Goal: Task Accomplishment & Management: Use online tool/utility

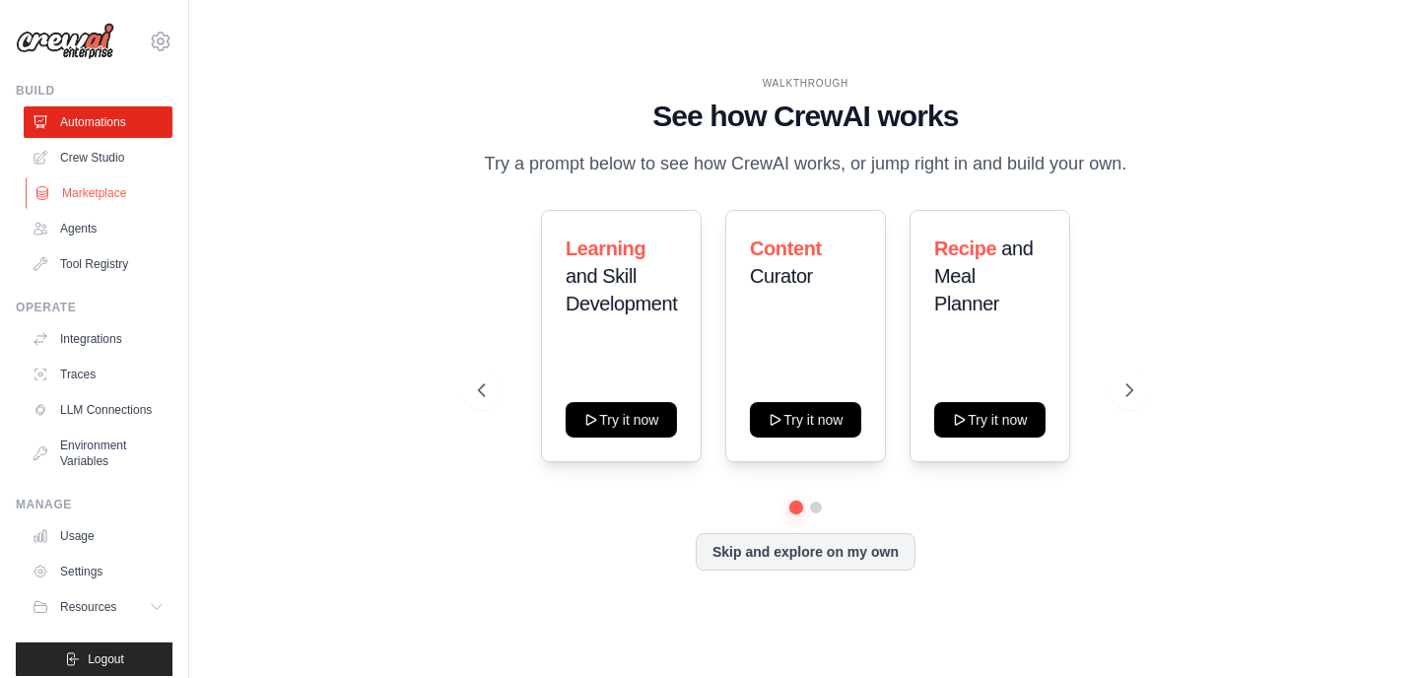
click at [111, 195] on link "Marketplace" at bounding box center [100, 193] width 149 height 32
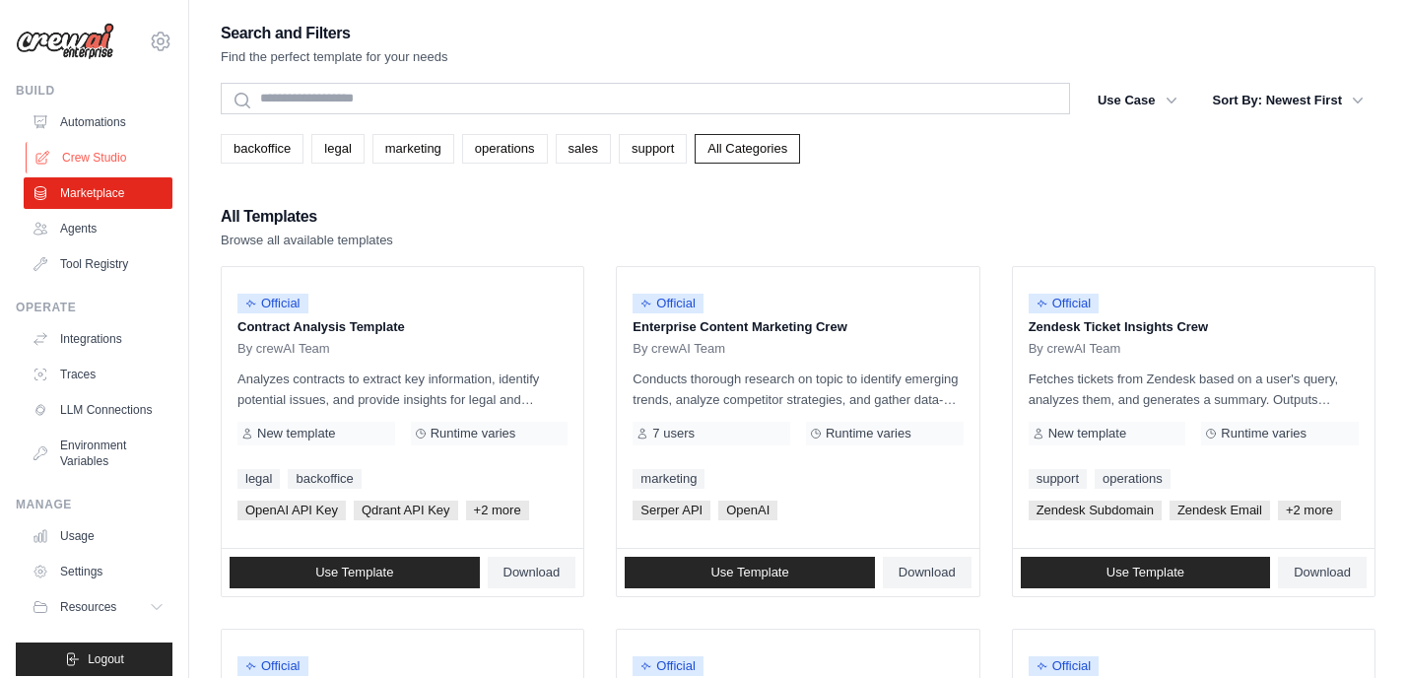
click at [110, 160] on link "Crew Studio" at bounding box center [100, 158] width 149 height 32
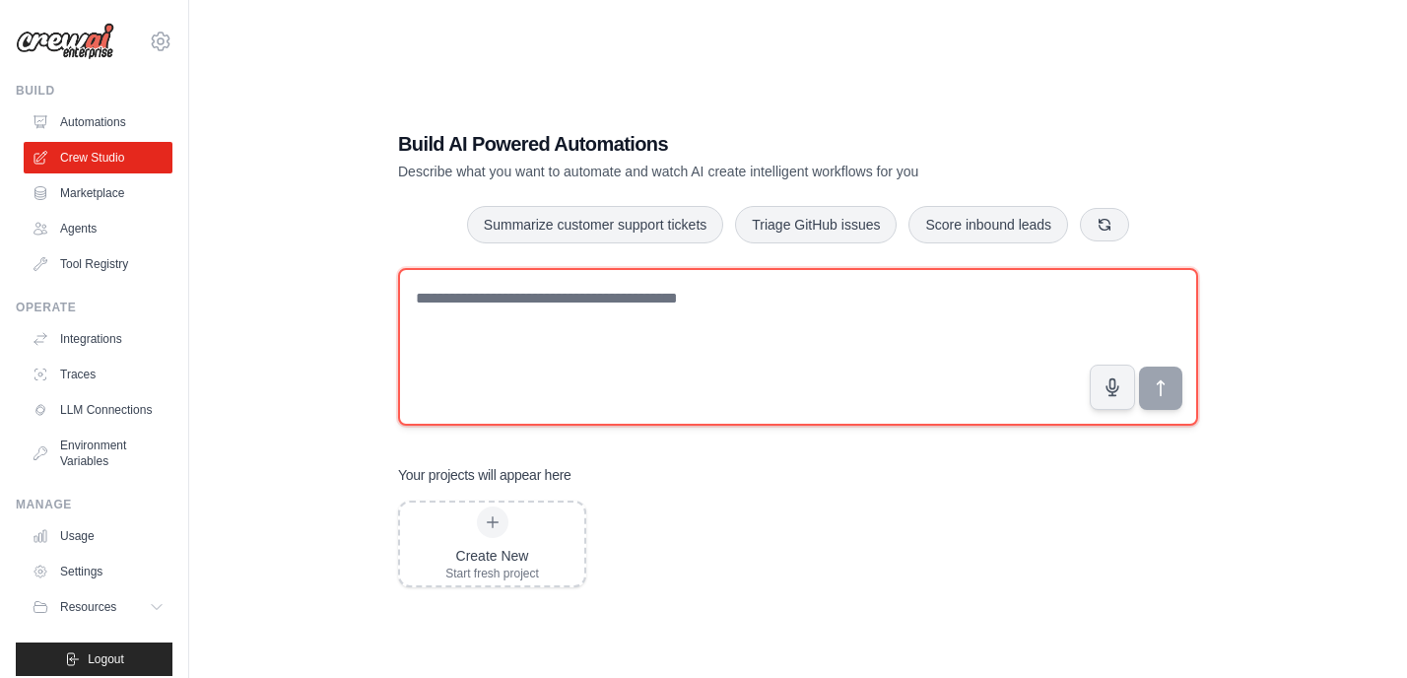
click at [666, 334] on textarea at bounding box center [798, 347] width 800 height 158
paste textarea "**********"
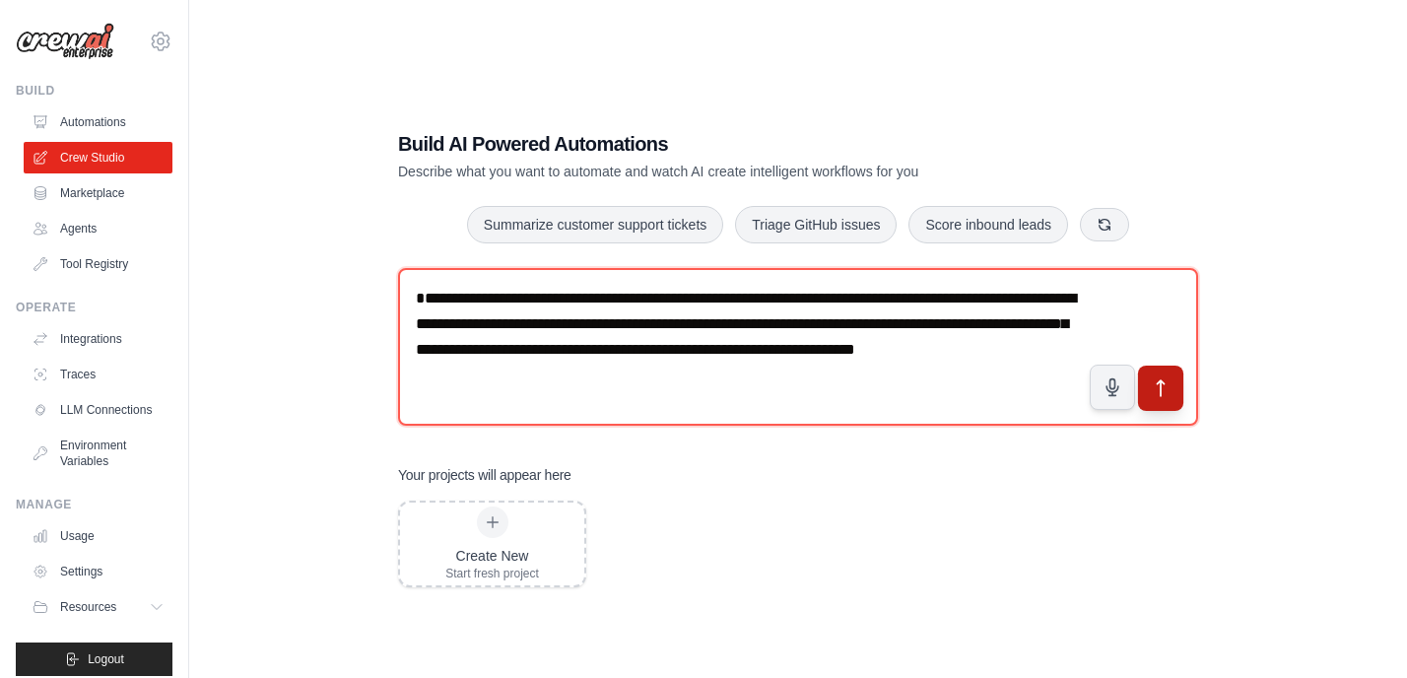
type textarea "**********"
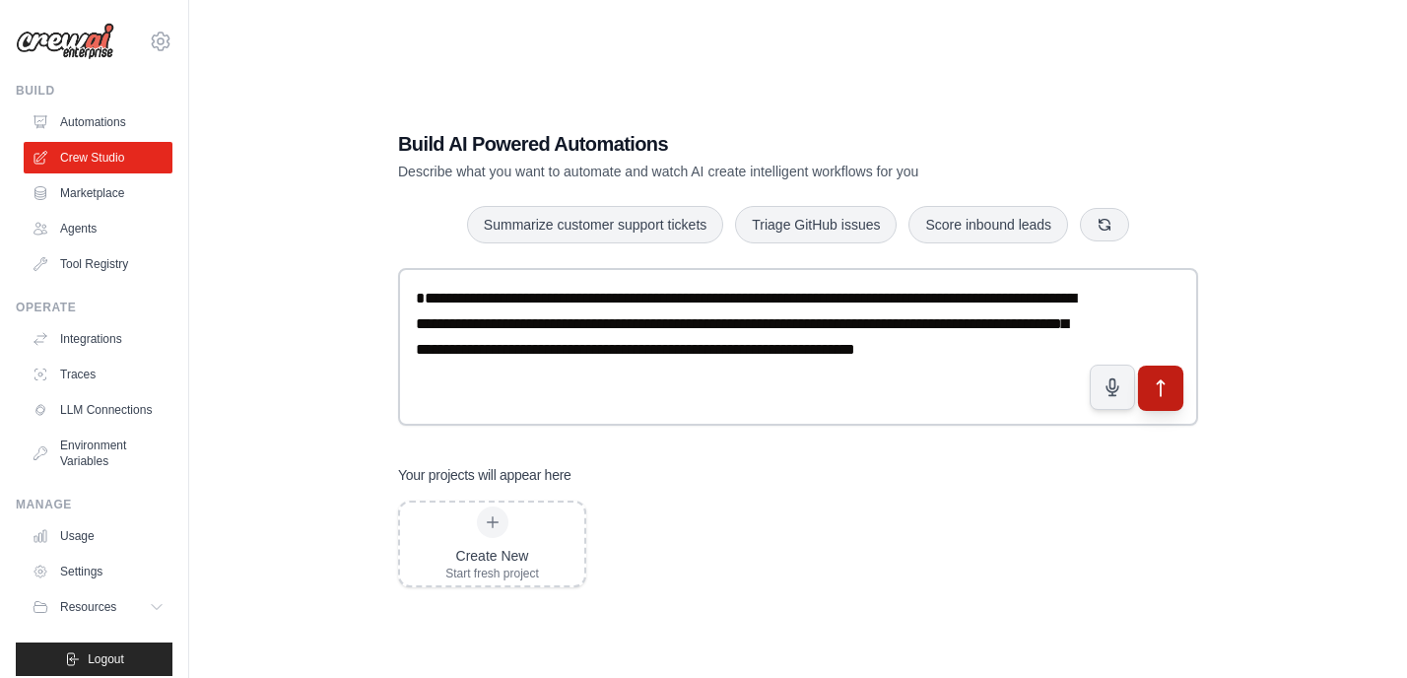
click at [1175, 395] on button "submit" at bounding box center [1160, 388] width 45 height 45
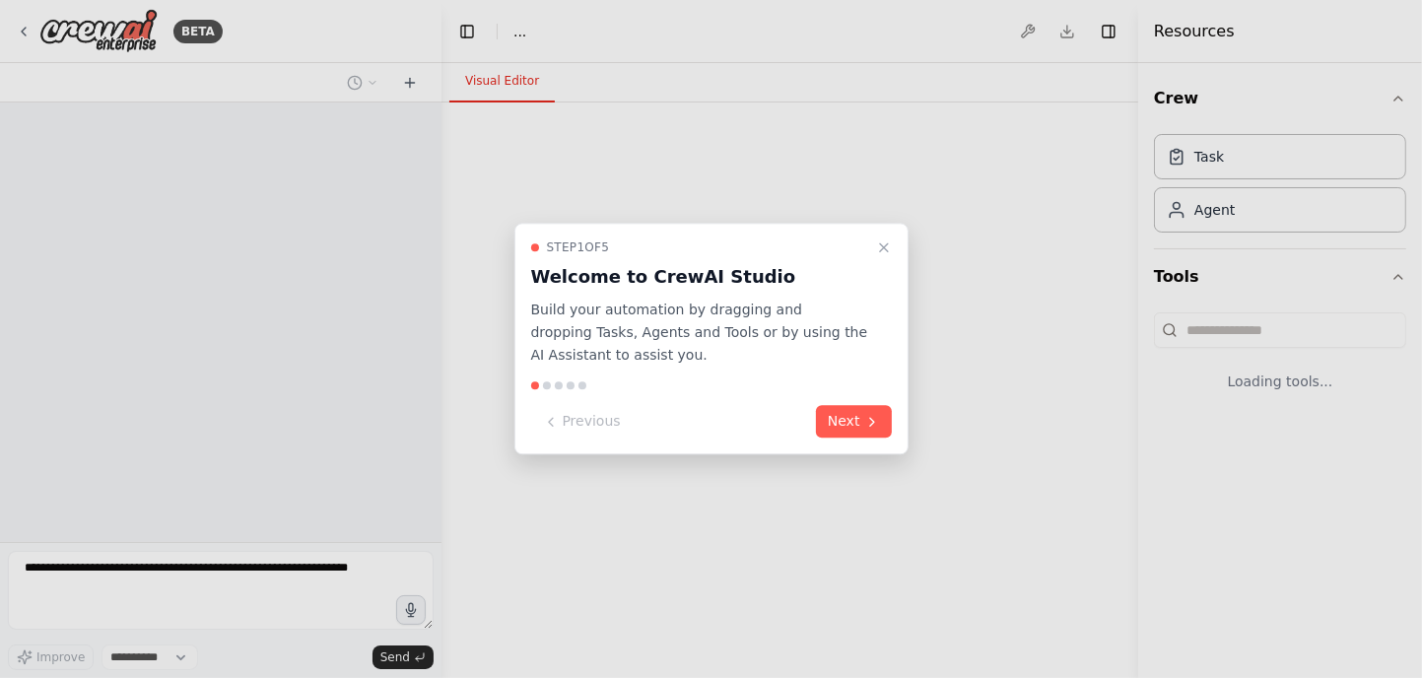
select select "****"
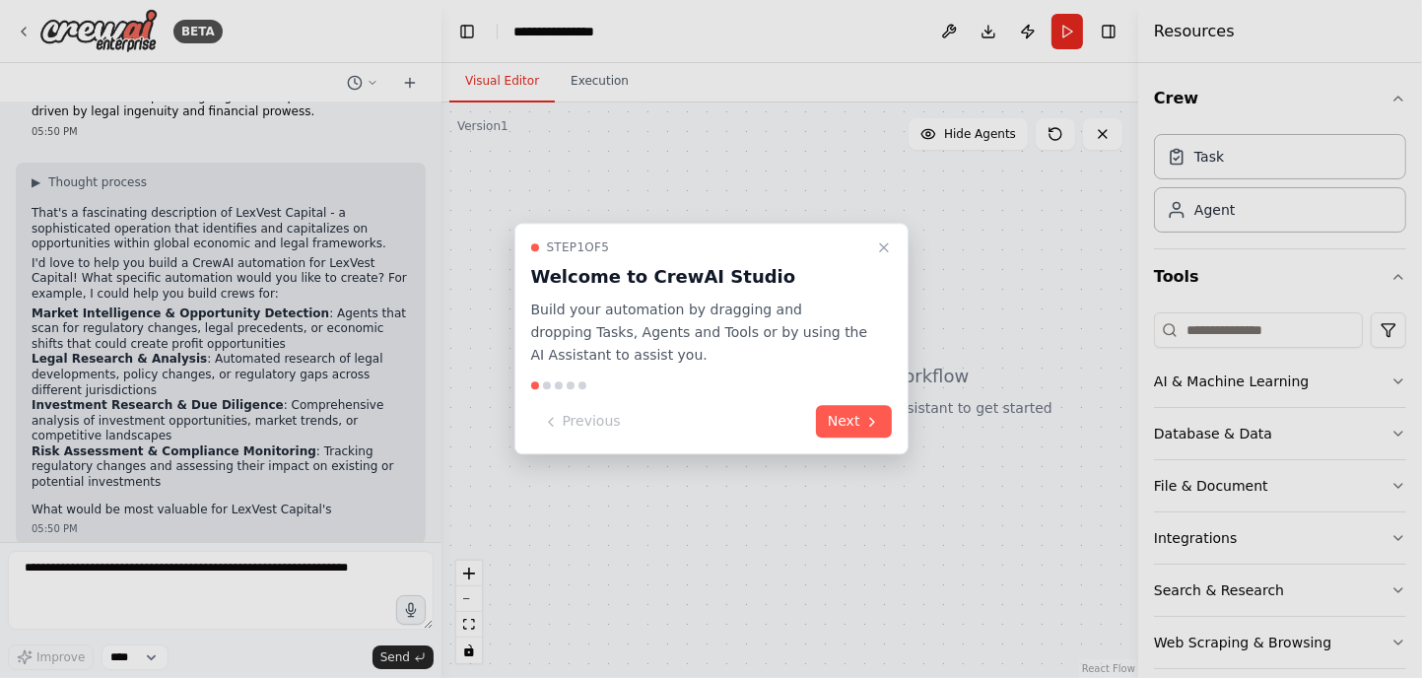
scroll to position [99, 0]
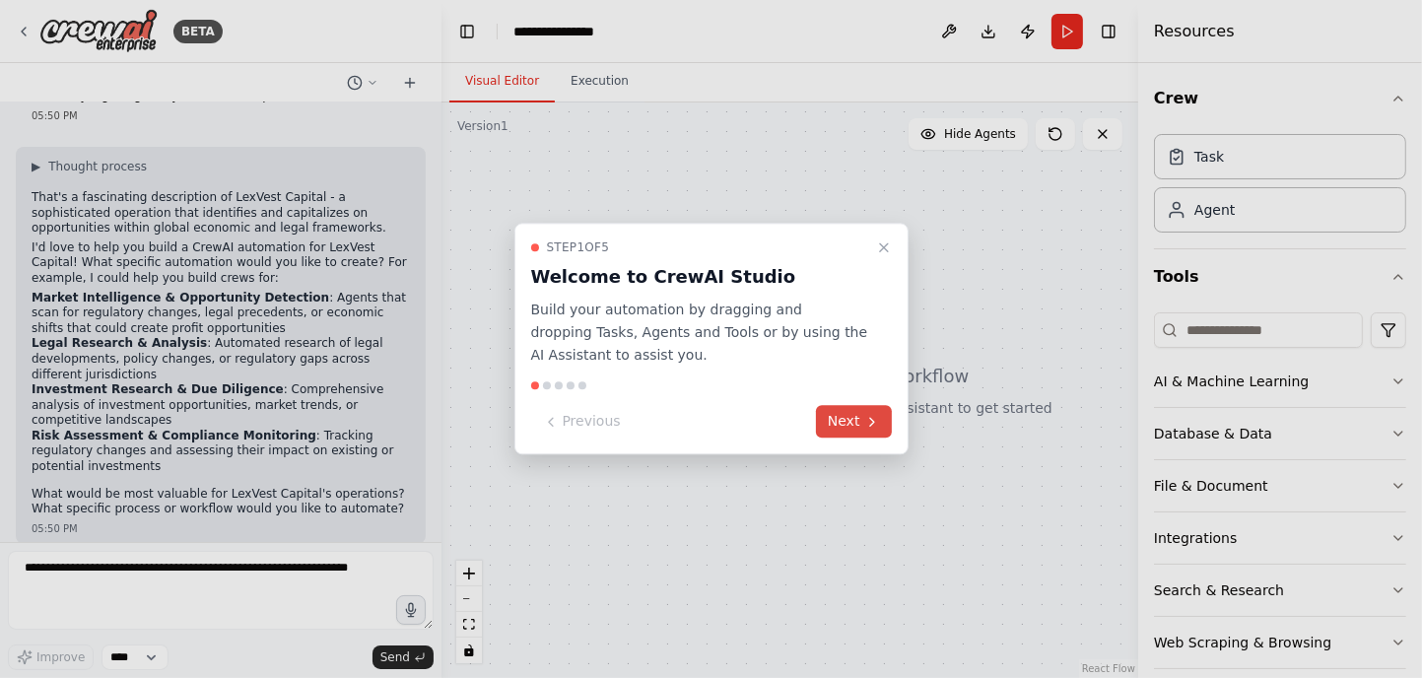
click at [845, 420] on button "Next" at bounding box center [854, 422] width 76 height 33
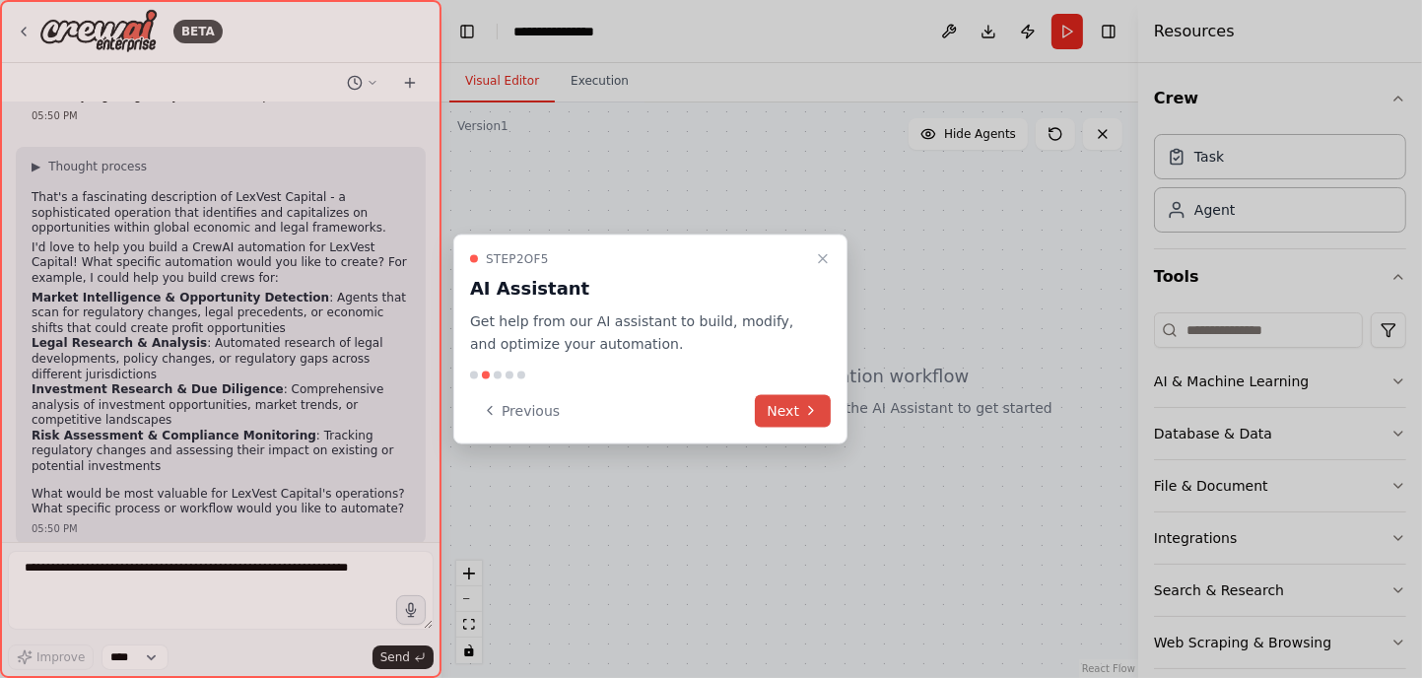
click at [814, 412] on icon at bounding box center [811, 411] width 16 height 16
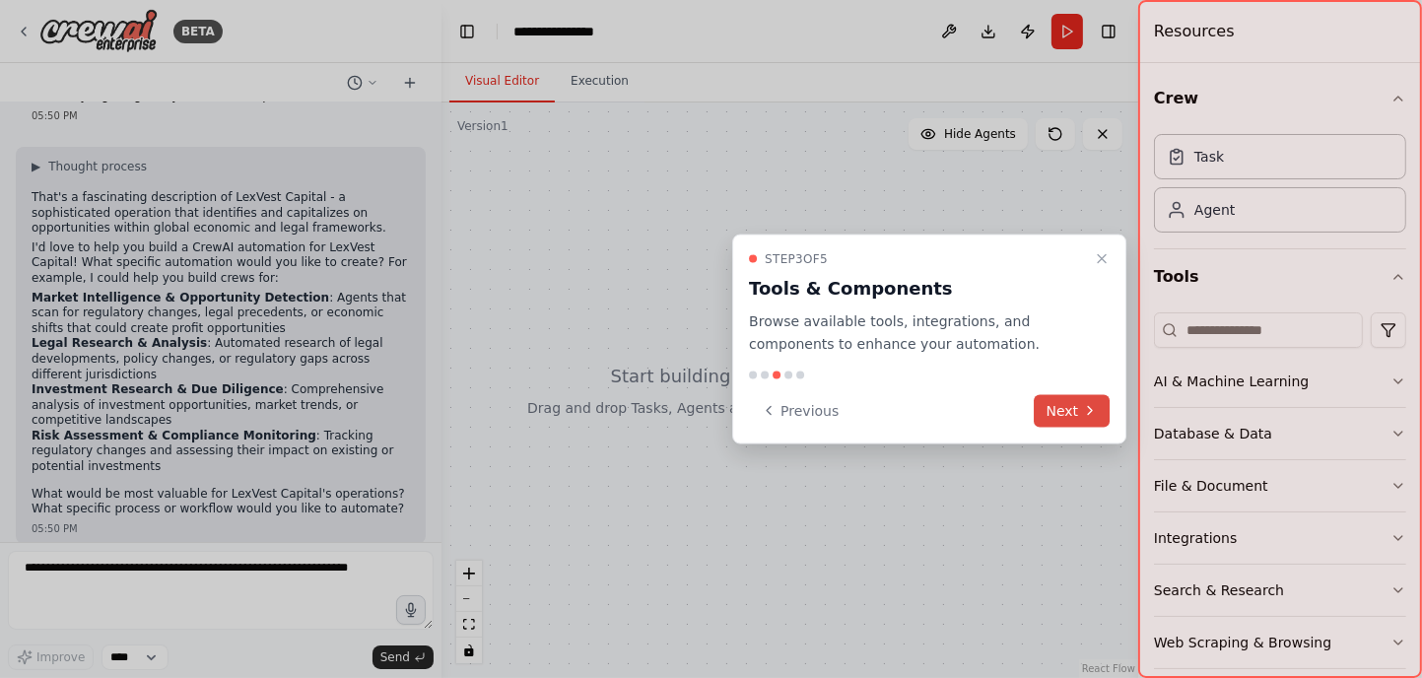
click at [1056, 408] on button "Next" at bounding box center [1073, 410] width 76 height 33
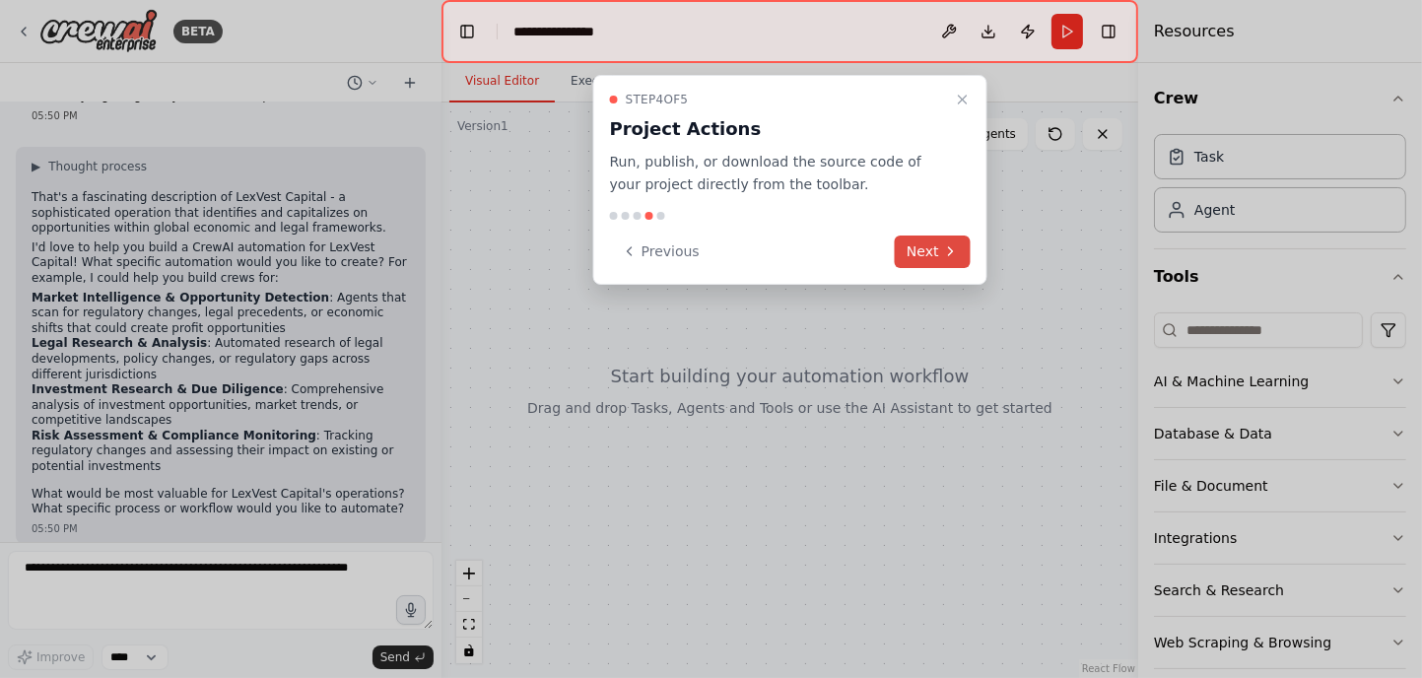
click at [939, 247] on button "Next" at bounding box center [933, 251] width 76 height 33
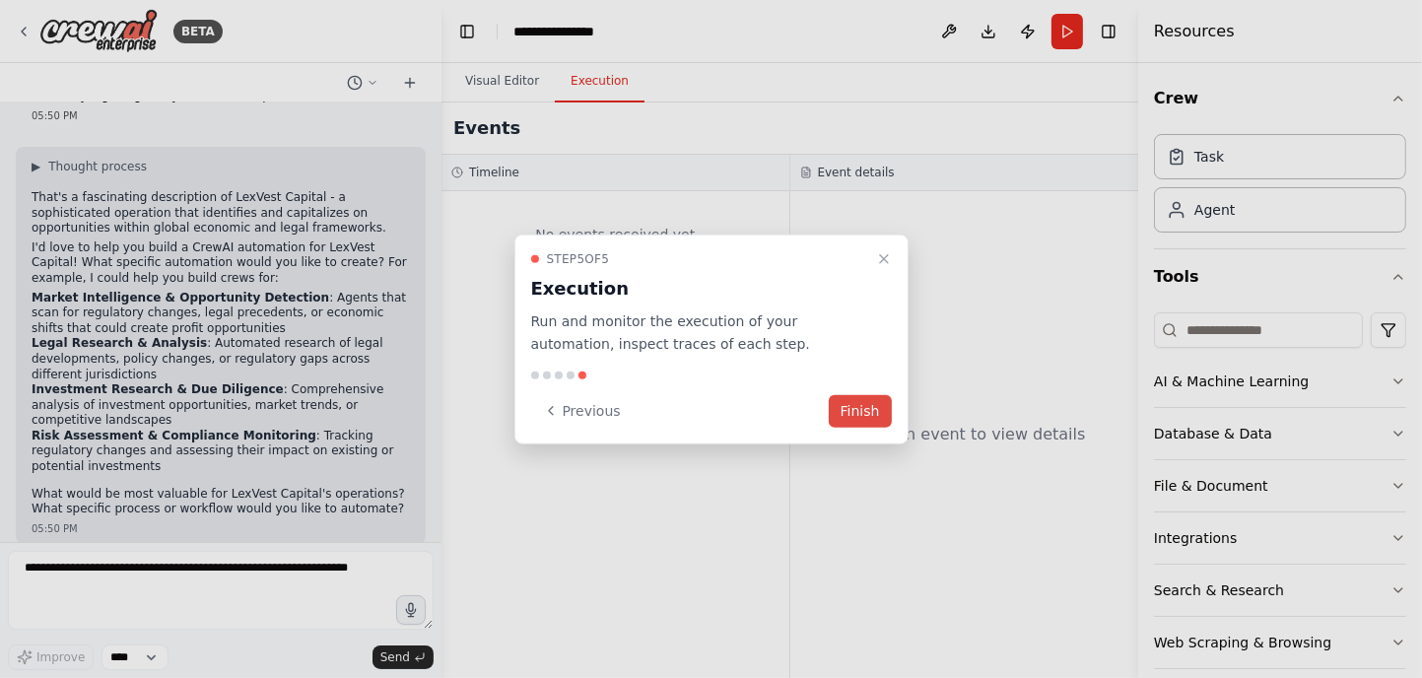
click at [872, 405] on button "Finish" at bounding box center [860, 410] width 63 height 33
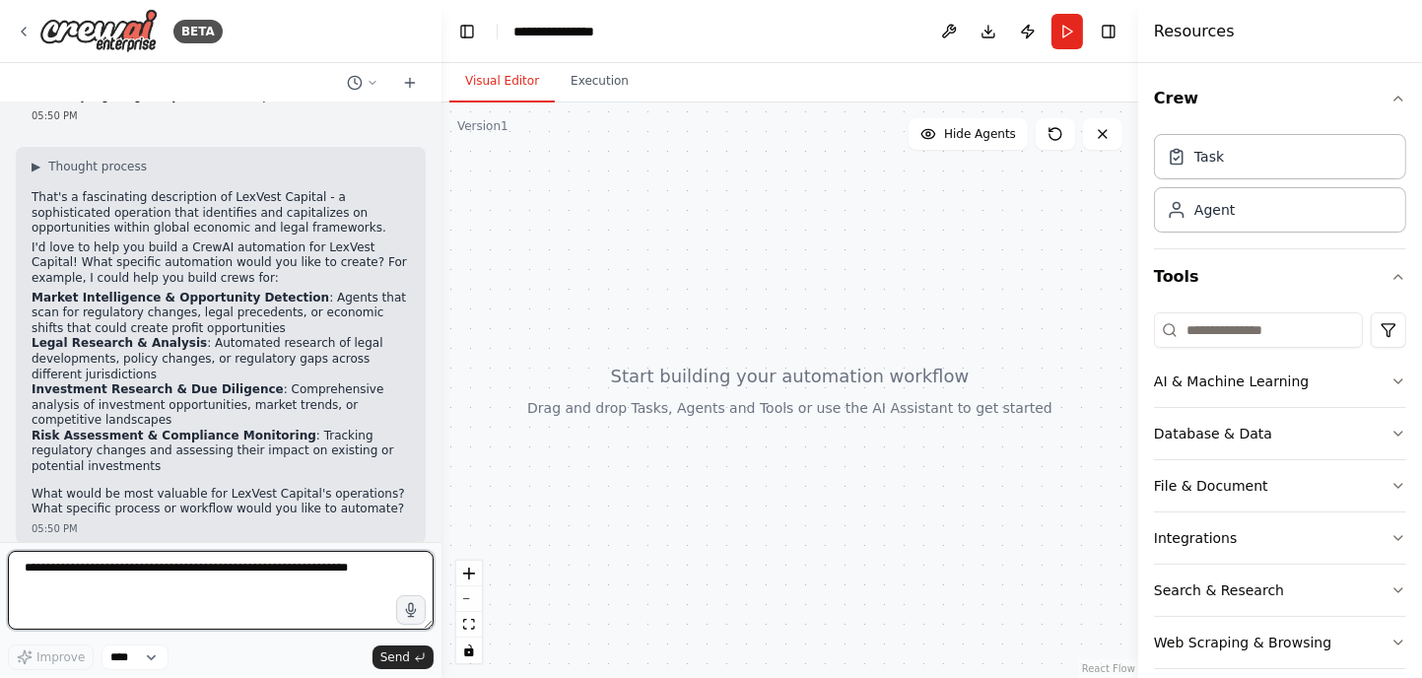
click at [268, 579] on textarea at bounding box center [221, 590] width 426 height 79
type textarea "**********"
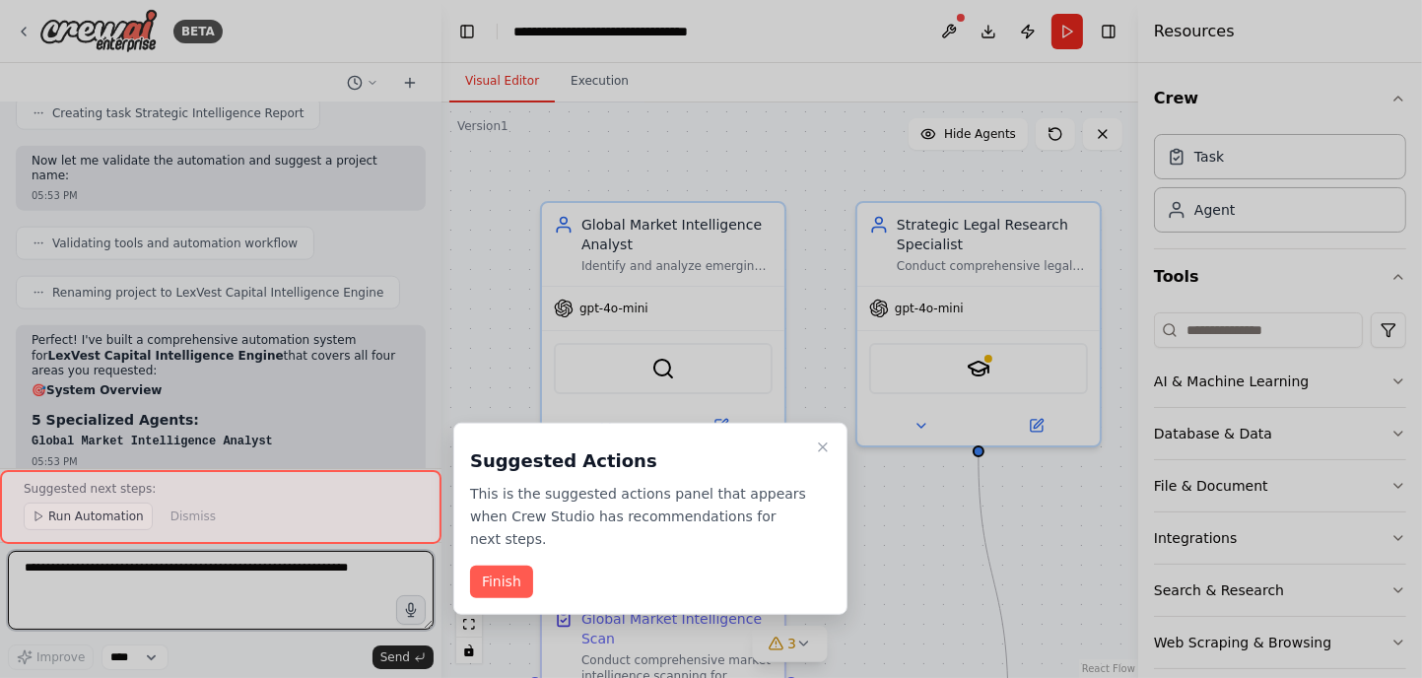
scroll to position [2305, 0]
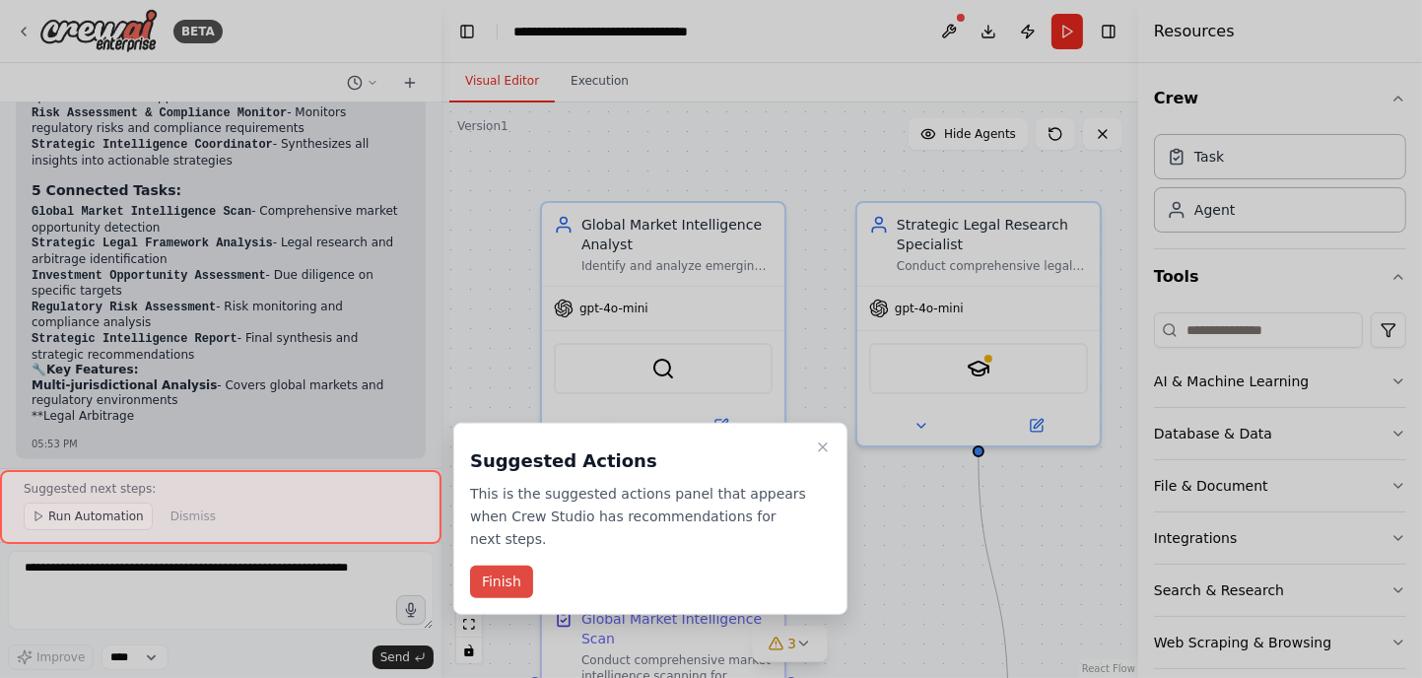
click at [509, 566] on button "Finish" at bounding box center [501, 582] width 63 height 33
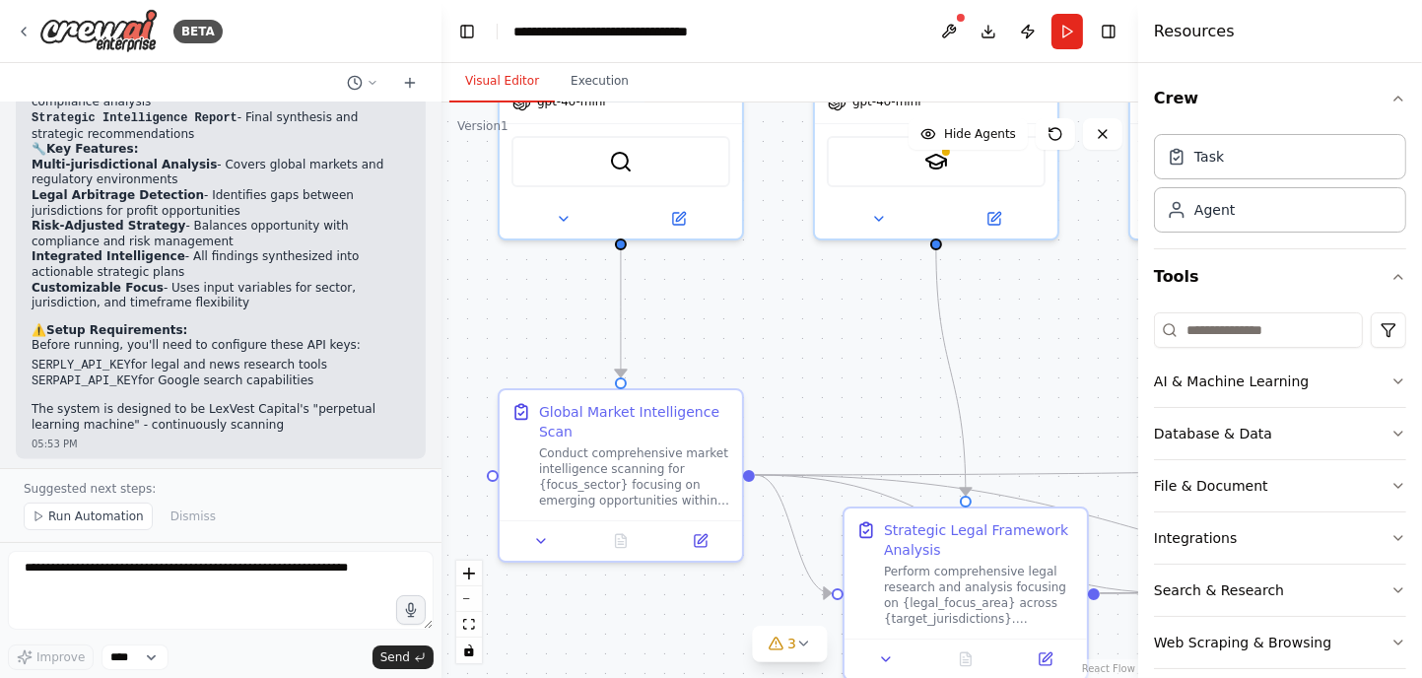
drag, startPoint x: 827, startPoint y: 509, endPoint x: 784, endPoint y: 300, distance: 214.1
click at [784, 300] on div ".deletable-edge-delete-btn { width: 20px; height: 20px; border: 0px solid #ffff…" at bounding box center [789, 389] width 697 height 575
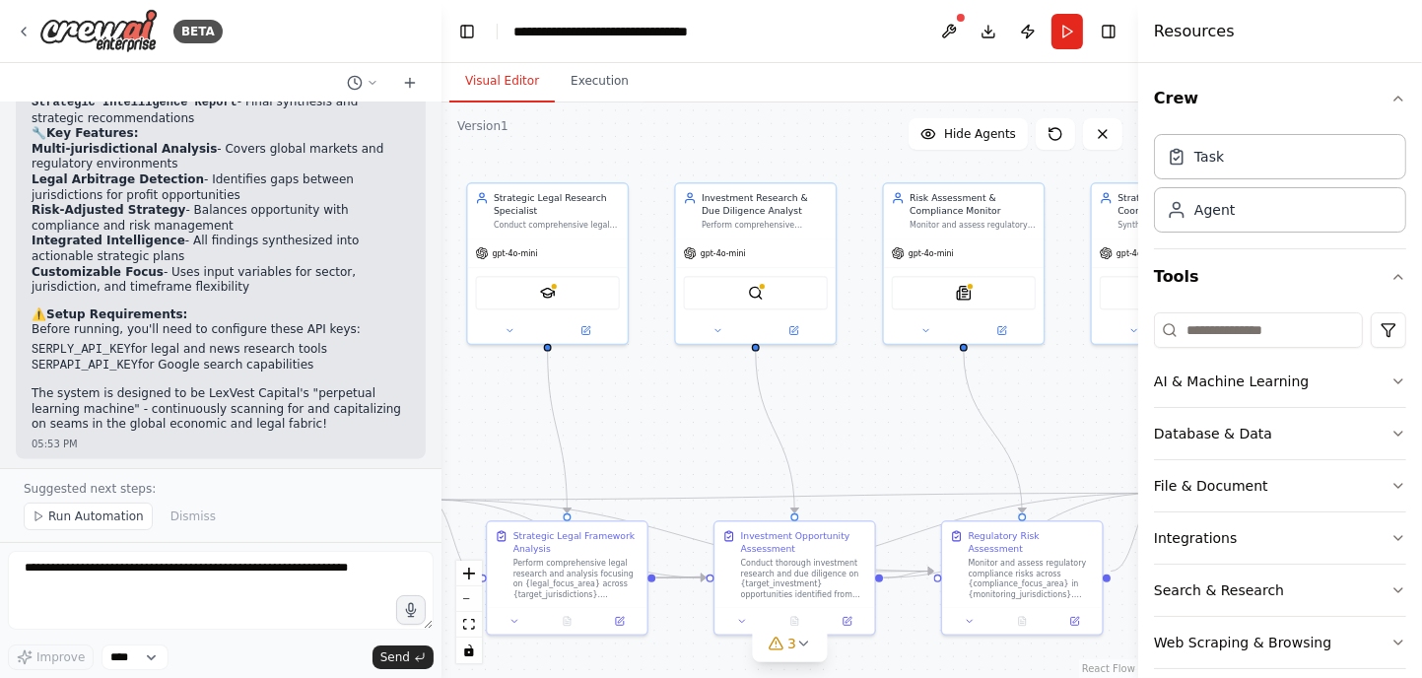
drag, startPoint x: 1028, startPoint y: 366, endPoint x: 665, endPoint y: 439, distance: 370.0
click at [665, 439] on div ".deletable-edge-delete-btn { width: 20px; height: 20px; border: 0px solid #ffff…" at bounding box center [789, 389] width 697 height 575
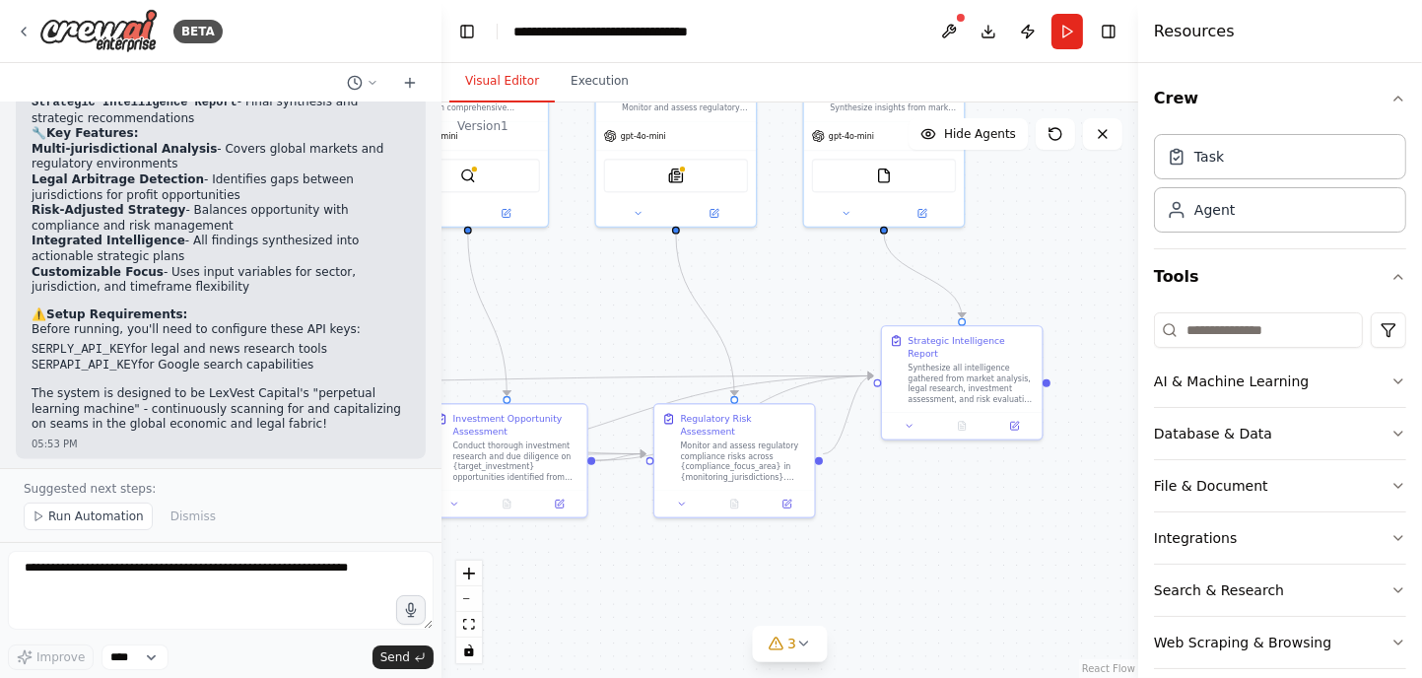
drag, startPoint x: 938, startPoint y: 444, endPoint x: 672, endPoint y: 323, distance: 292.3
click at [672, 323] on div ".deletable-edge-delete-btn { width: 20px; height: 20px; border: 0px solid #ffff…" at bounding box center [789, 389] width 697 height 575
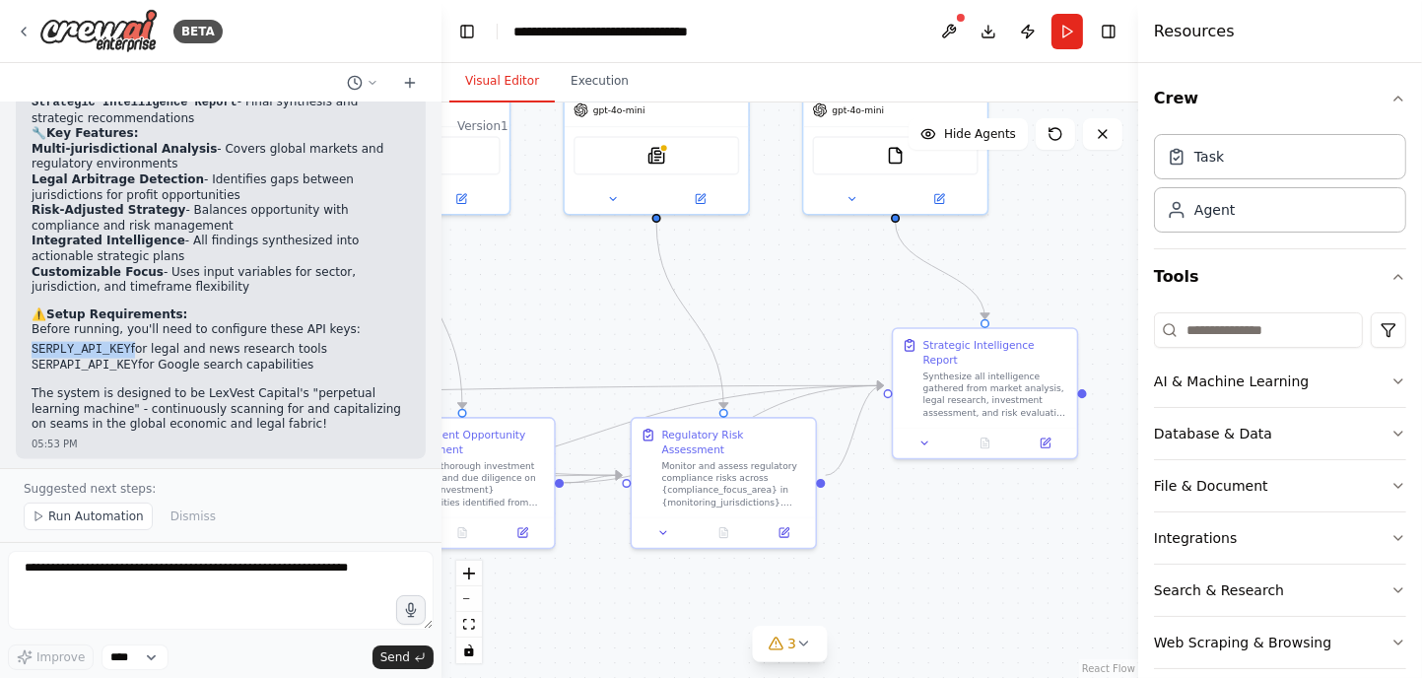
drag, startPoint x: 126, startPoint y: 299, endPoint x: 11, endPoint y: 297, distance: 115.3
click at [11, 297] on div "LexVest Capital is a perpetual learning machine, relentlessly searching for the…" at bounding box center [220, 285] width 441 height 366
copy li "SERPLY_API_KEY"
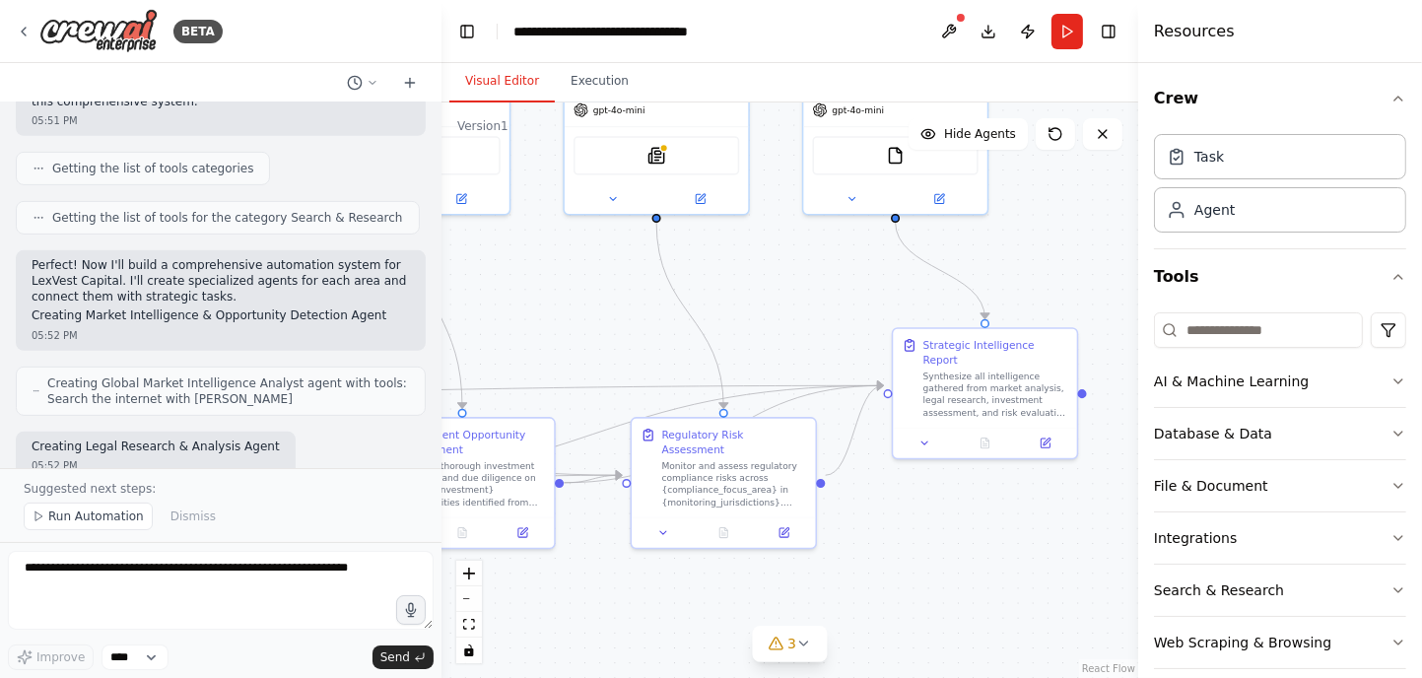
scroll to position [876, 0]
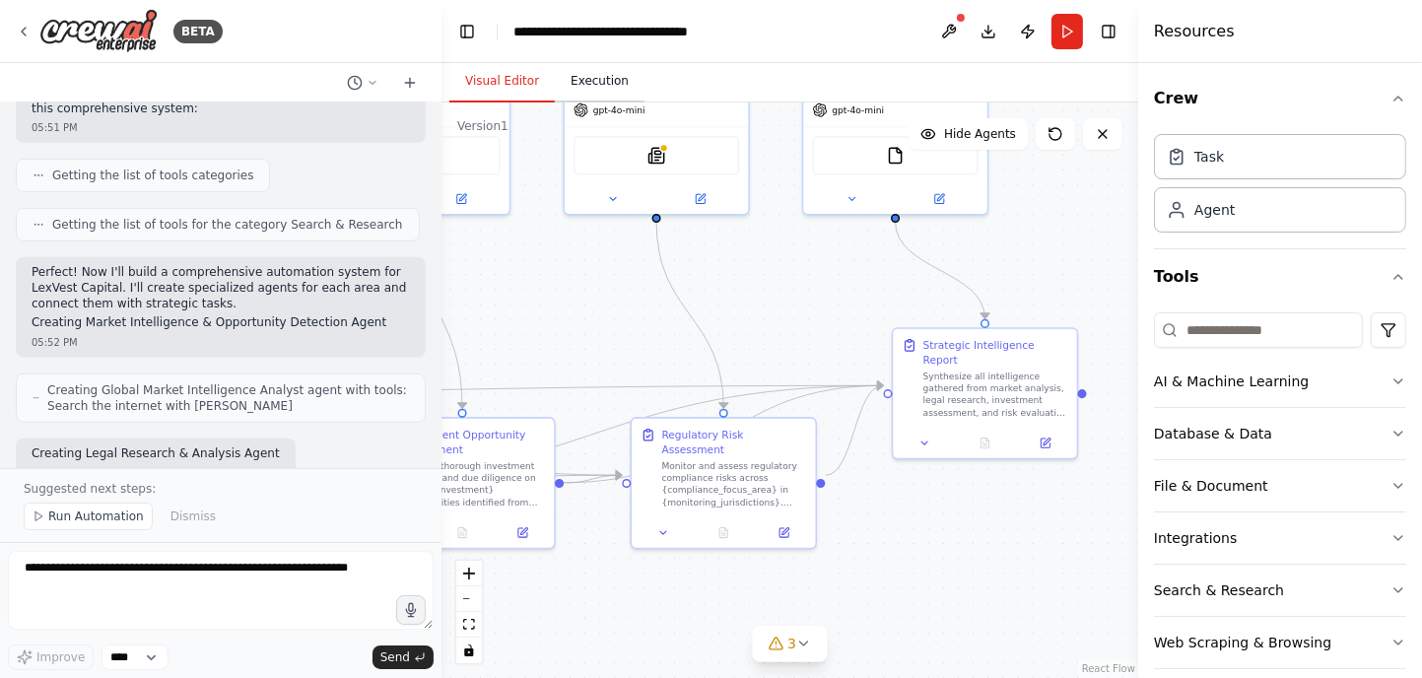
click at [605, 100] on button "Execution" at bounding box center [600, 81] width 90 height 41
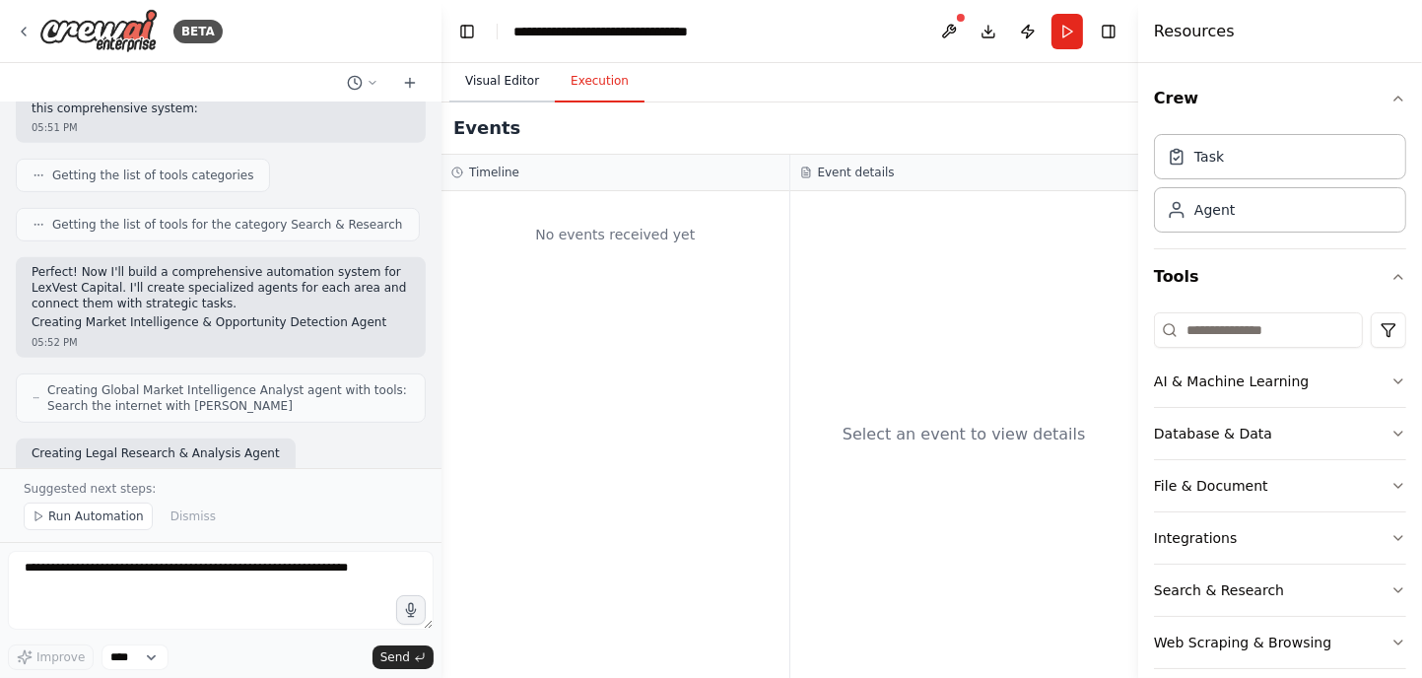
click at [502, 91] on button "Visual Editor" at bounding box center [501, 81] width 105 height 41
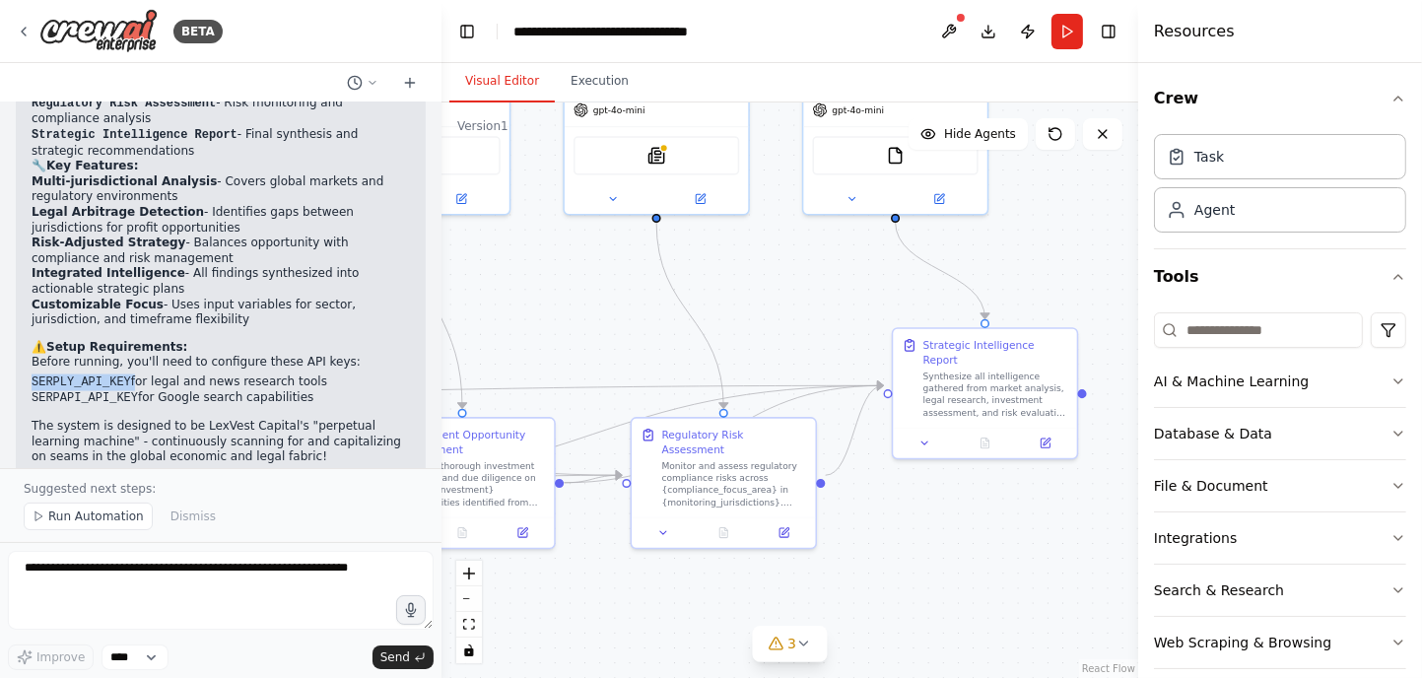
scroll to position [2945, 0]
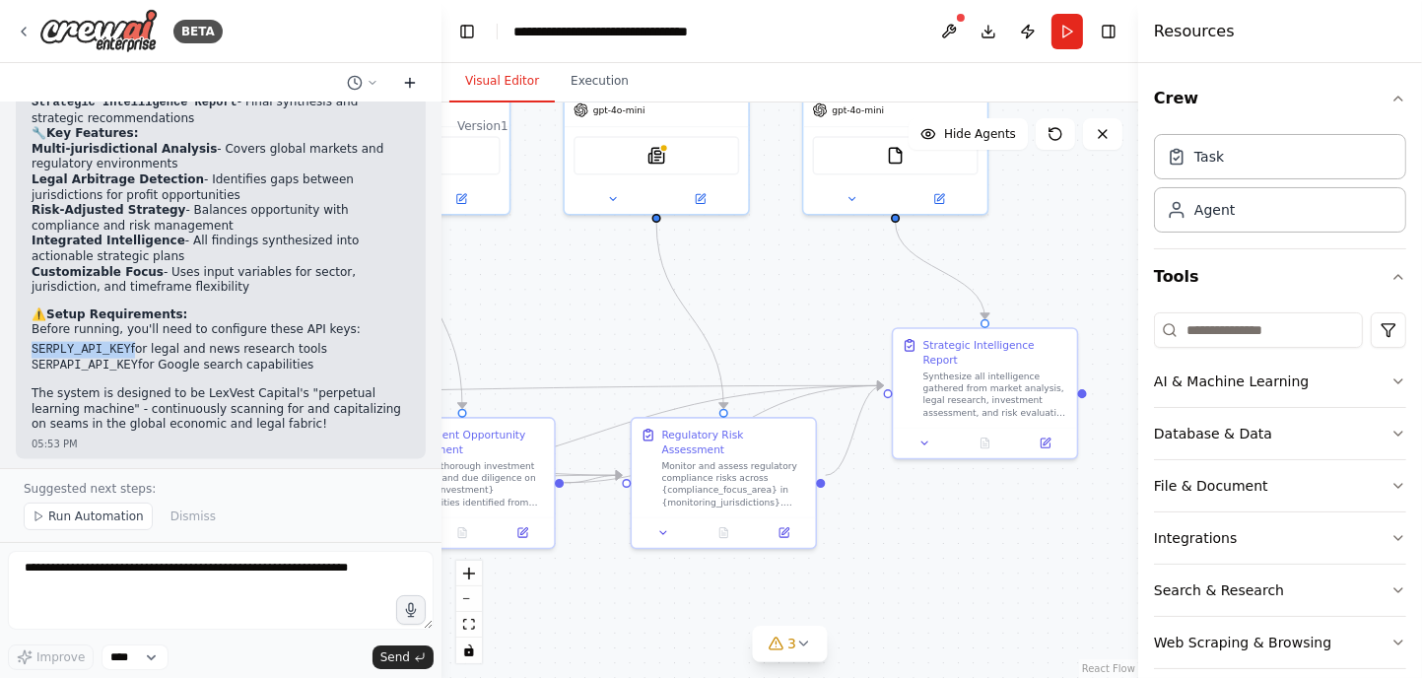
click at [417, 89] on icon at bounding box center [410, 83] width 16 height 16
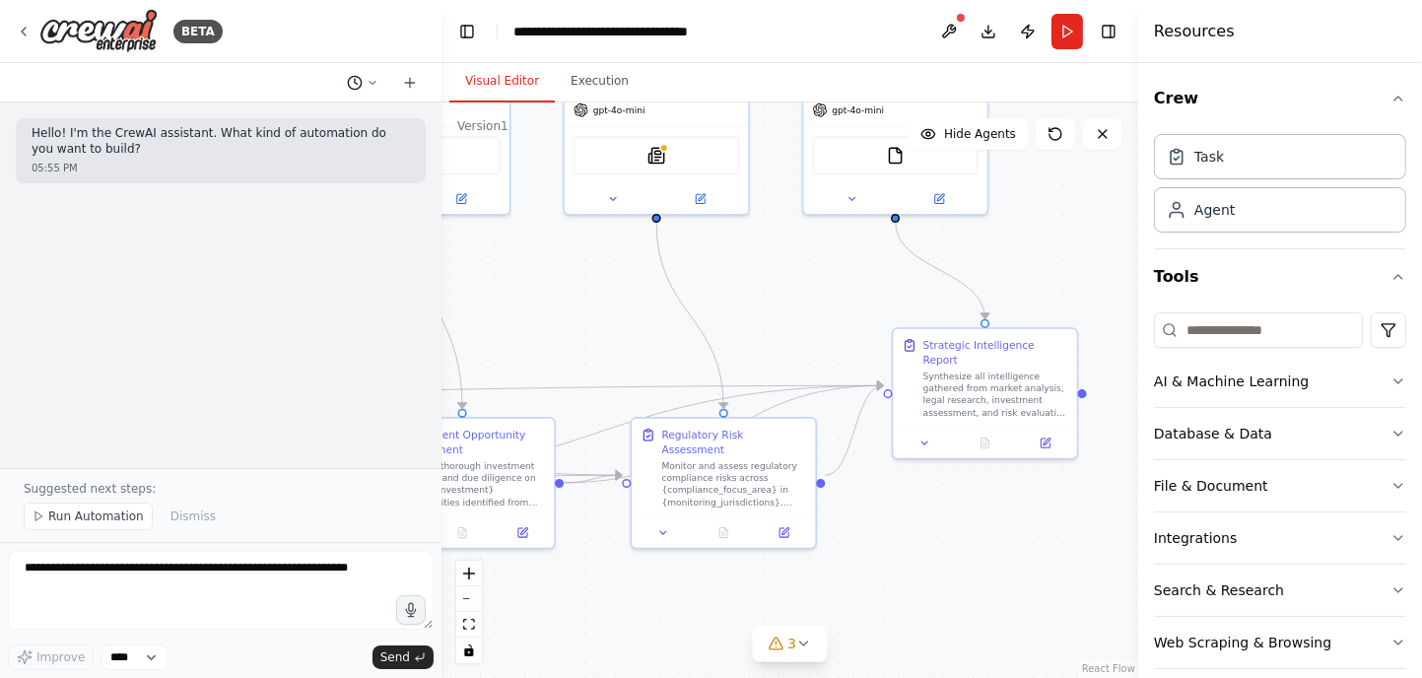
click at [353, 82] on icon at bounding box center [355, 83] width 16 height 16
click at [240, 149] on span "build all of these" at bounding box center [278, 155] width 128 height 16
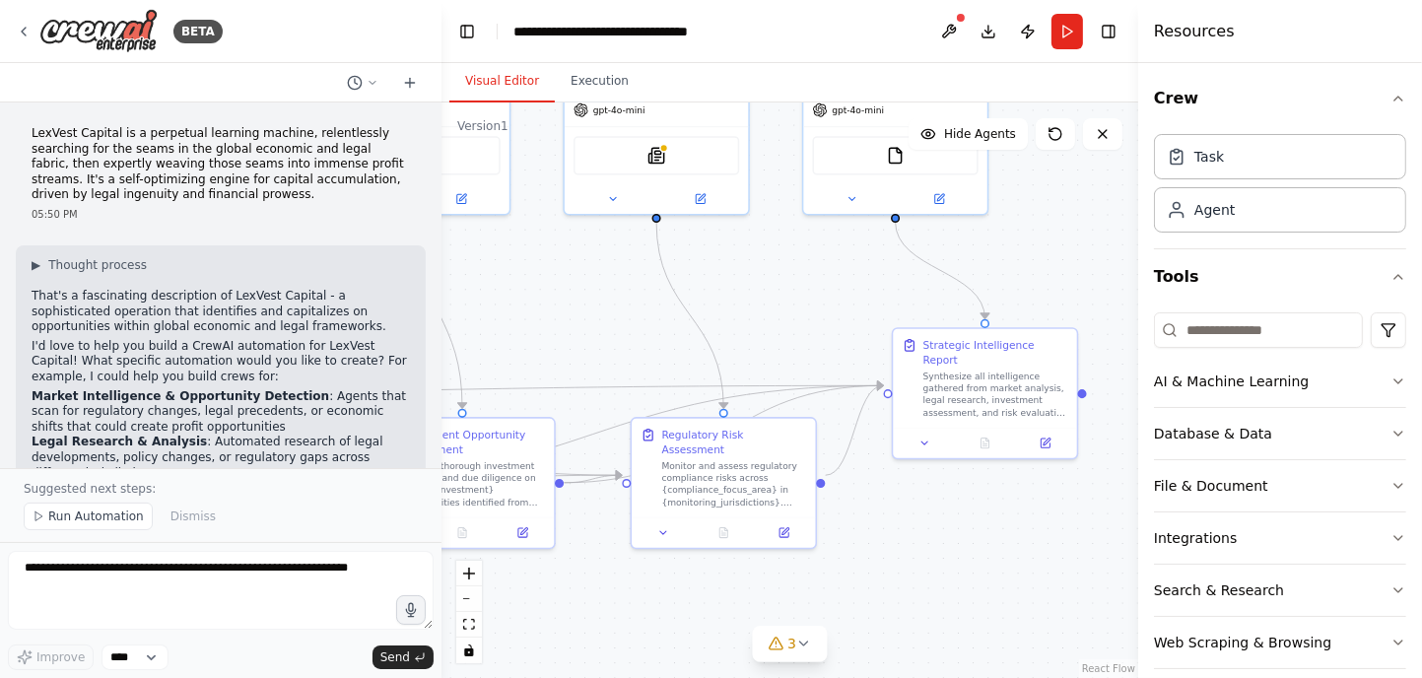
scroll to position [2895, 0]
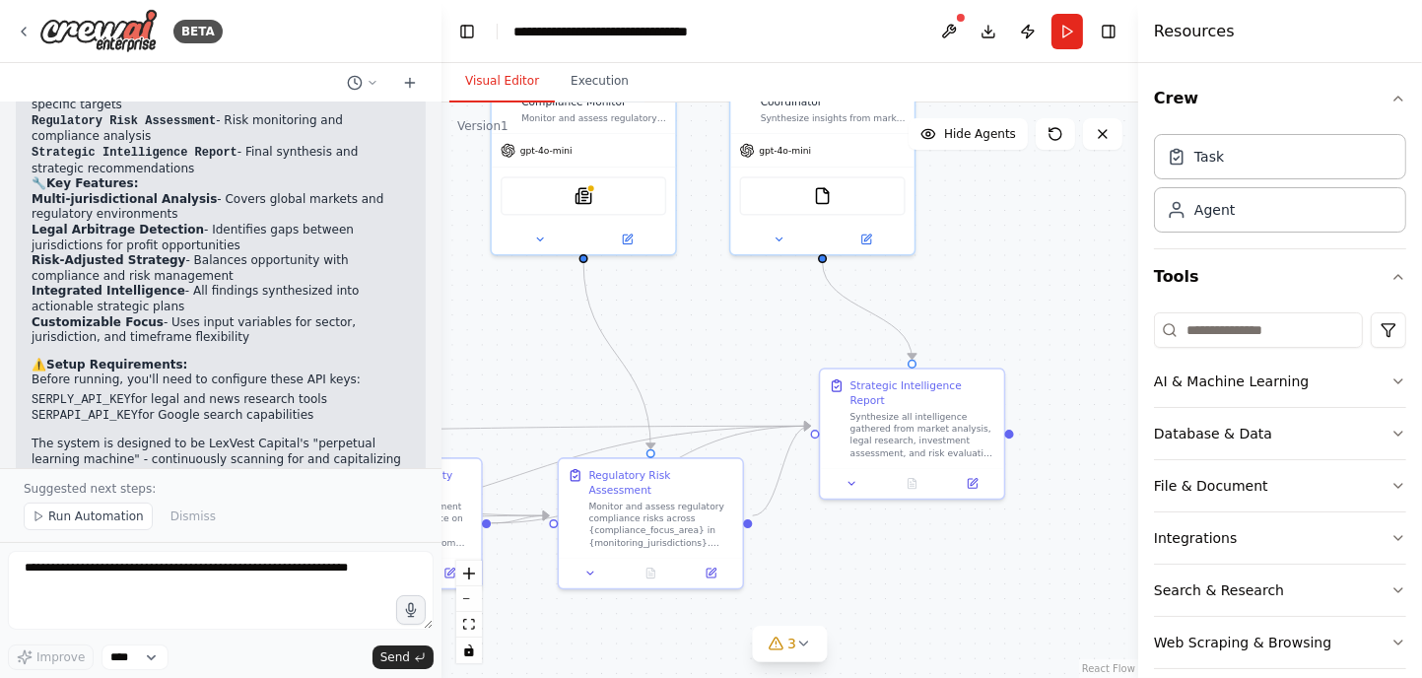
drag, startPoint x: 676, startPoint y: 331, endPoint x: 603, endPoint y: 371, distance: 83.4
click at [603, 371] on div ".deletable-edge-delete-btn { width: 20px; height: 20px; border: 0px solid #ffff…" at bounding box center [789, 389] width 697 height 575
click at [106, 518] on span "Run Automation" at bounding box center [96, 516] width 96 height 16
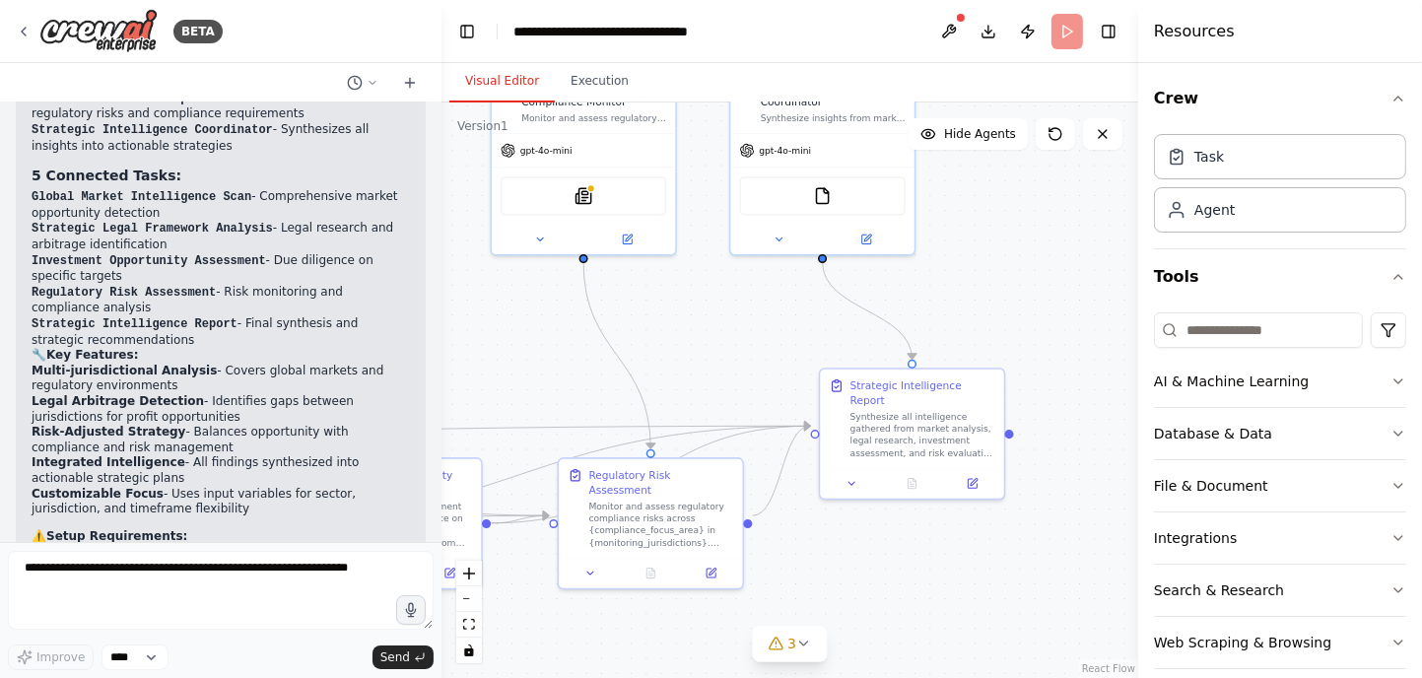
scroll to position [2822, 0]
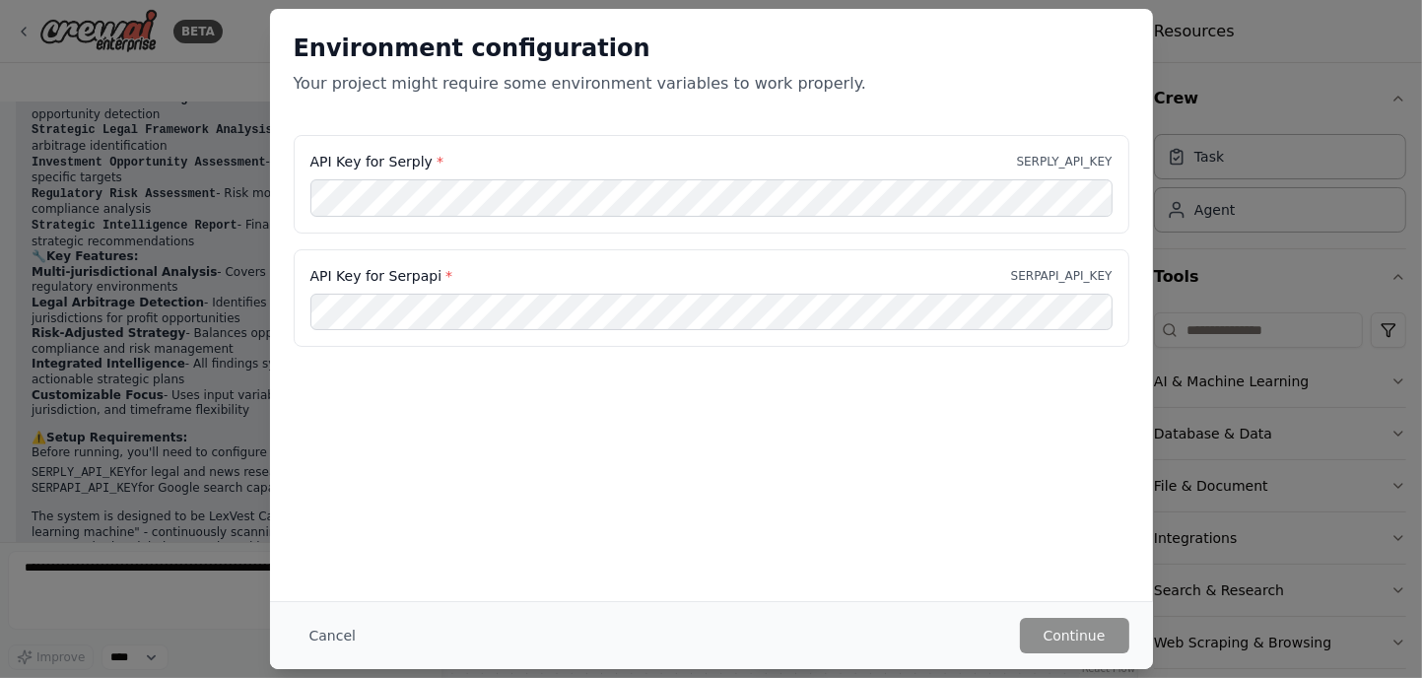
click at [641, 421] on div "Environment configuration Your project might require some environment variables…" at bounding box center [711, 305] width 883 height 592
click at [1056, 636] on button "Continue" at bounding box center [1074, 635] width 109 height 35
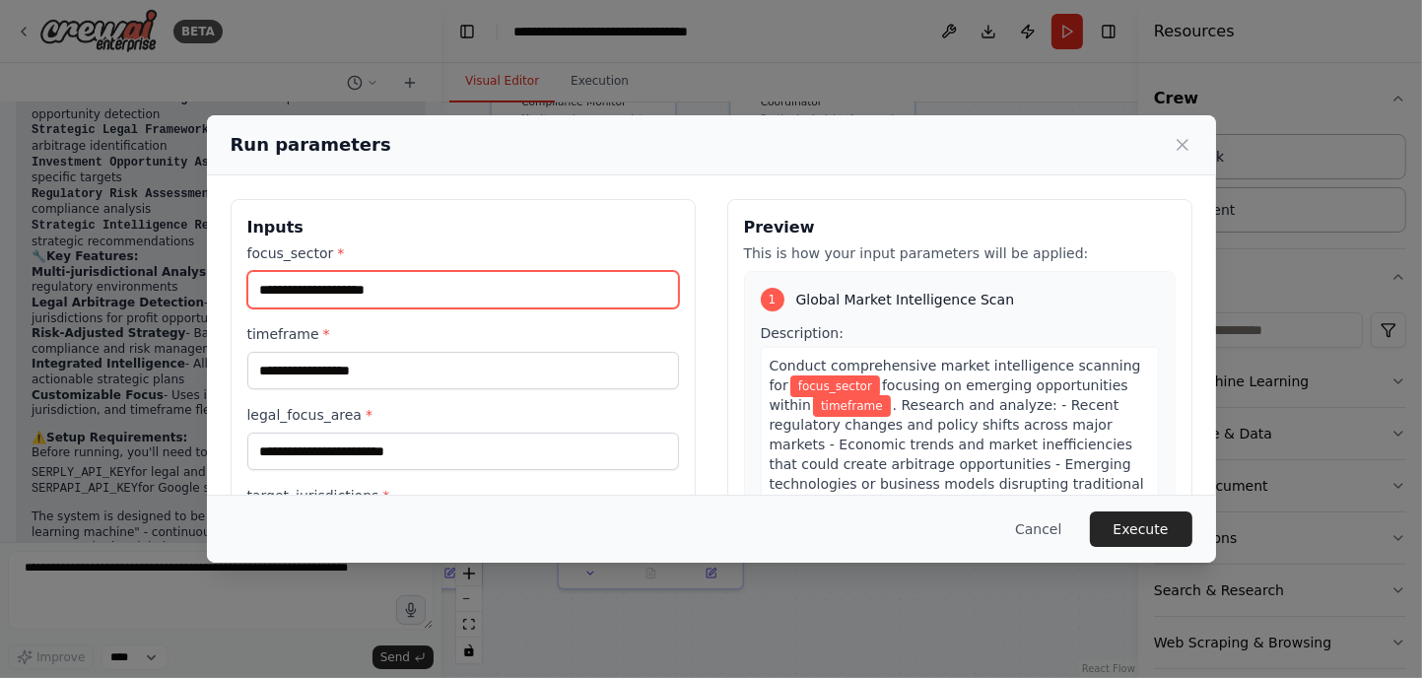
click at [504, 290] on input "focus_sector *" at bounding box center [463, 289] width 432 height 37
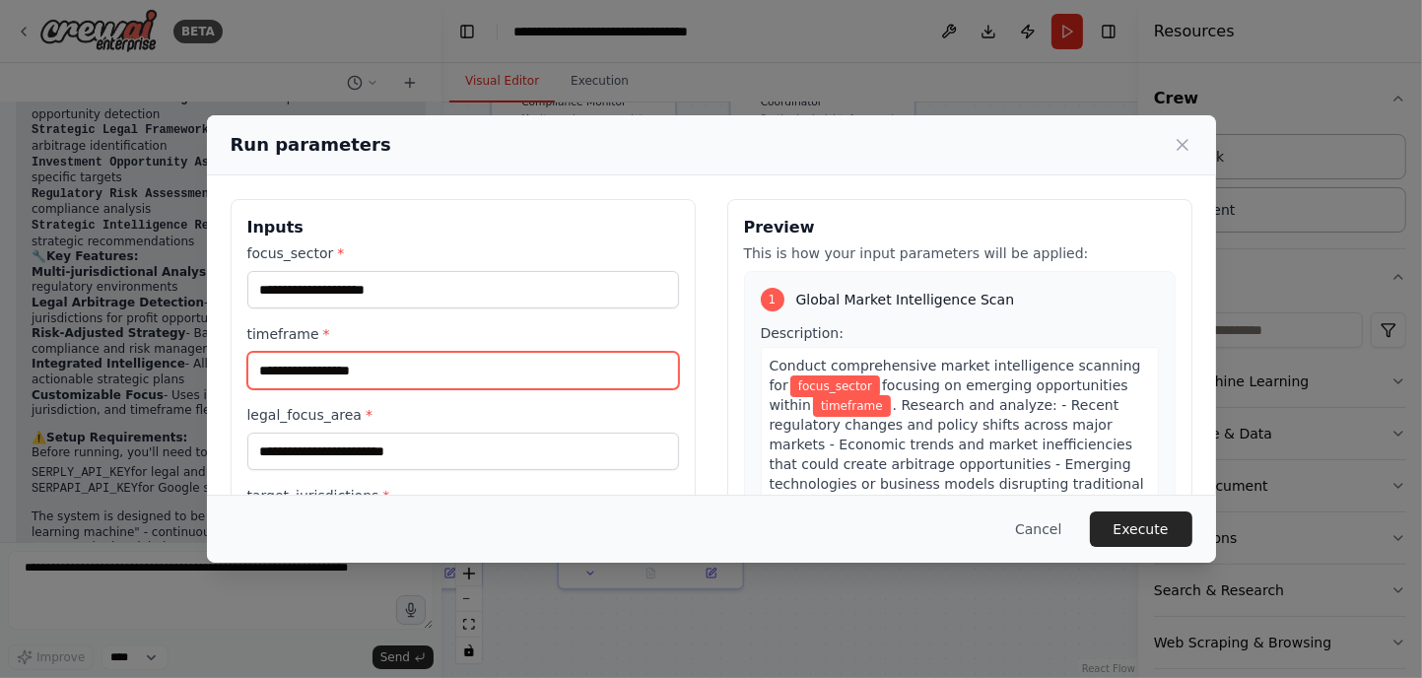
click at [490, 373] on input "timeframe *" at bounding box center [463, 370] width 432 height 37
type input "******"
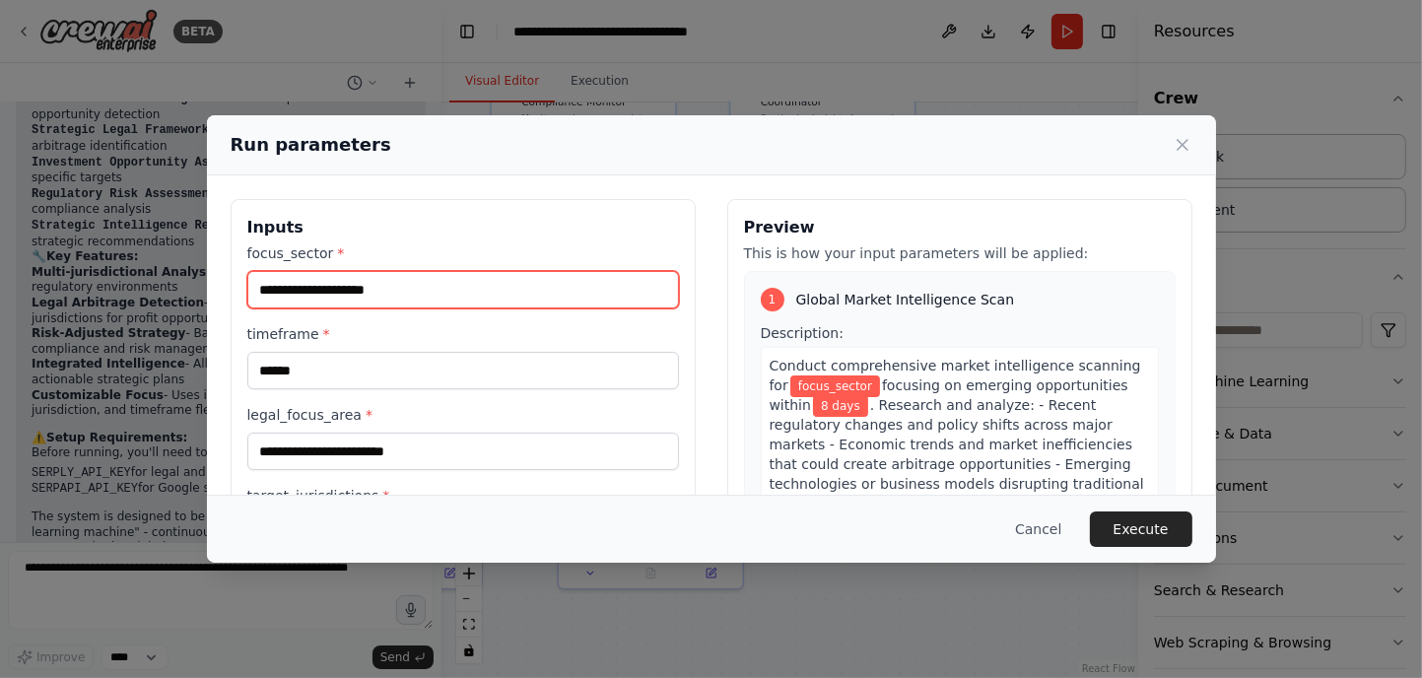
click at [449, 288] on input "focus_sector *" at bounding box center [463, 289] width 432 height 37
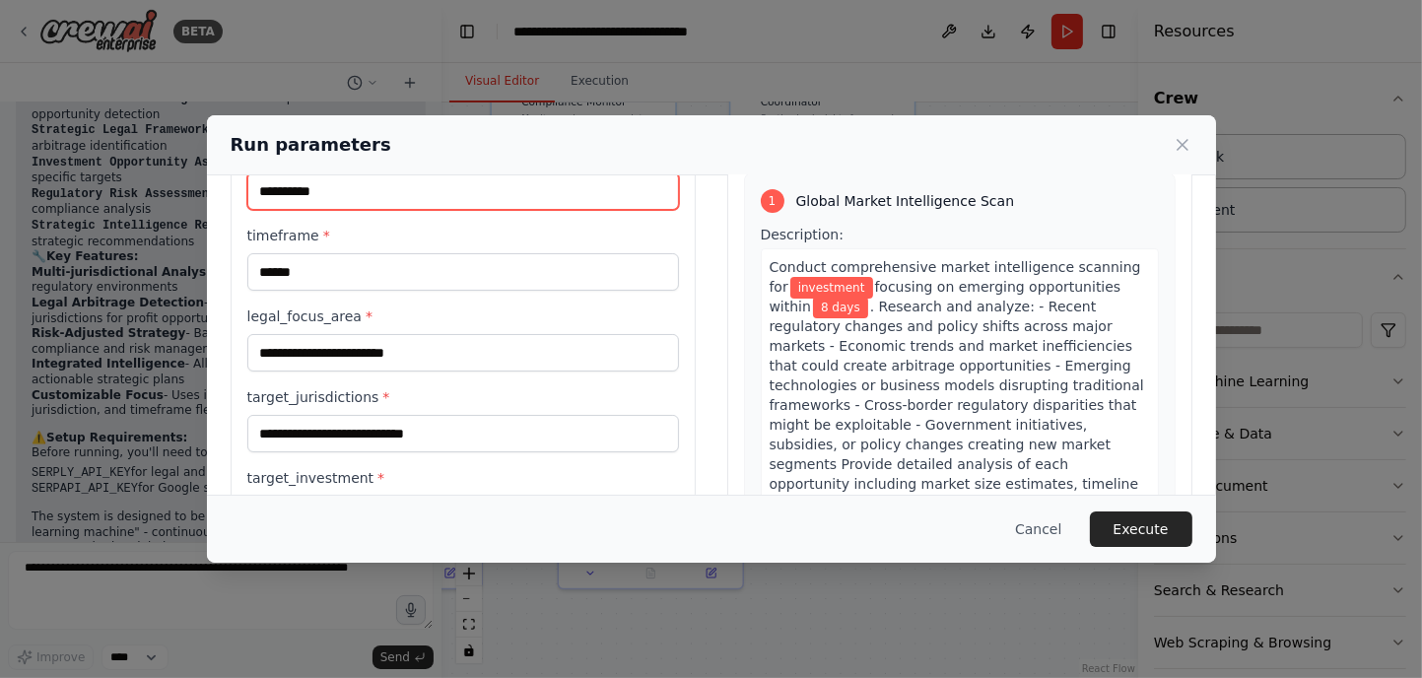
type input "**********"
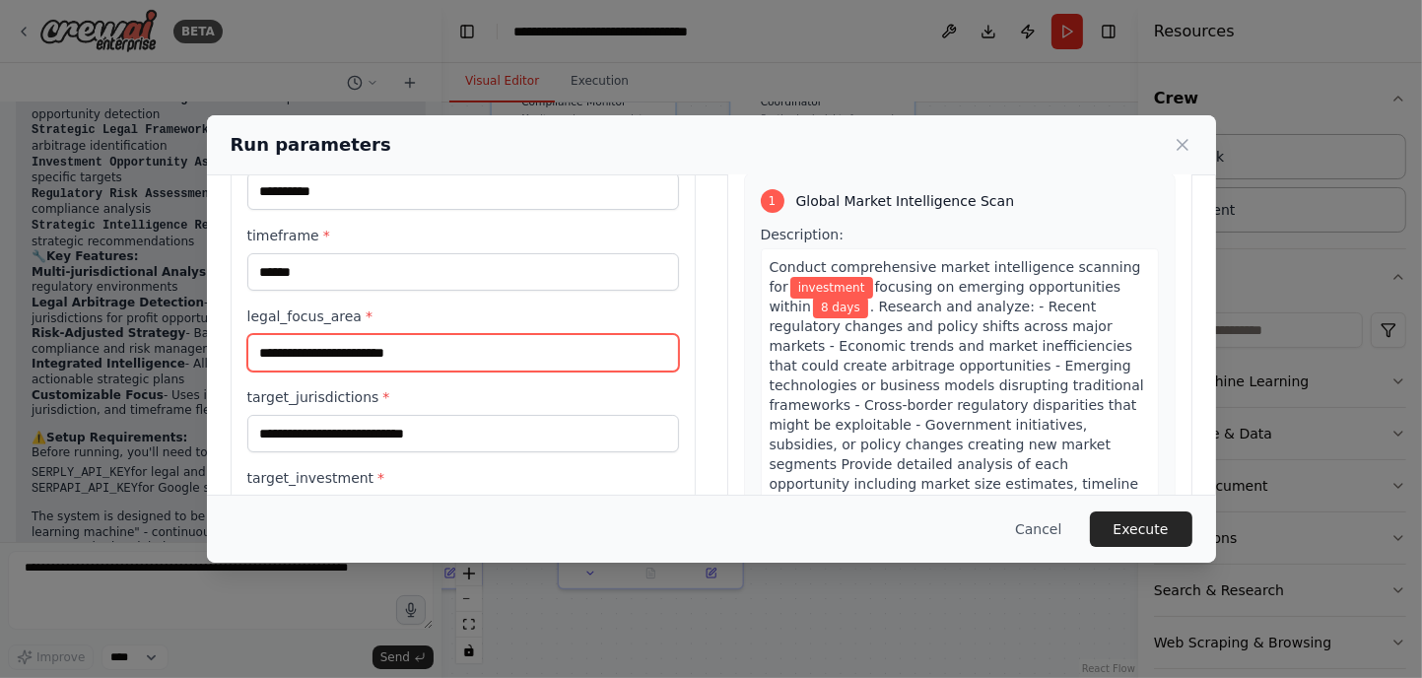
click at [419, 354] on input "legal_focus_area *" at bounding box center [463, 352] width 432 height 37
type input "*********"
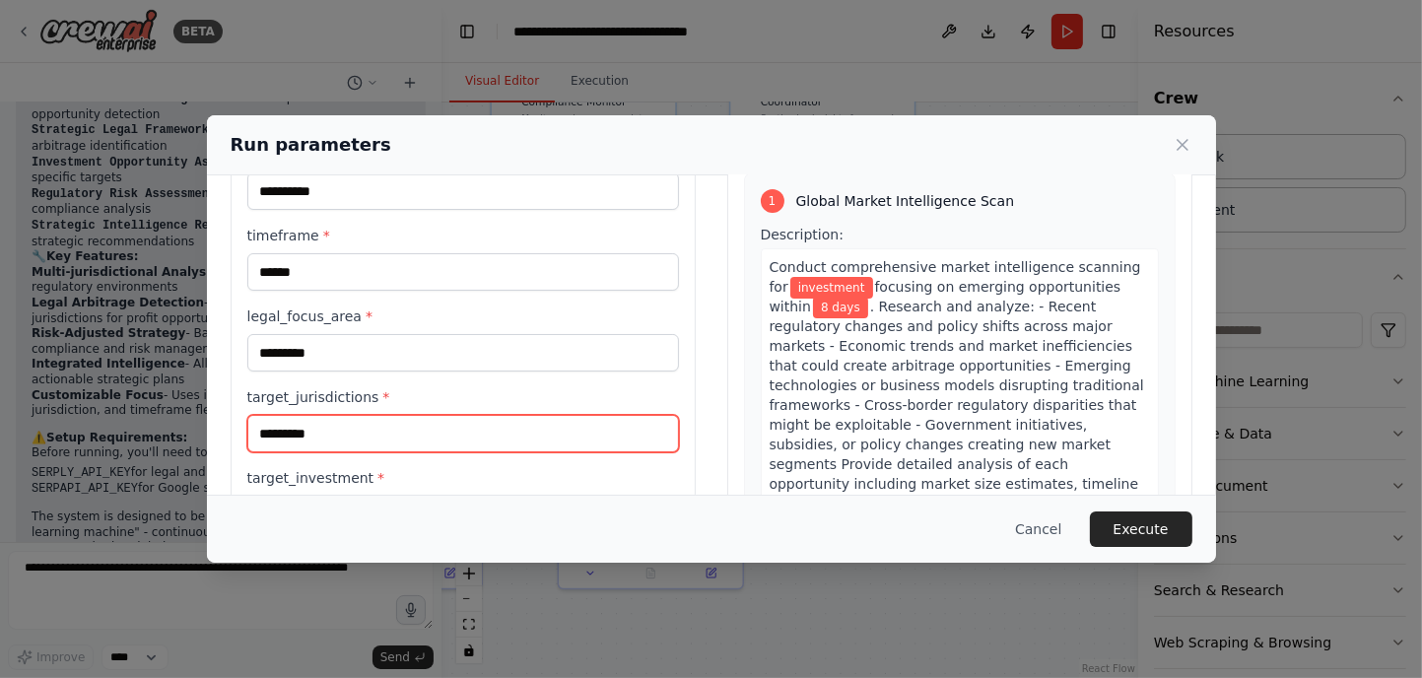
scroll to position [197, 0]
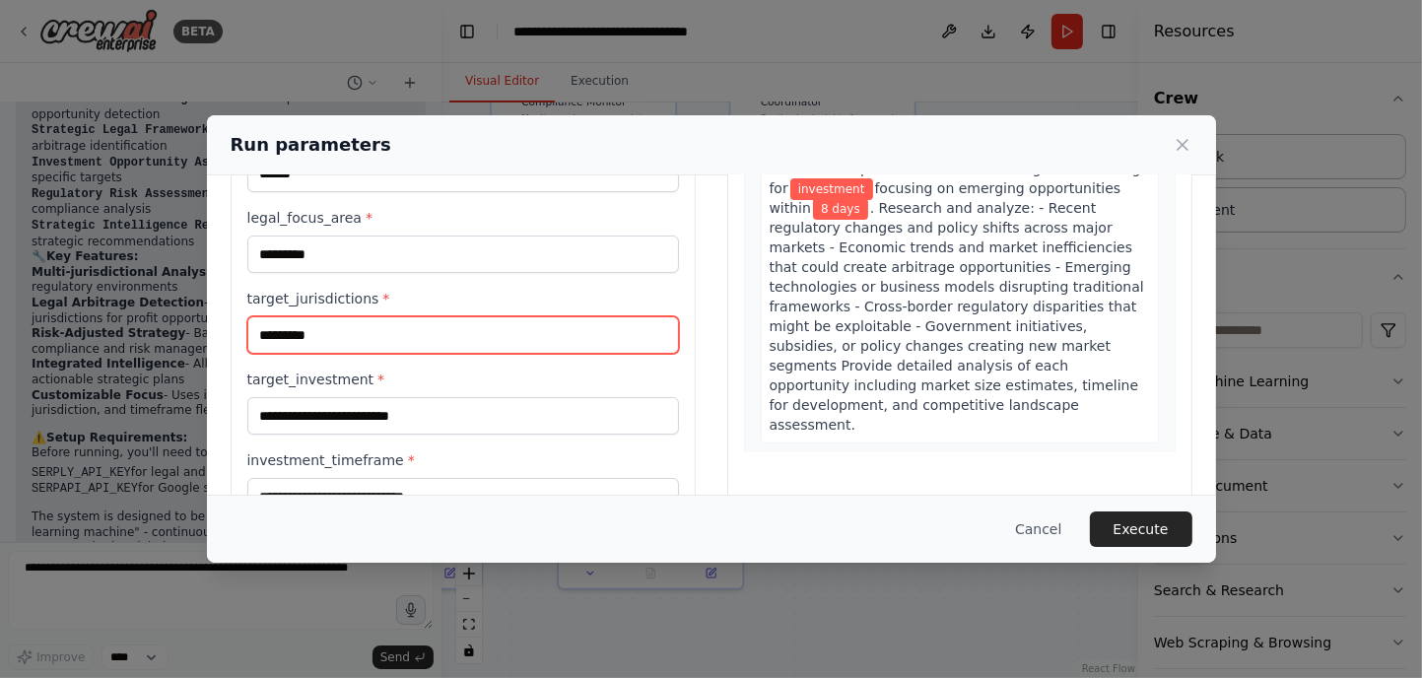
type input "*********"
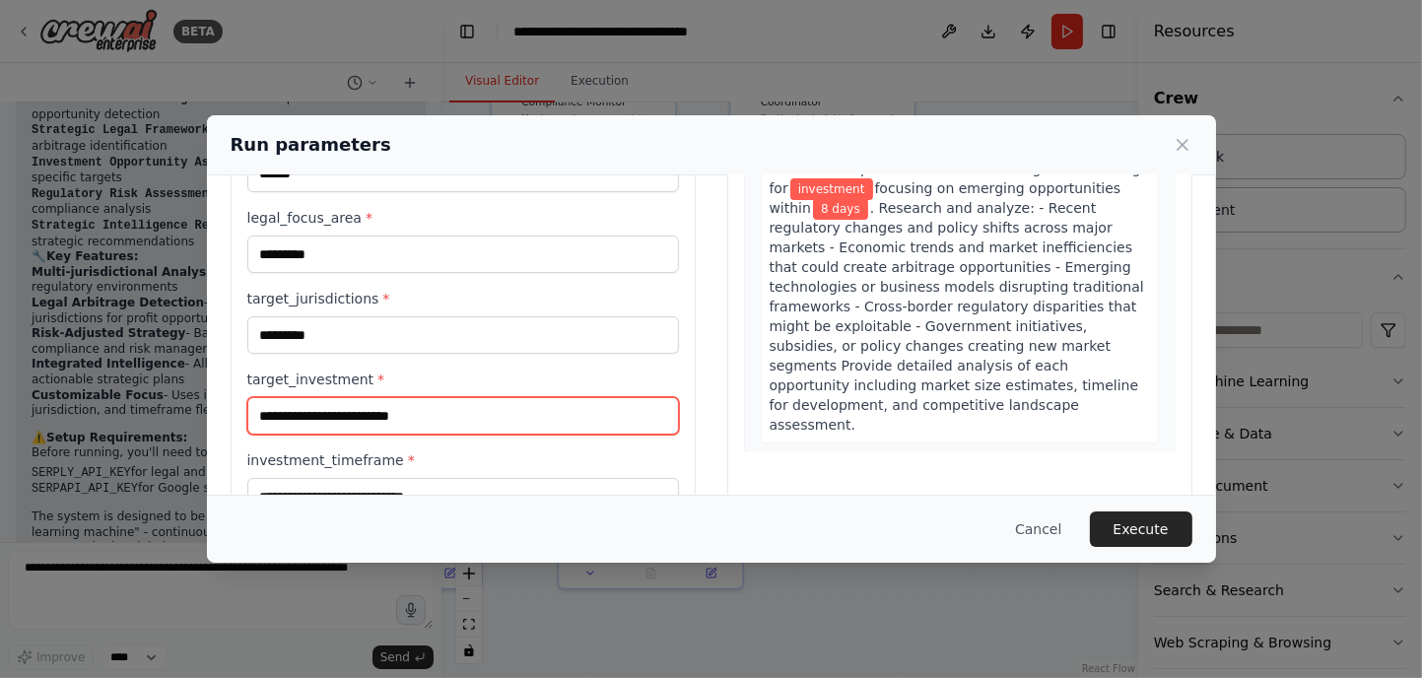
click at [410, 413] on input "target_investment *" at bounding box center [463, 415] width 432 height 37
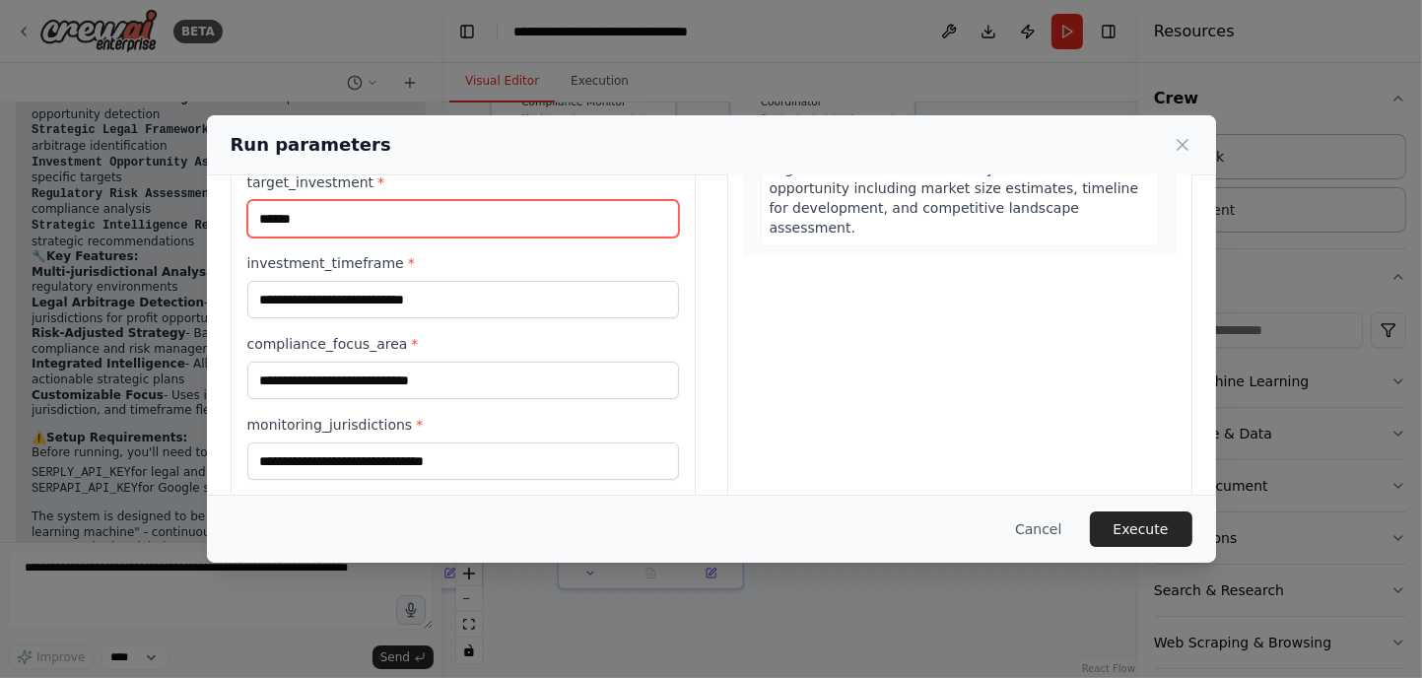
type input "******"
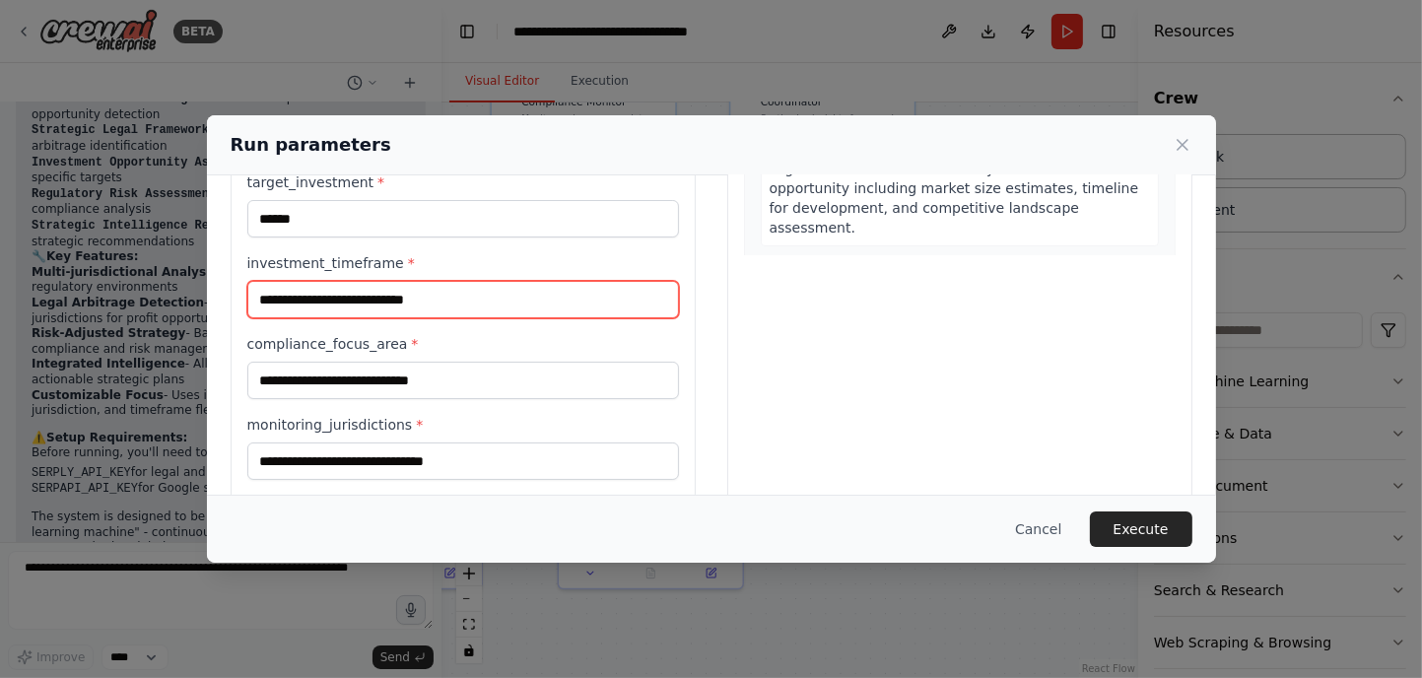
click at [410, 295] on input "investment_timeframe *" at bounding box center [463, 299] width 432 height 37
type input "*******"
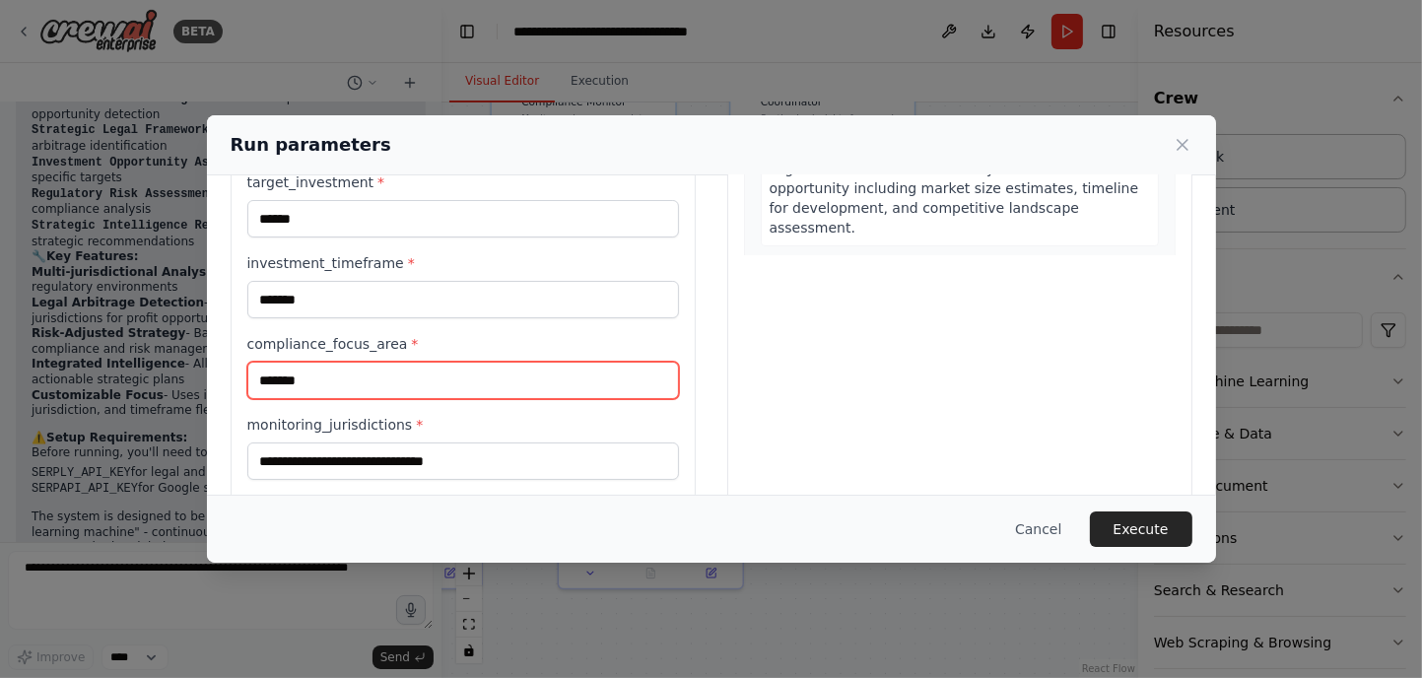
type input "*******"
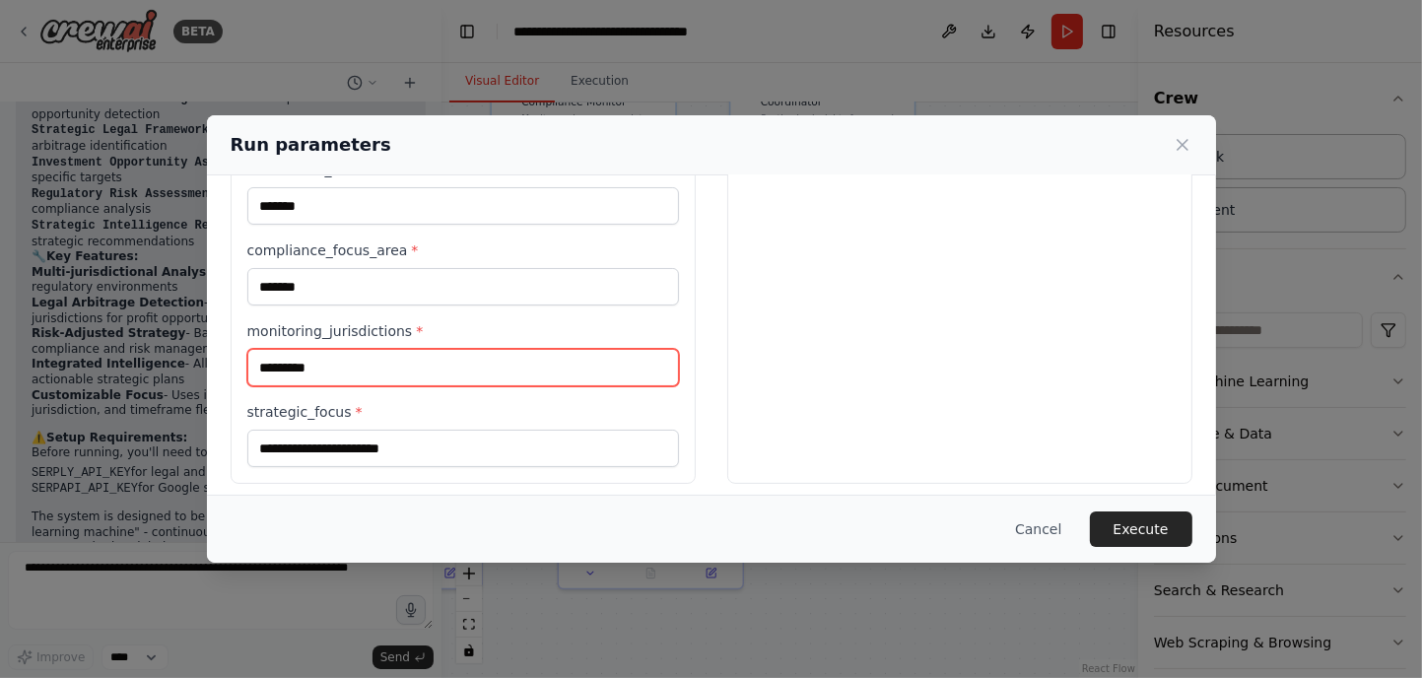
scroll to position [496, 0]
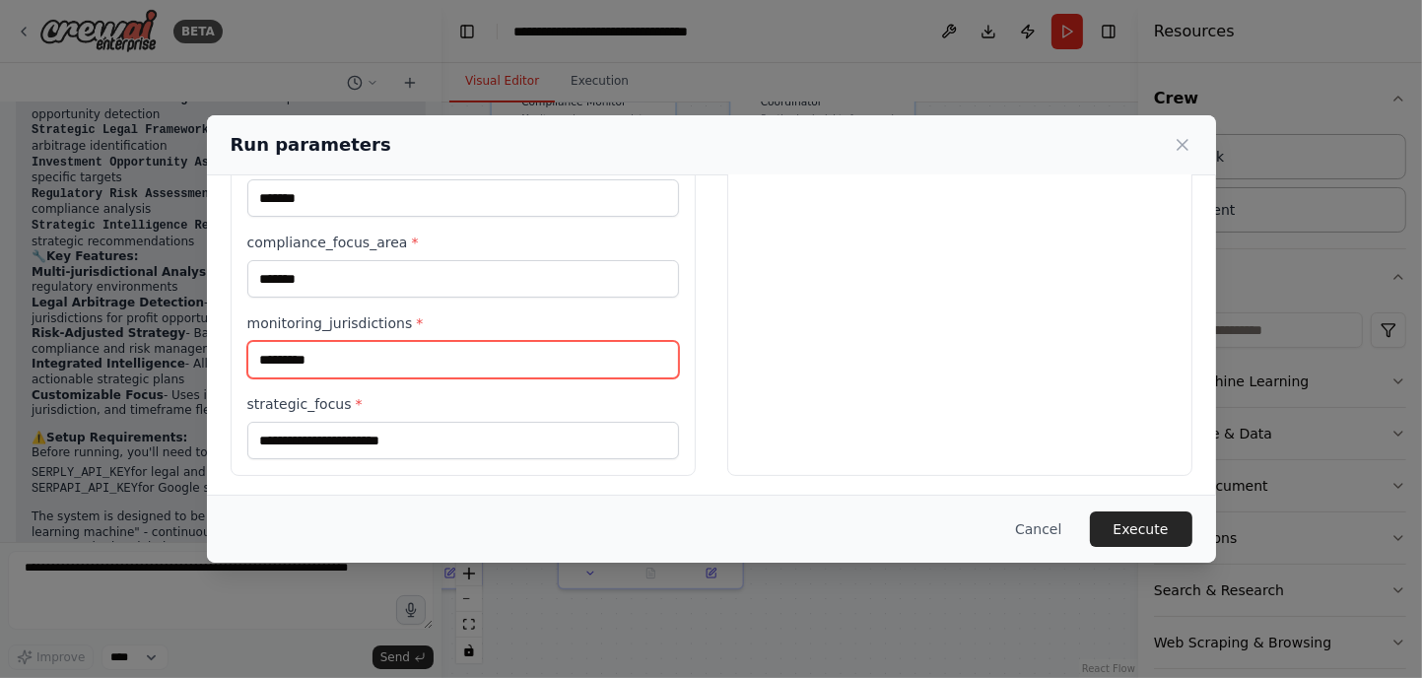
type input "*********"
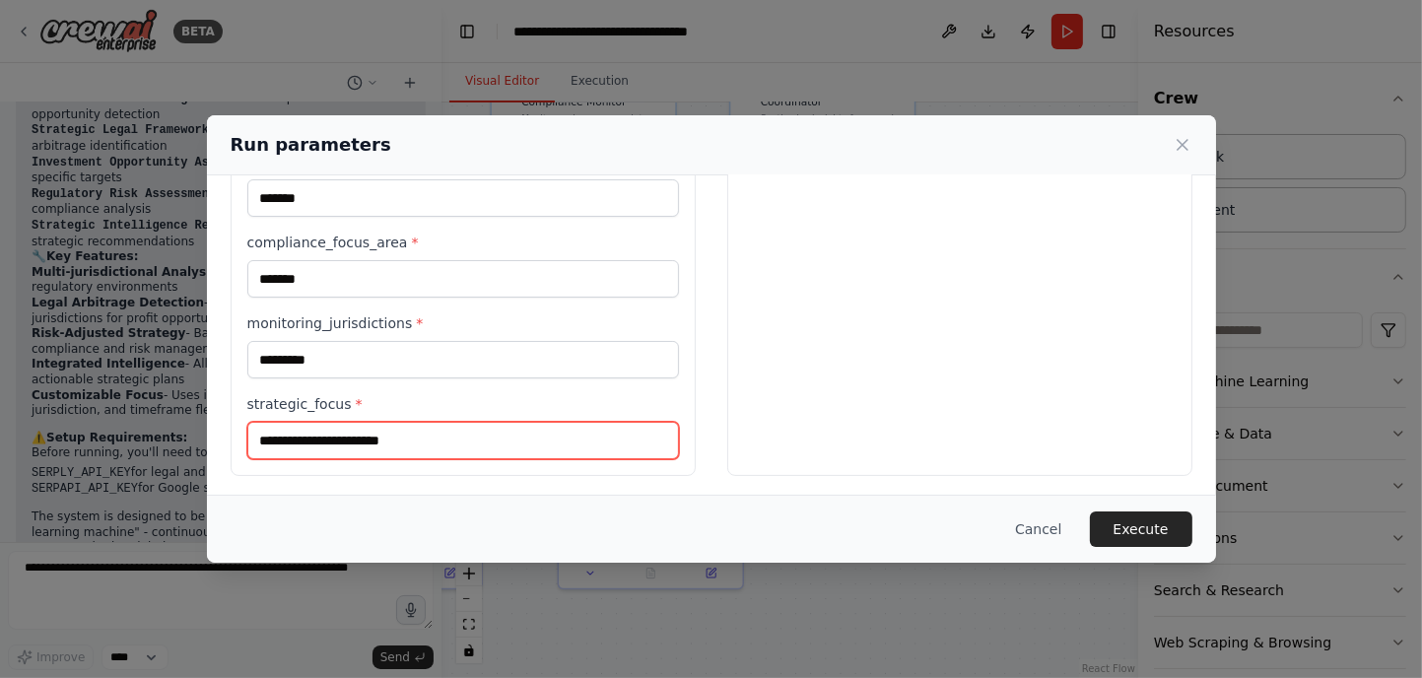
click at [430, 442] on input "strategic_focus *" at bounding box center [463, 440] width 432 height 37
type input "*******"
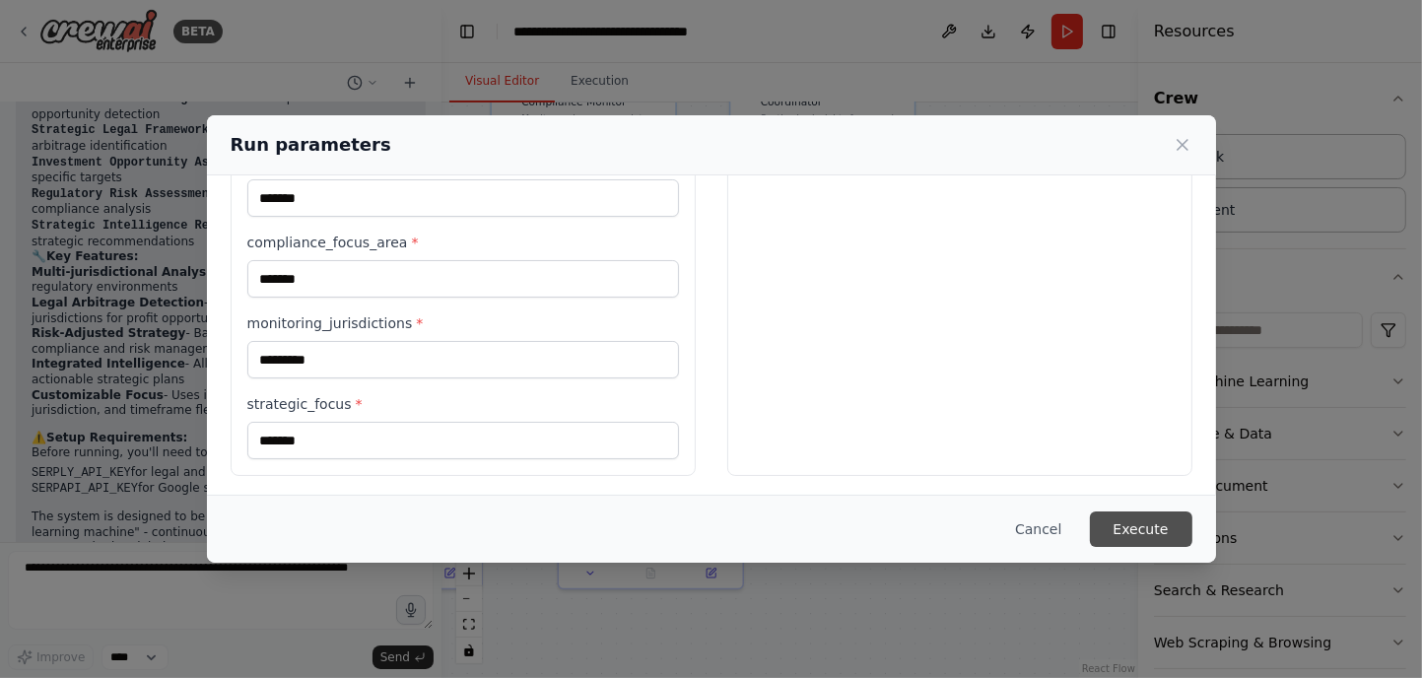
click at [1167, 529] on button "Execute" at bounding box center [1141, 528] width 102 height 35
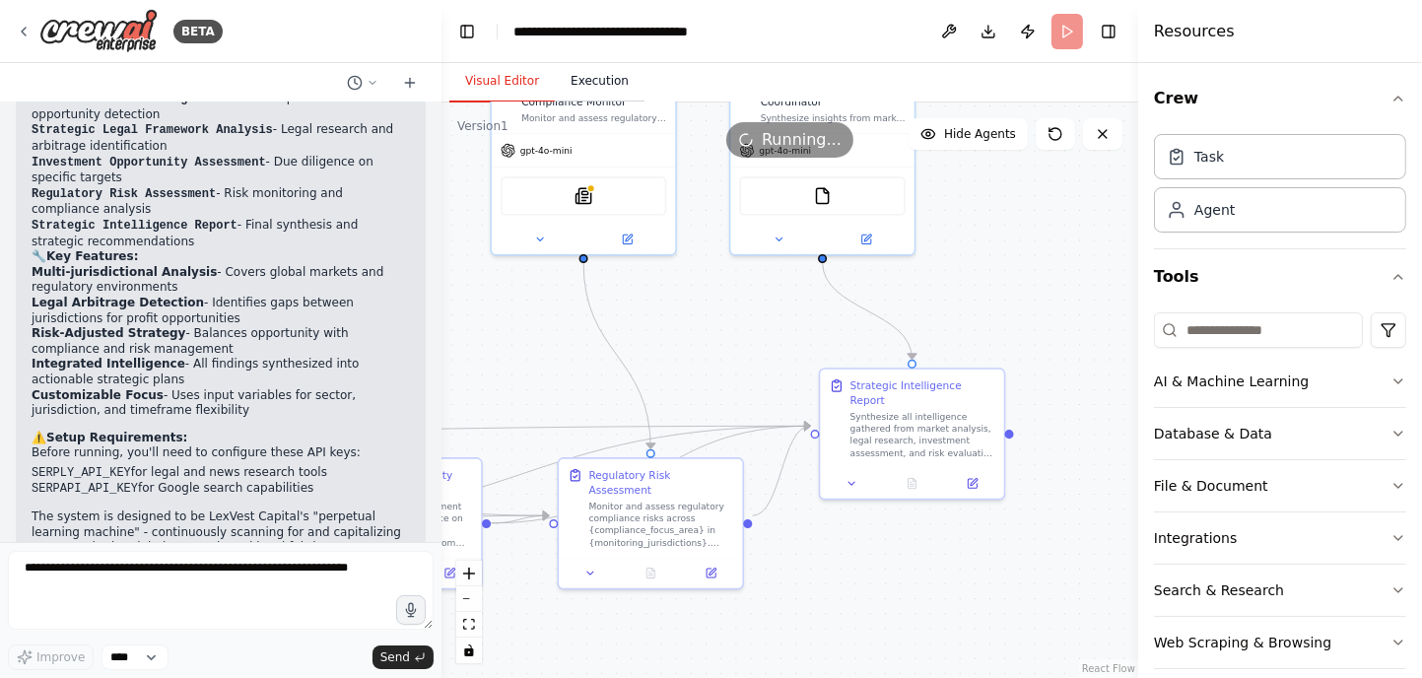
click at [594, 89] on button "Execution" at bounding box center [600, 81] width 90 height 41
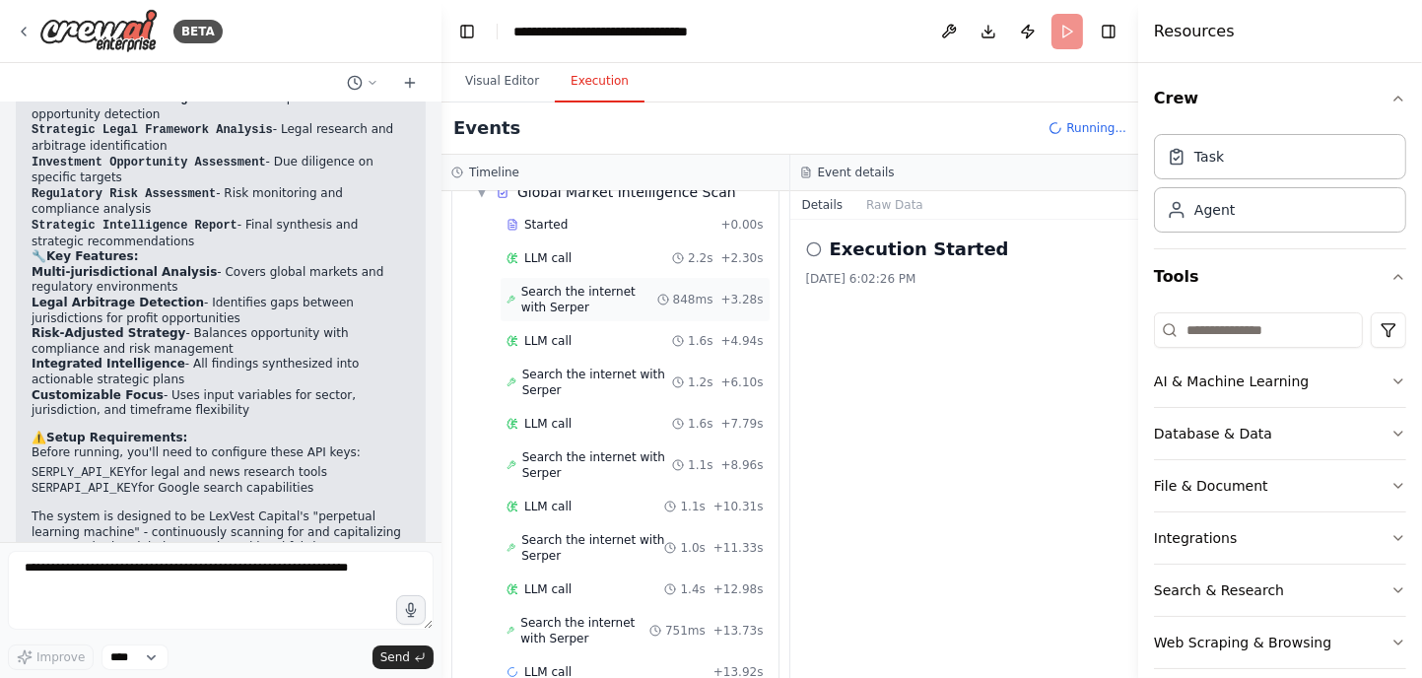
scroll to position [120, 0]
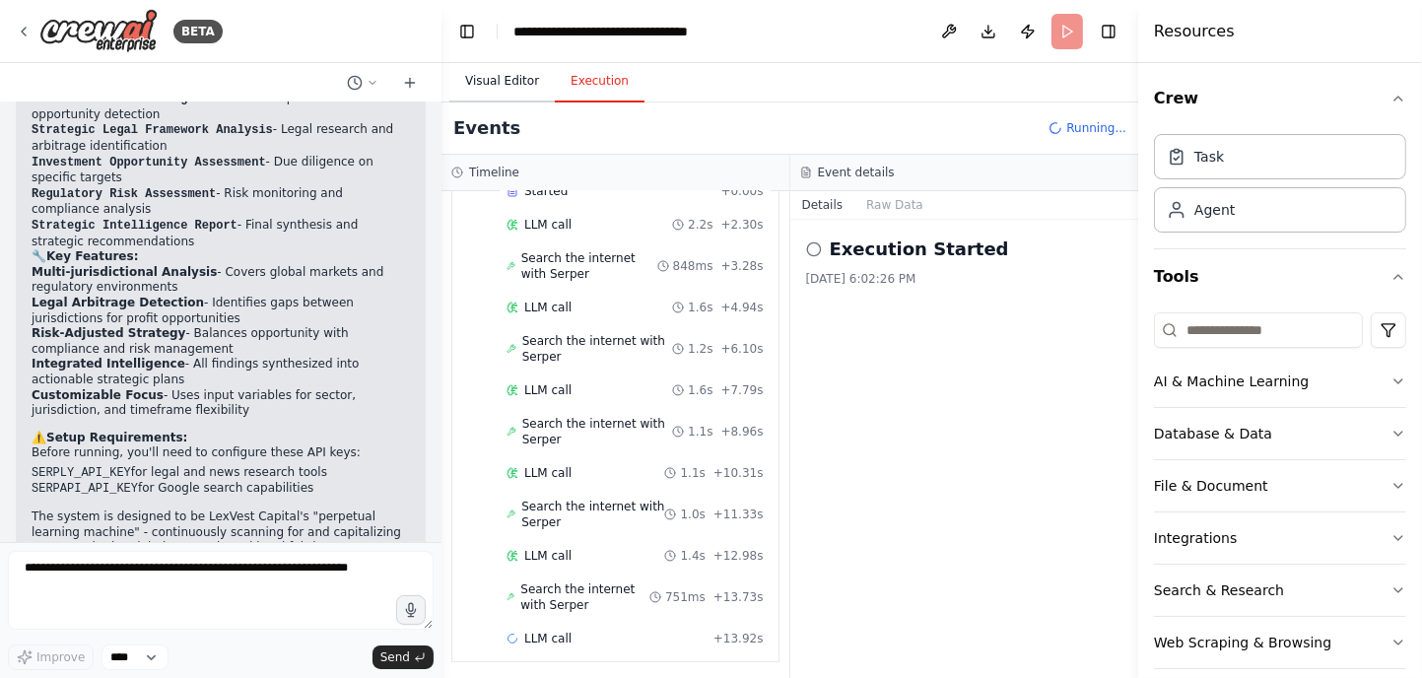
click at [493, 89] on button "Visual Editor" at bounding box center [501, 81] width 105 height 41
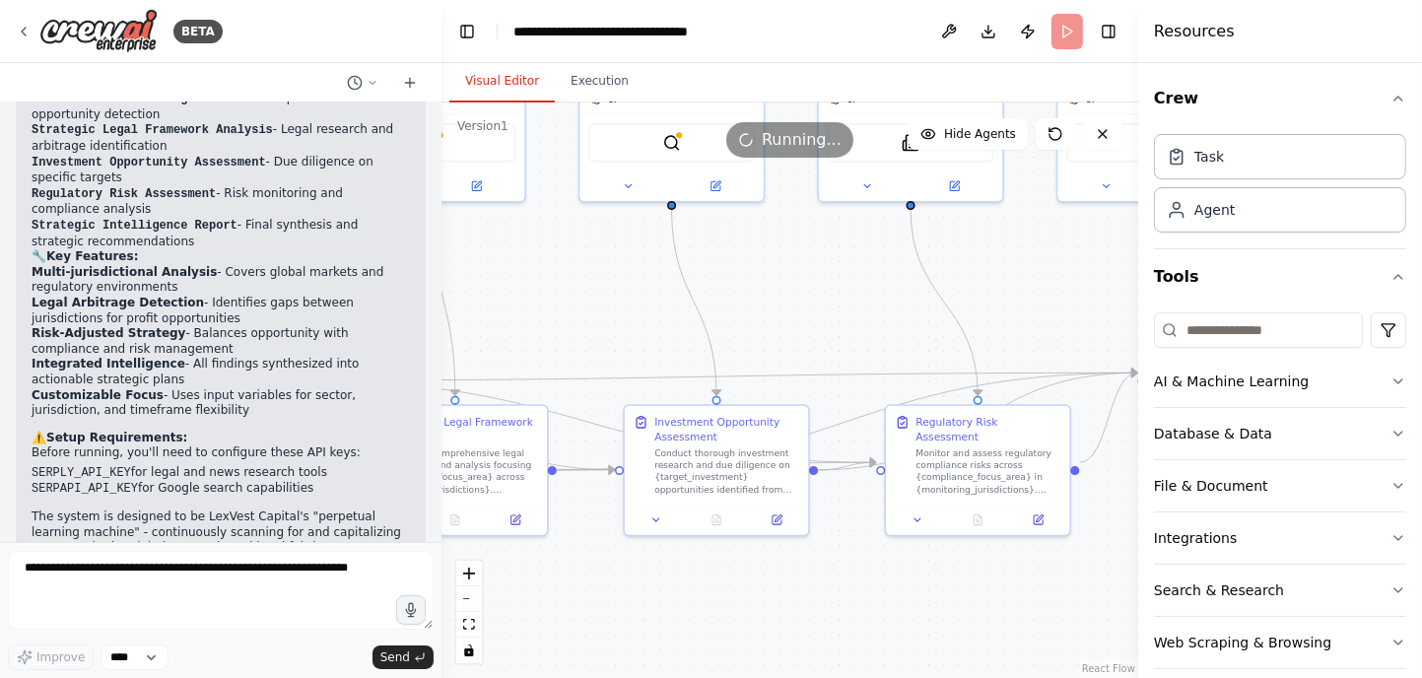
drag, startPoint x: 584, startPoint y: 360, endPoint x: 903, endPoint y: 306, distance: 322.7
click at [903, 306] on div ".deletable-edge-delete-btn { width: 20px; height: 20px; border: 0px solid #ffff…" at bounding box center [789, 389] width 697 height 575
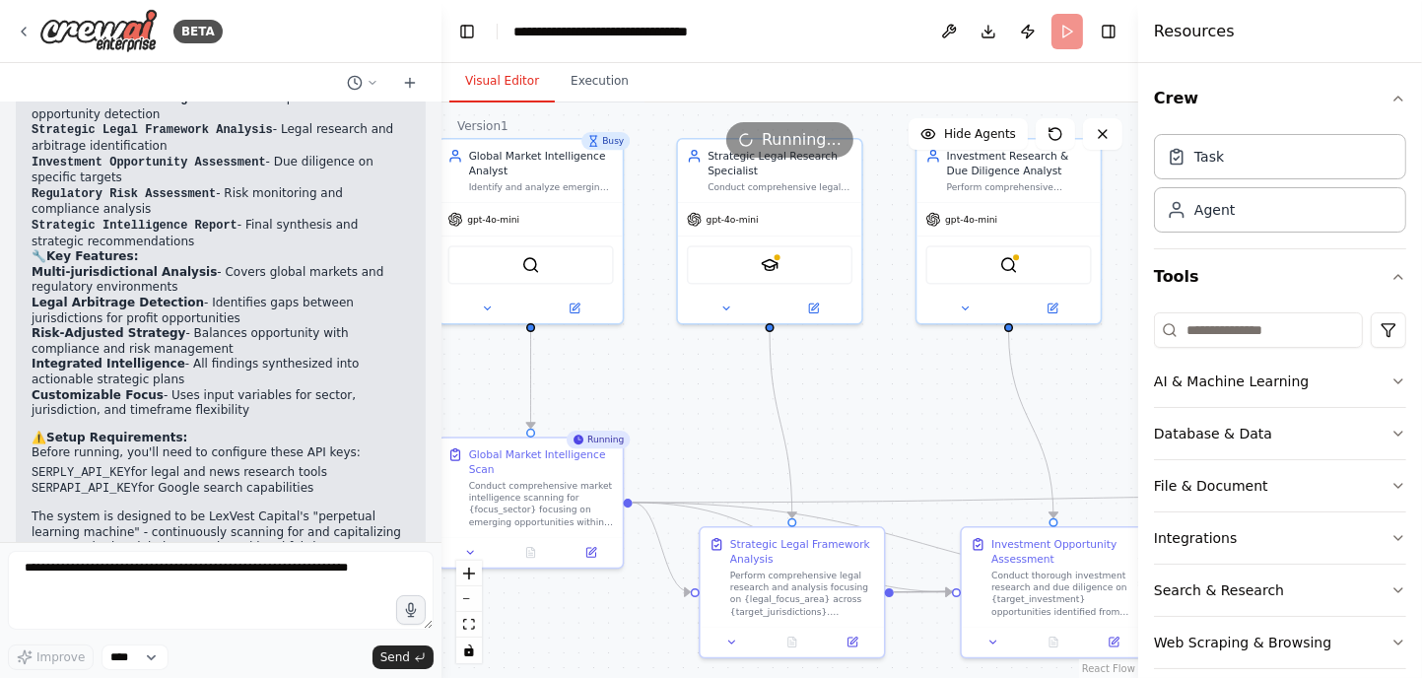
drag, startPoint x: 631, startPoint y: 314, endPoint x: 968, endPoint y: 436, distance: 358.4
click at [968, 436] on div ".deletable-edge-delete-btn { width: 20px; height: 20px; border: 0px solid #ffff…" at bounding box center [789, 389] width 697 height 575
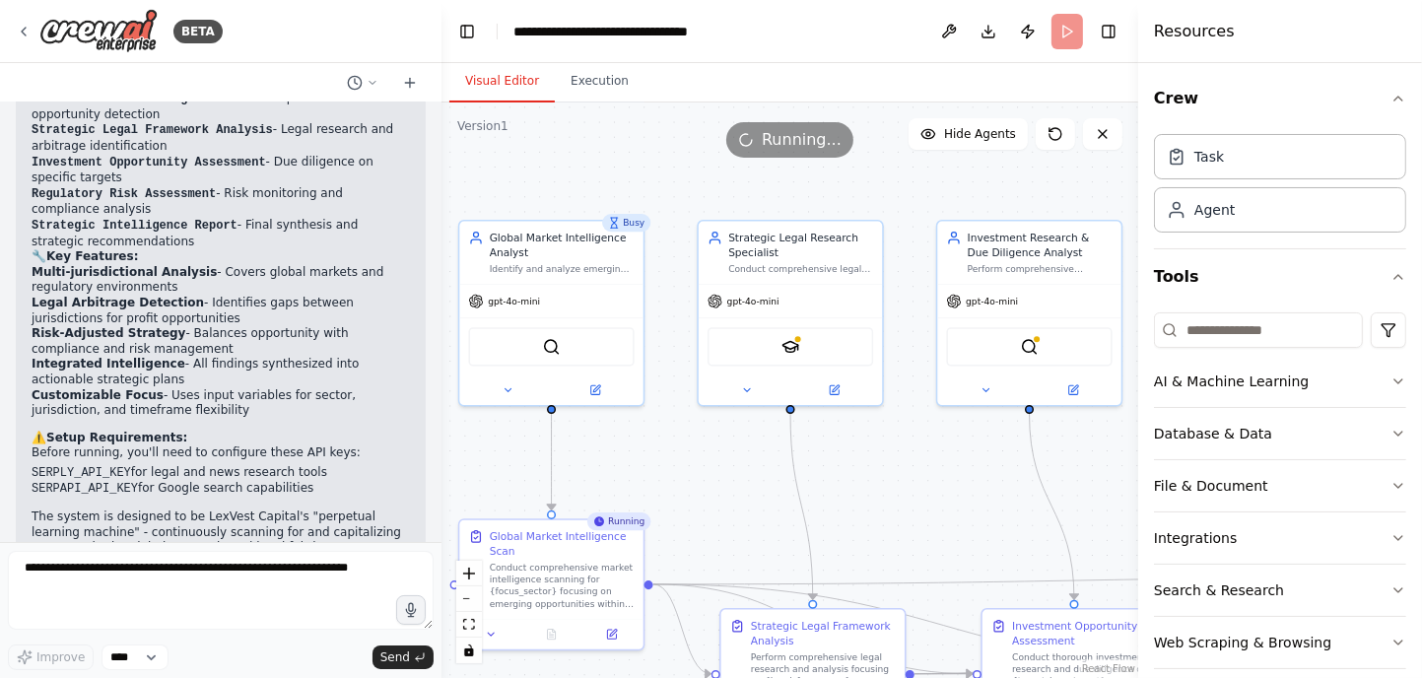
drag, startPoint x: 702, startPoint y: 399, endPoint x: 721, endPoint y: 487, distance: 89.9
click at [721, 487] on div ".deletable-edge-delete-btn { width: 20px; height: 20px; border: 0px solid #ffff…" at bounding box center [789, 389] width 697 height 575
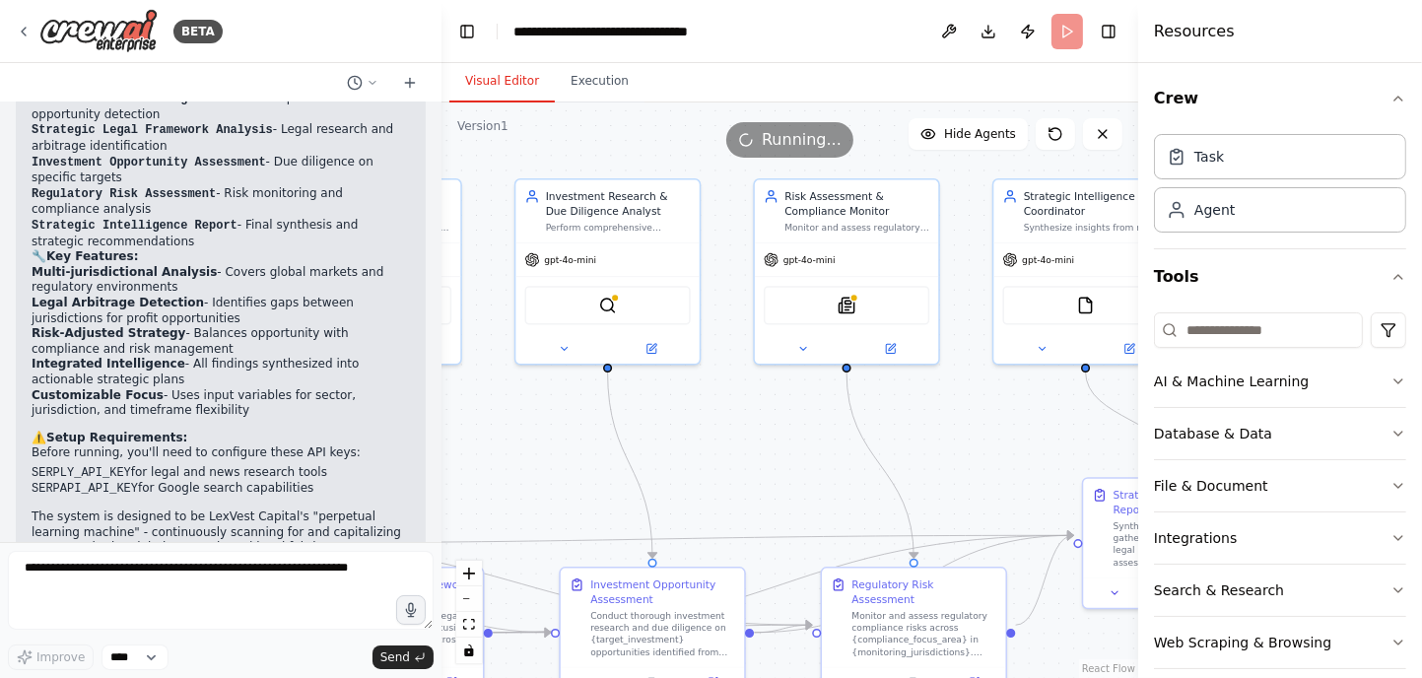
drag, startPoint x: 914, startPoint y: 496, endPoint x: 489, endPoint y: 448, distance: 428.3
click at [489, 448] on div ".deletable-edge-delete-btn { width: 20px; height: 20px; border: 0px solid #ffff…" at bounding box center [789, 389] width 697 height 575
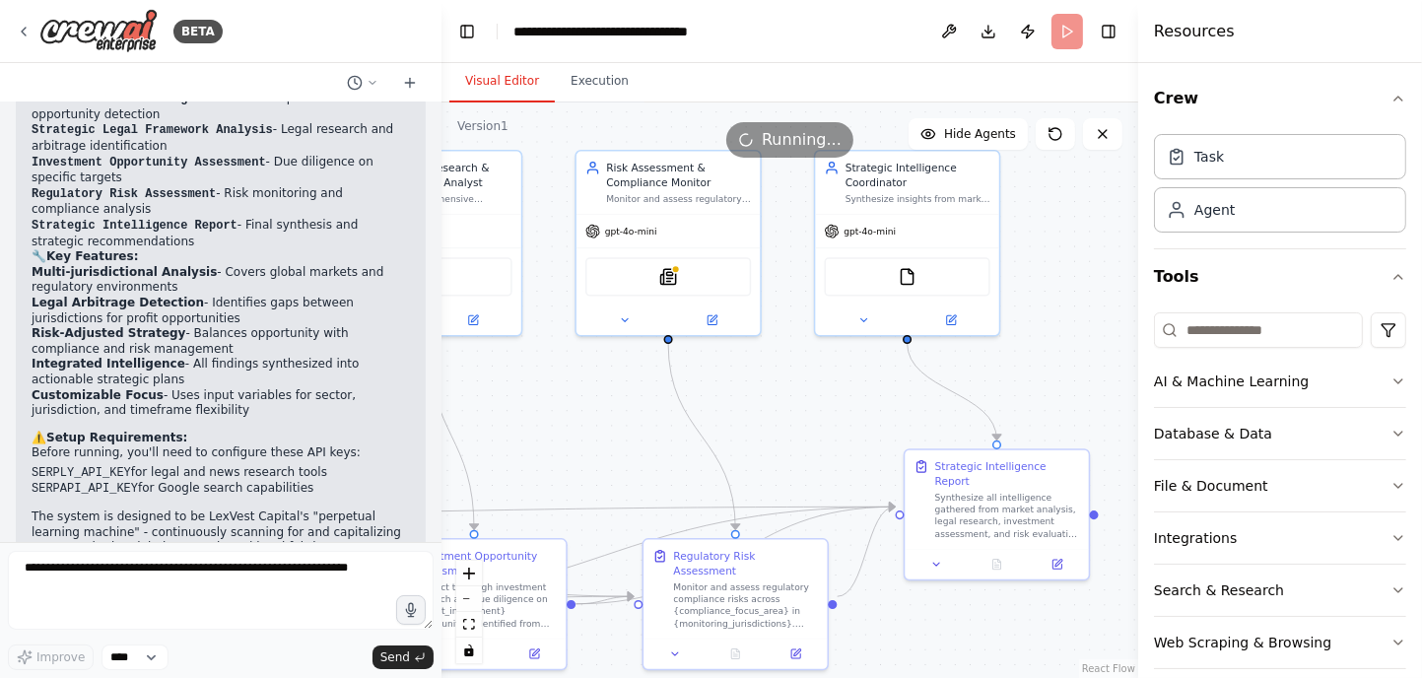
drag, startPoint x: 764, startPoint y: 459, endPoint x: 524, endPoint y: 420, distance: 242.6
click at [524, 420] on div ".deletable-edge-delete-btn { width: 20px; height: 20px; border: 0px solid #ffff…" at bounding box center [789, 389] width 697 height 575
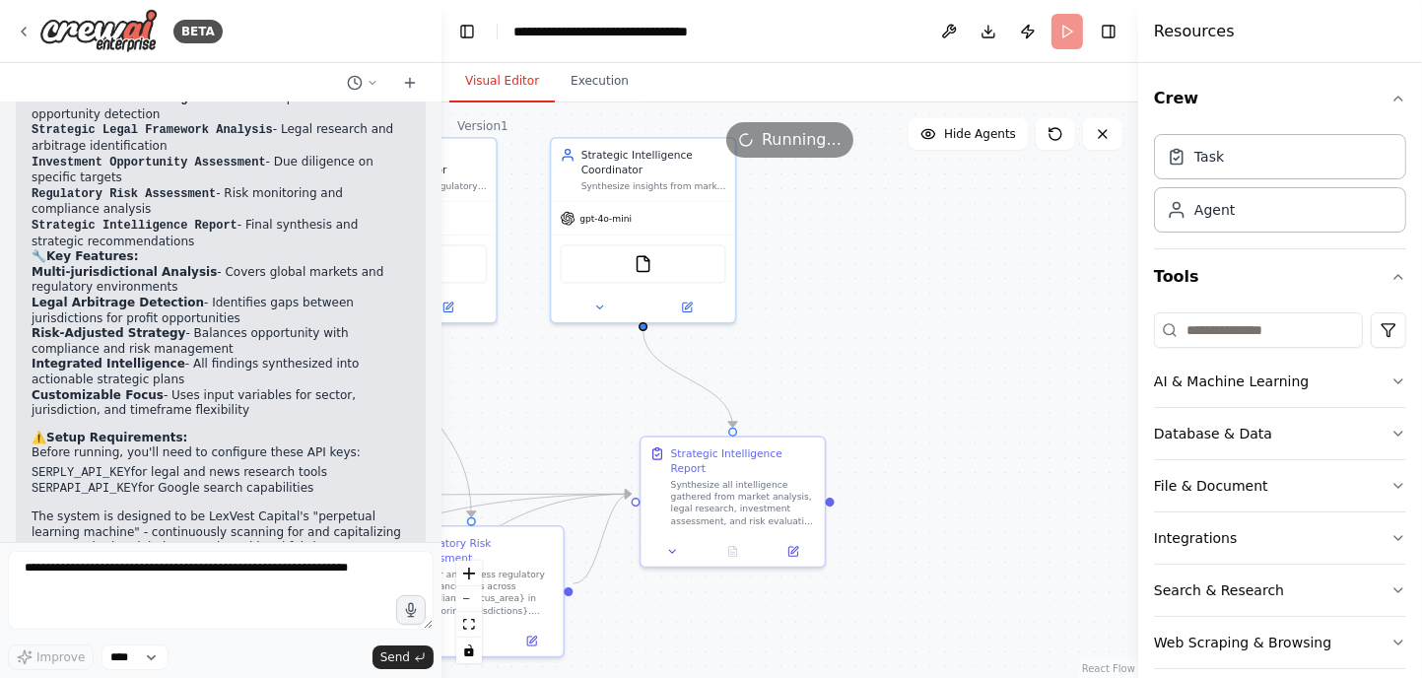
drag, startPoint x: 770, startPoint y: 425, endPoint x: 570, endPoint y: 423, distance: 199.0
click at [570, 423] on div ".deletable-edge-delete-btn { width: 20px; height: 20px; border: 0px solid #ffff…" at bounding box center [789, 389] width 697 height 575
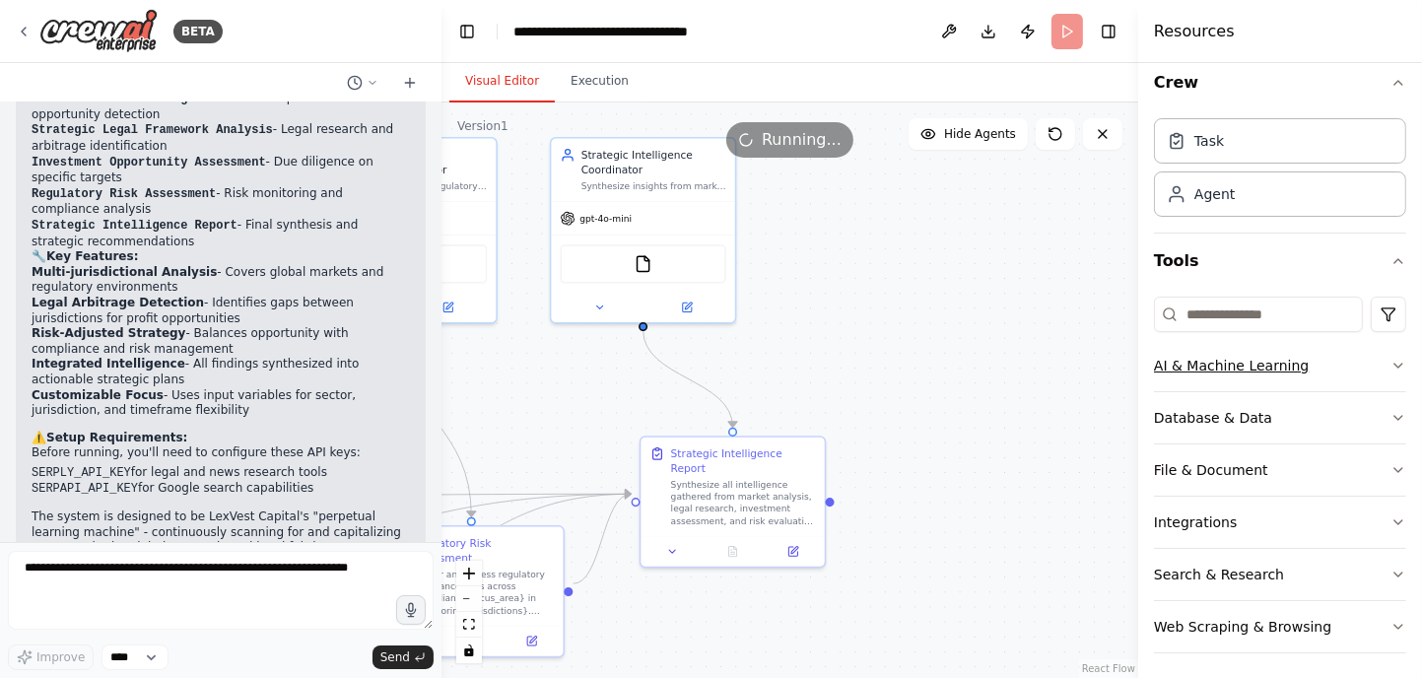
scroll to position [20, 0]
click at [1246, 462] on button "File & Document" at bounding box center [1280, 465] width 252 height 51
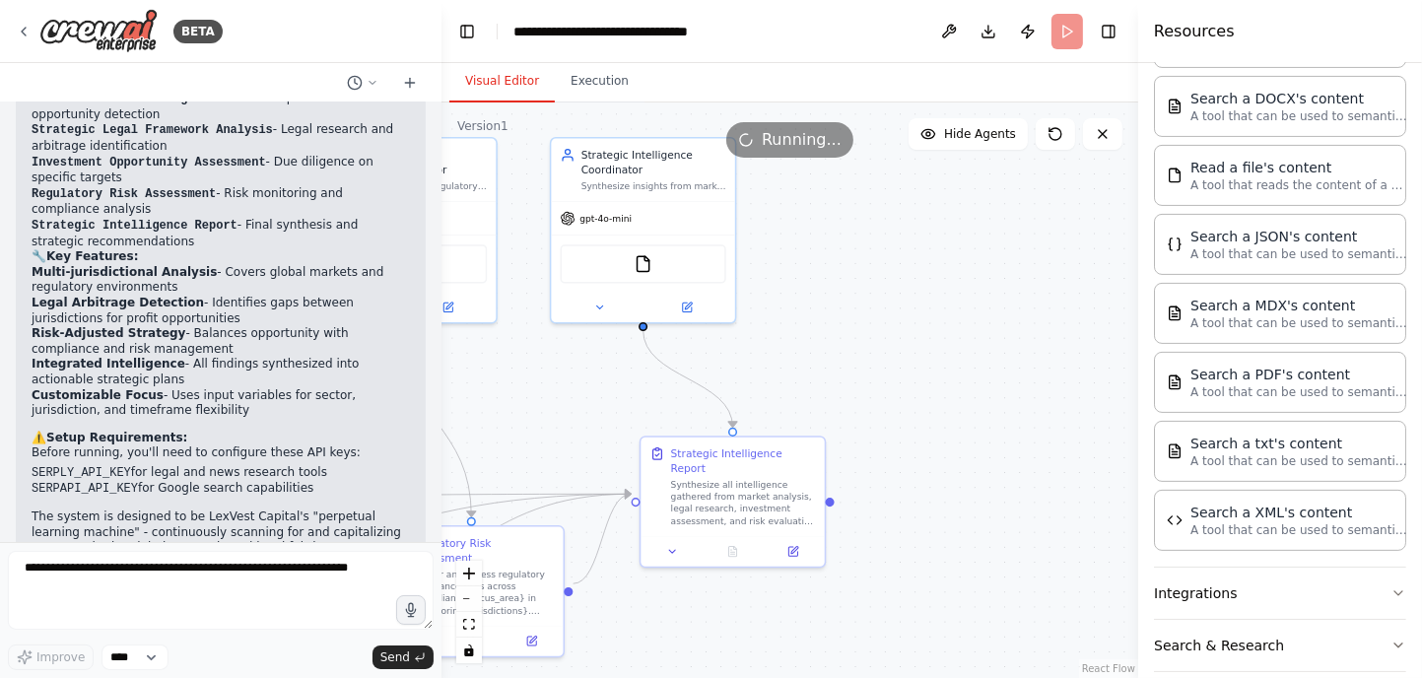
scroll to position [584, 0]
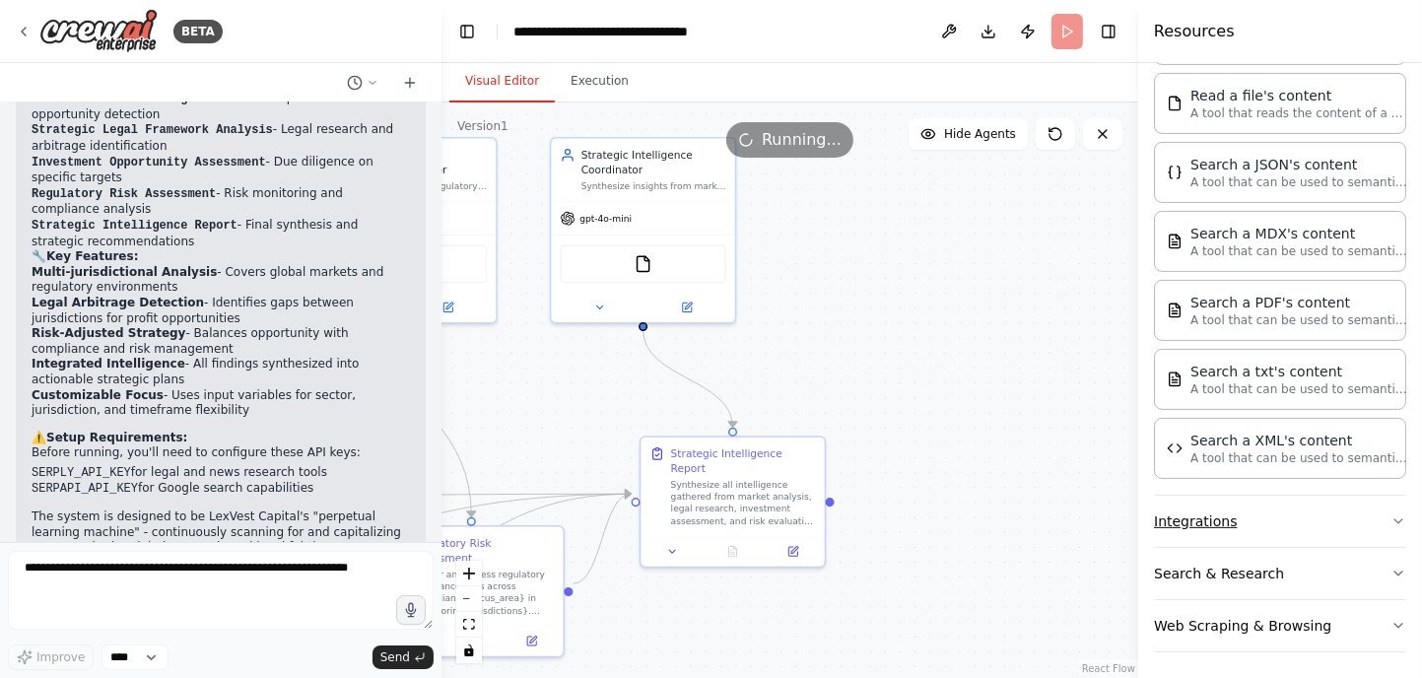
click at [1233, 510] on button "Integrations" at bounding box center [1280, 521] width 252 height 51
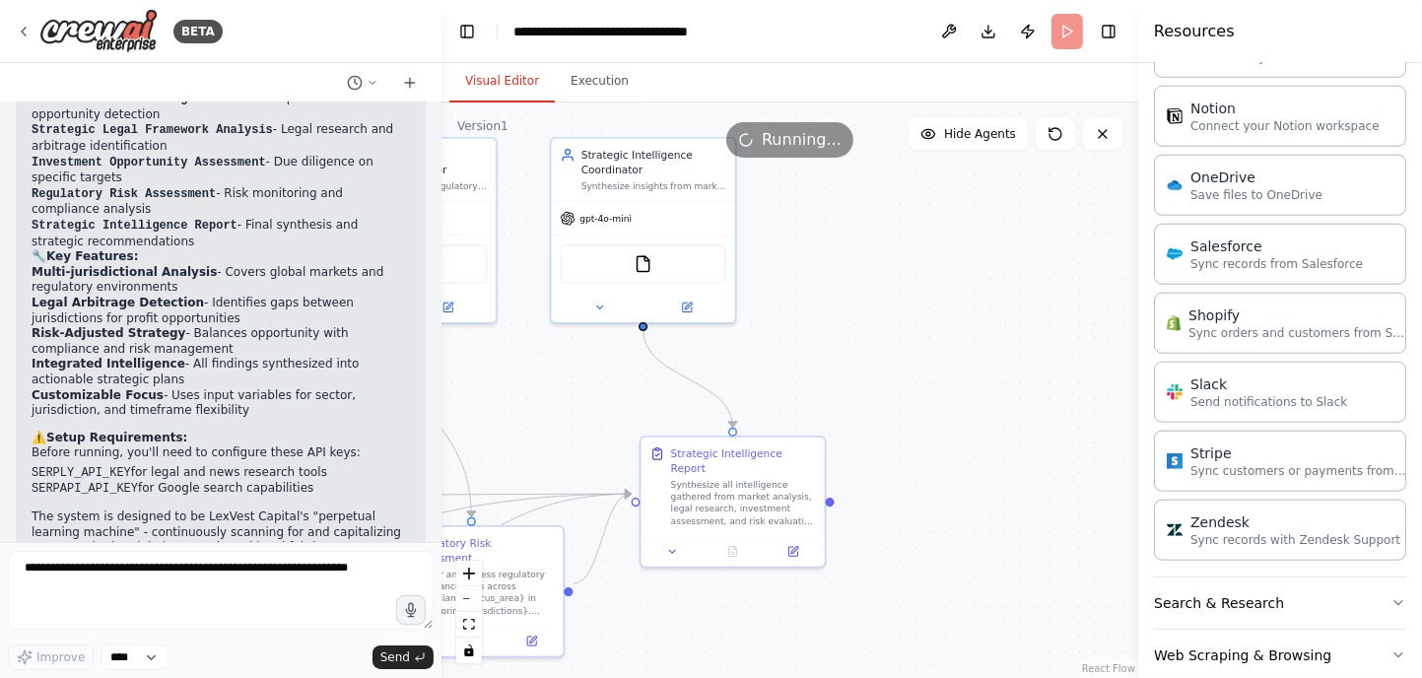
scroll to position [2041, 0]
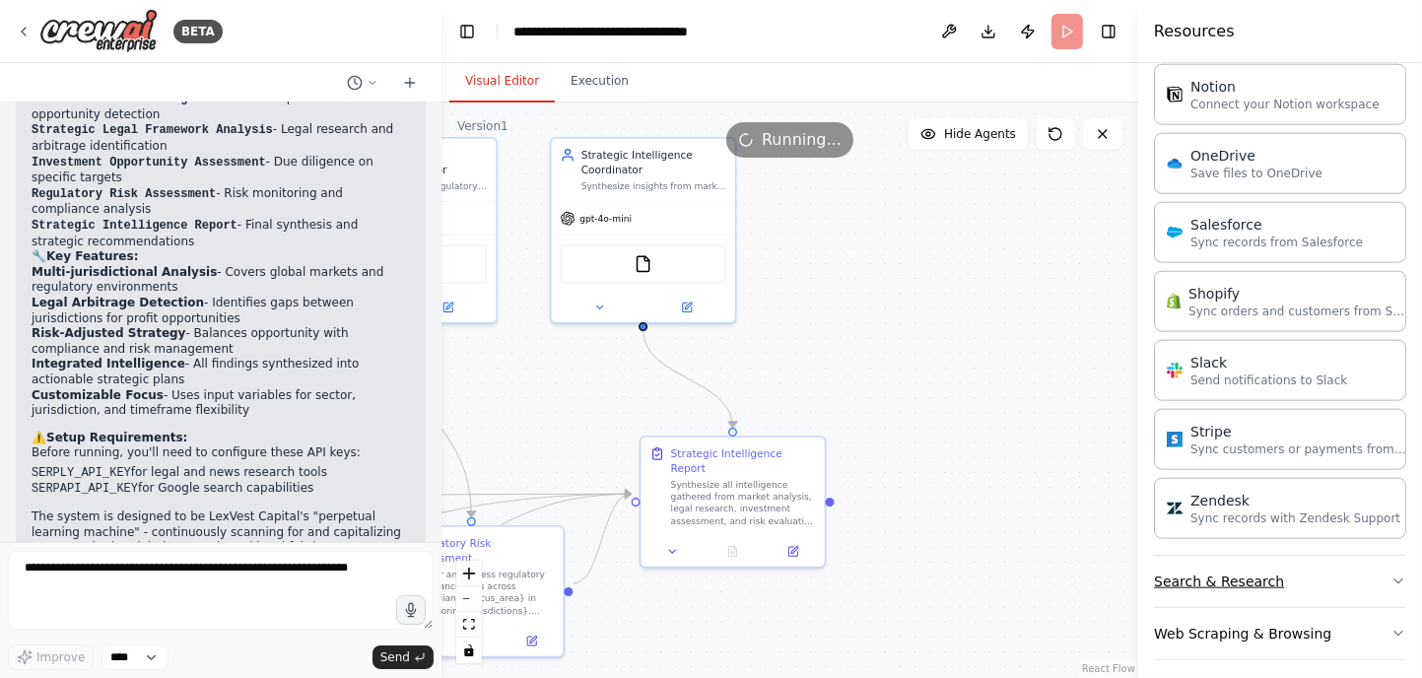
click at [1238, 566] on button "Search & Research" at bounding box center [1280, 581] width 252 height 51
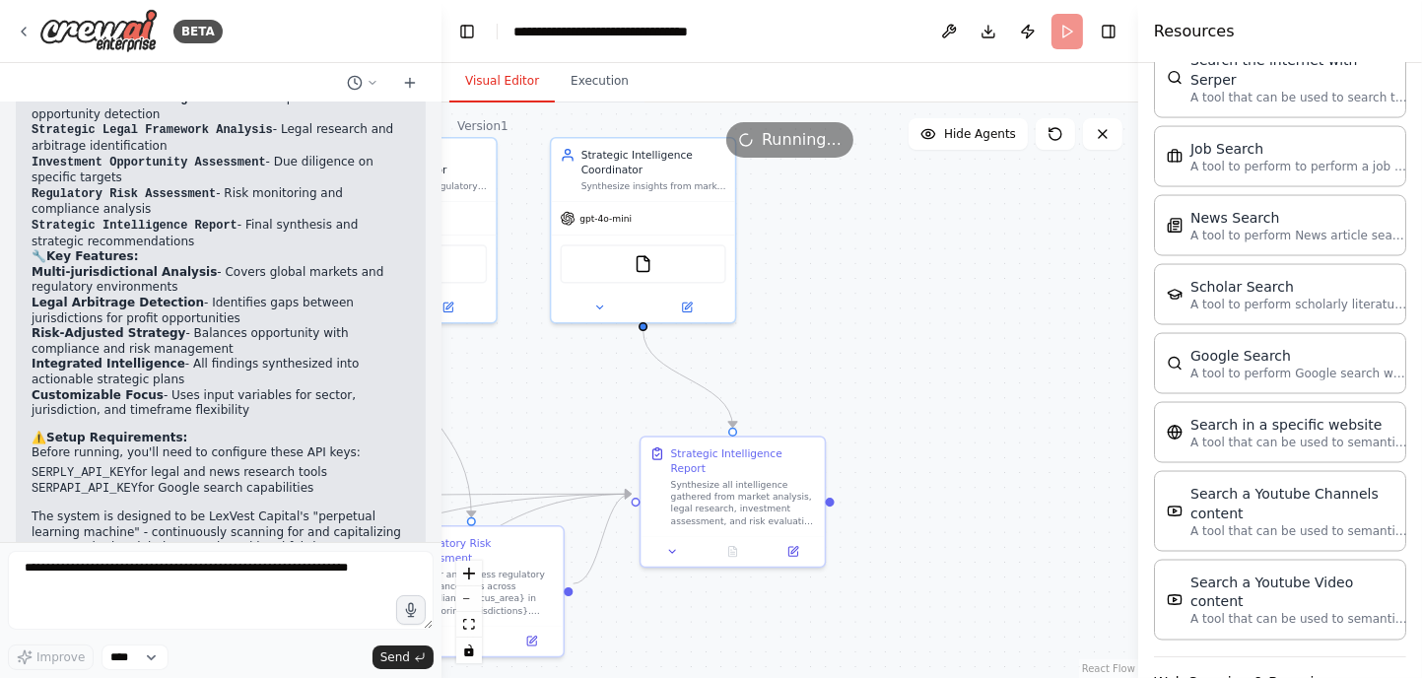
scroll to position [3036, 0]
click at [1230, 653] on button "Web Scraping & Browsing" at bounding box center [1280, 678] width 252 height 51
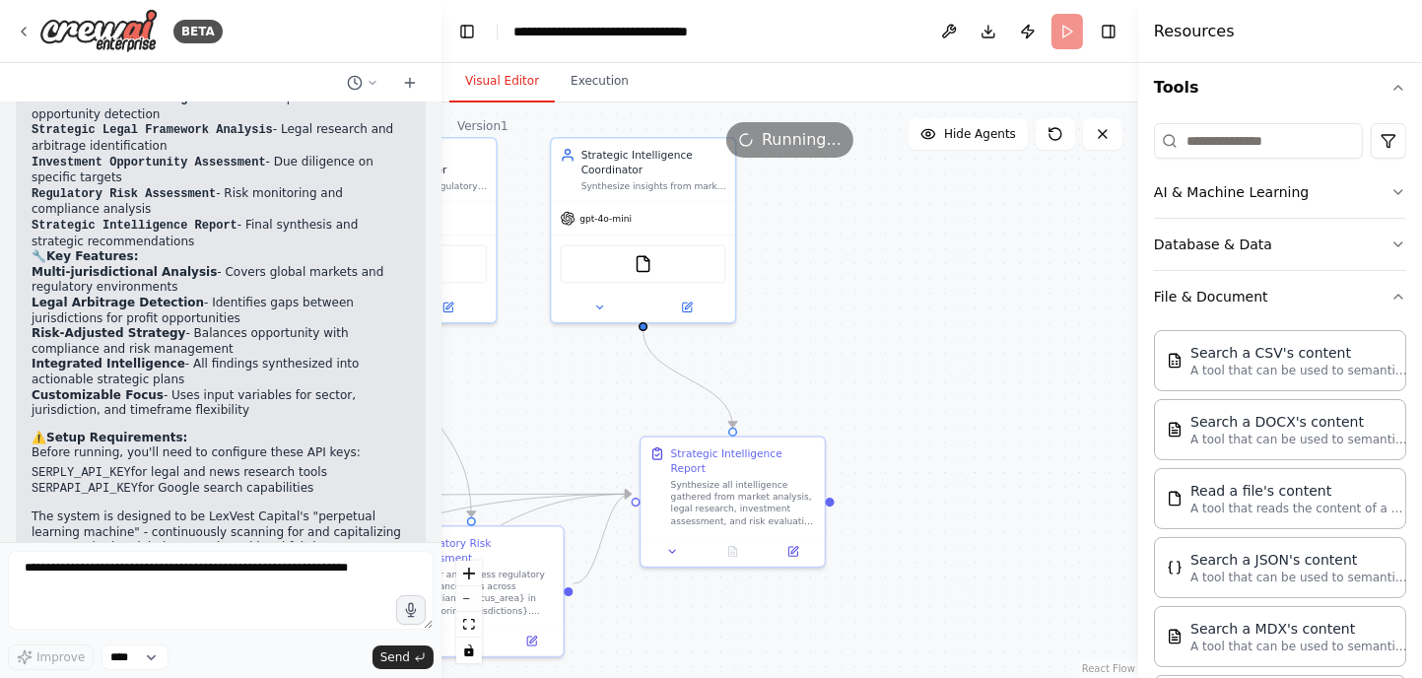
scroll to position [0, 0]
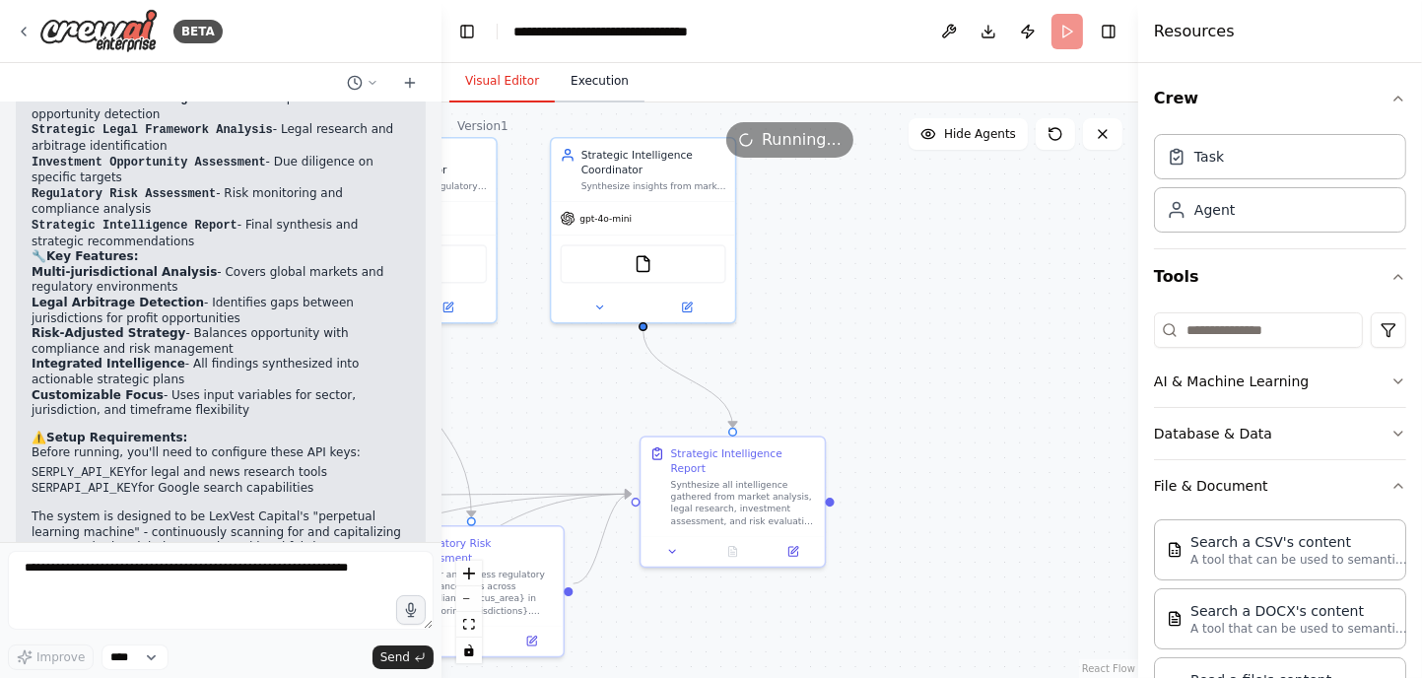
click at [575, 77] on button "Execution" at bounding box center [600, 81] width 90 height 41
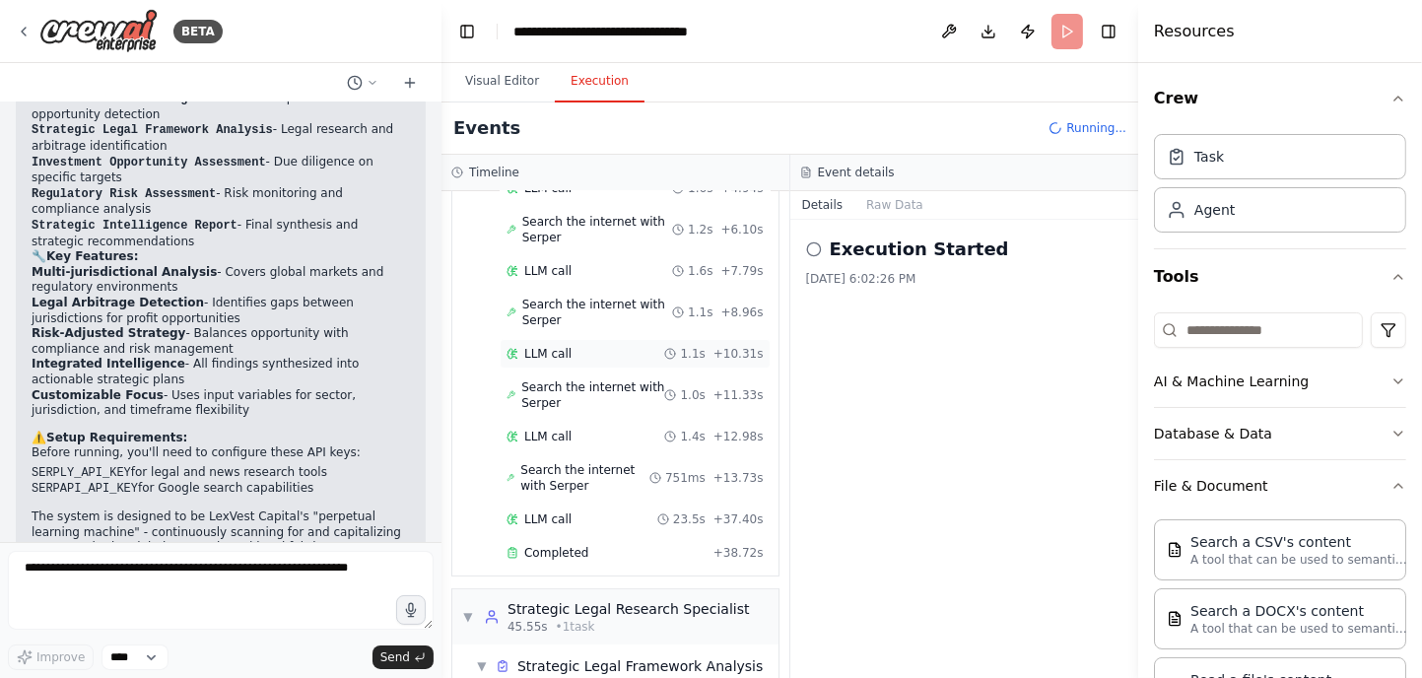
scroll to position [418, 0]
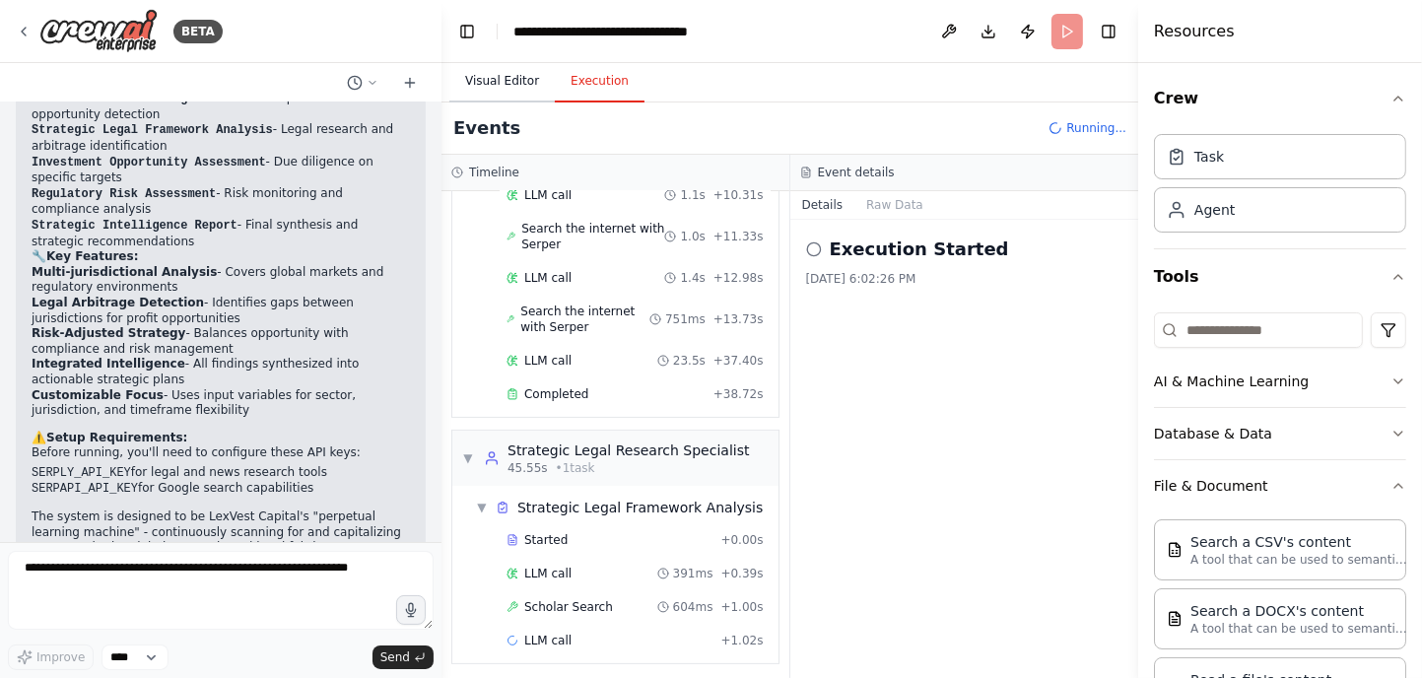
click at [489, 79] on button "Visual Editor" at bounding box center [501, 81] width 105 height 41
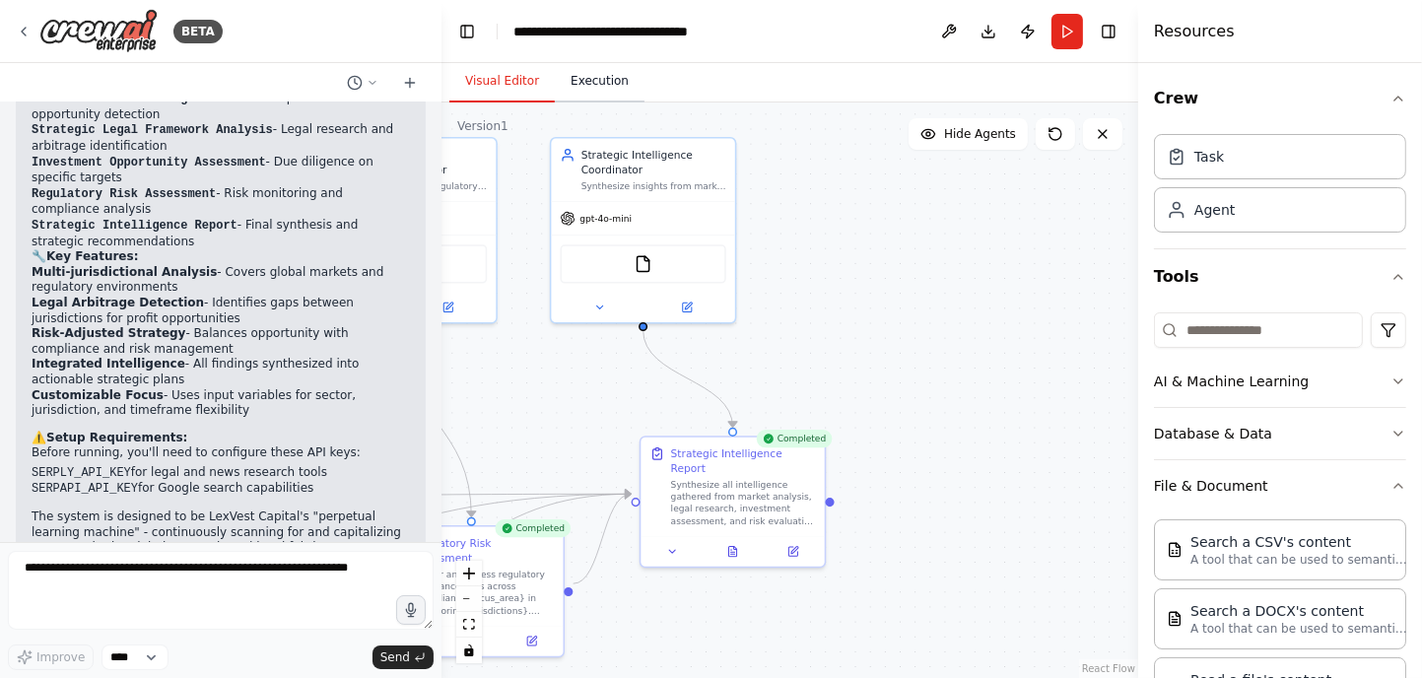
click at [591, 90] on button "Execution" at bounding box center [600, 81] width 90 height 41
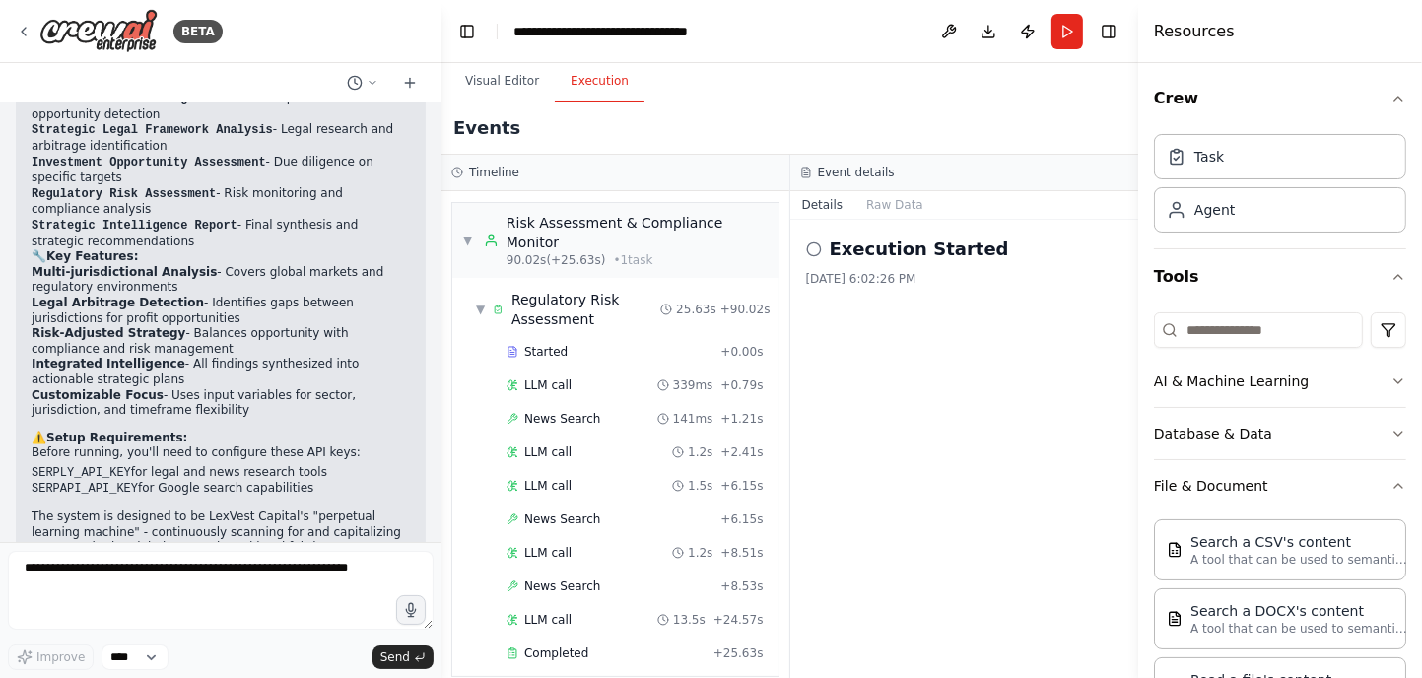
scroll to position [1851, 0]
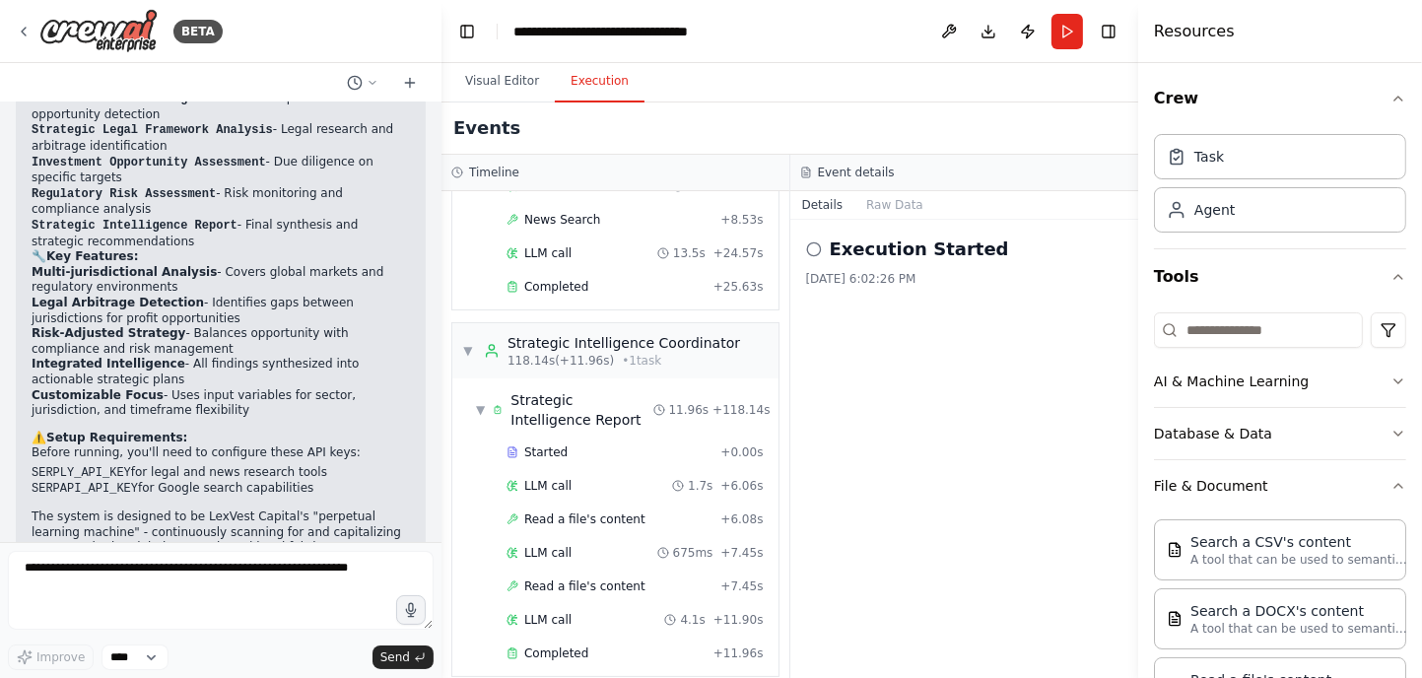
click at [906, 257] on h2 "Execution Started" at bounding box center [919, 249] width 179 height 28
click at [1104, 23] on button "Toggle Right Sidebar" at bounding box center [1109, 32] width 28 height 28
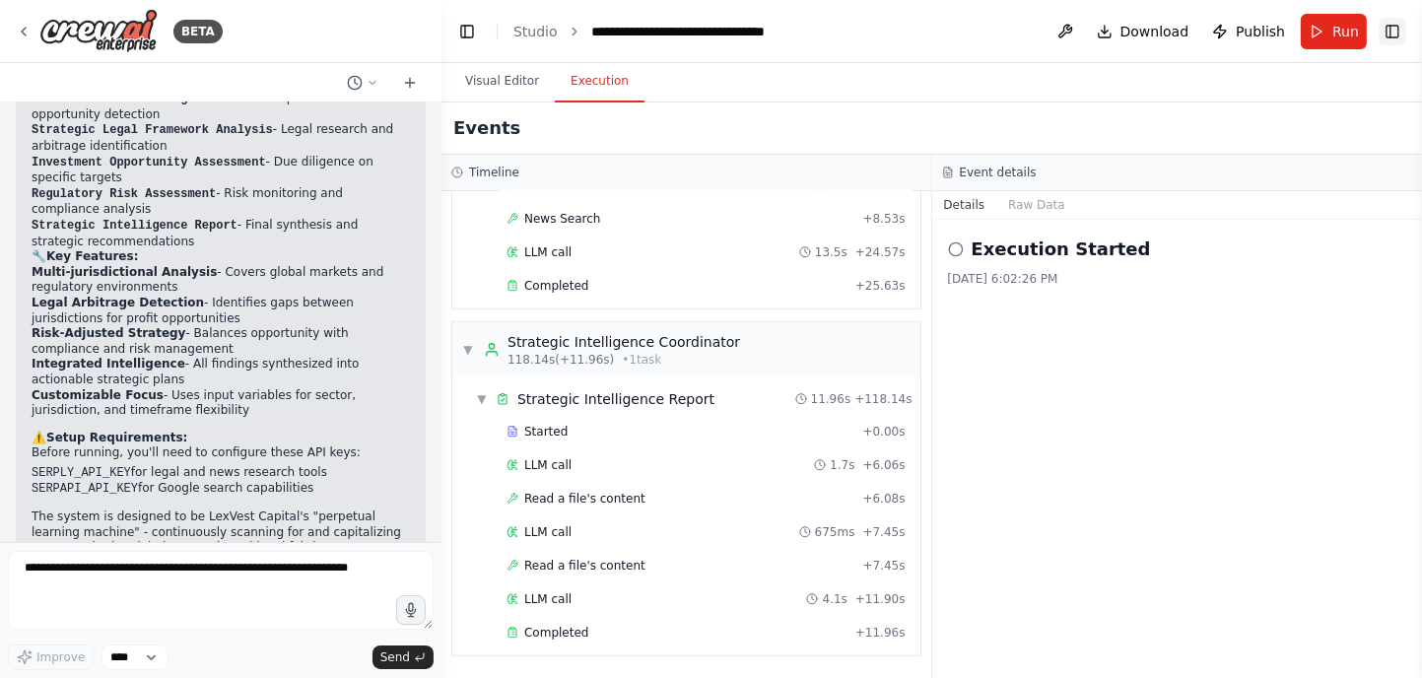
scroll to position [1615, 0]
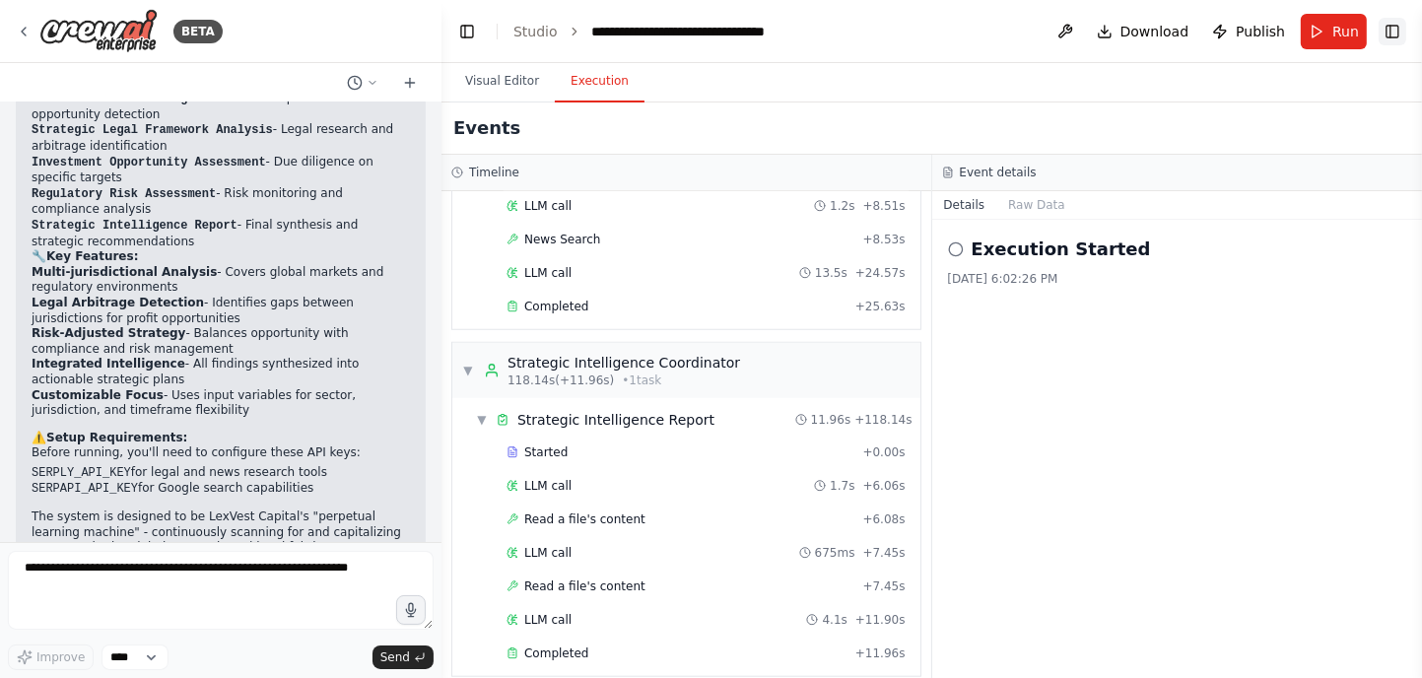
click at [1394, 29] on button "Toggle Right Sidebar" at bounding box center [1392, 32] width 28 height 28
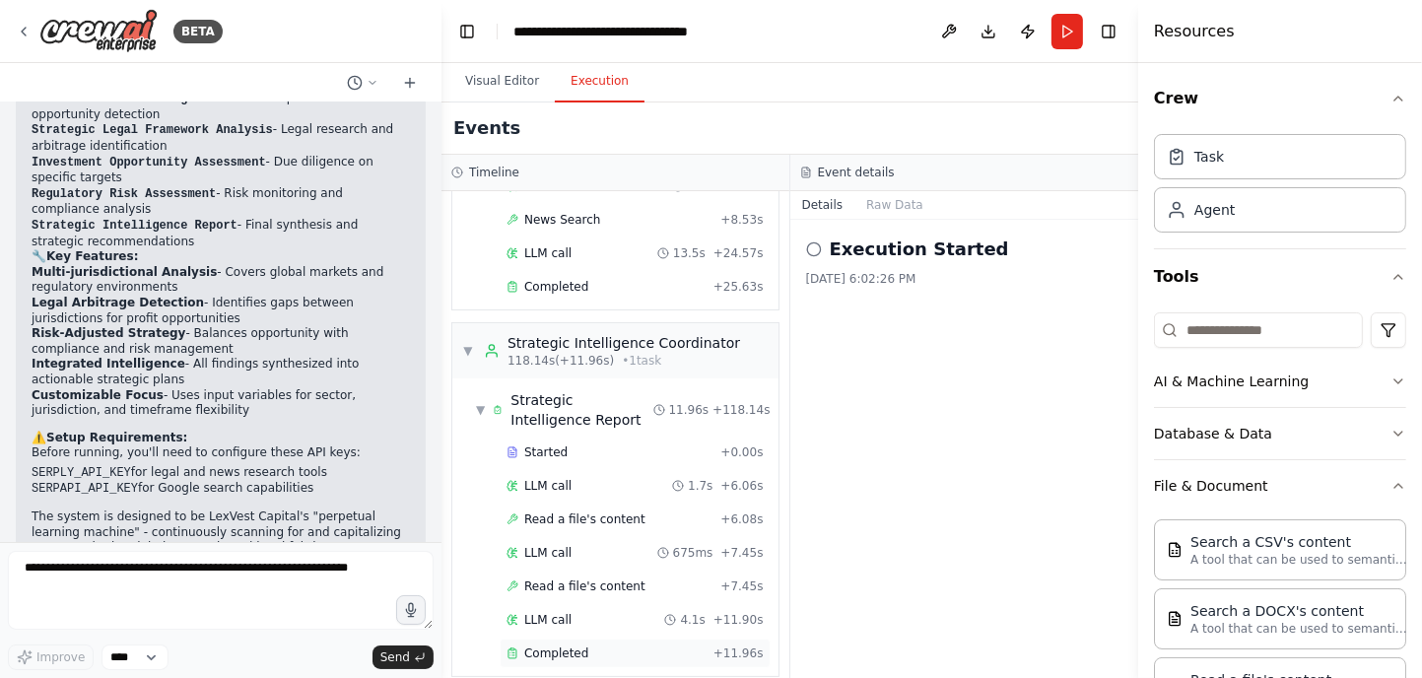
click at [548, 645] on span "Completed" at bounding box center [556, 653] width 64 height 16
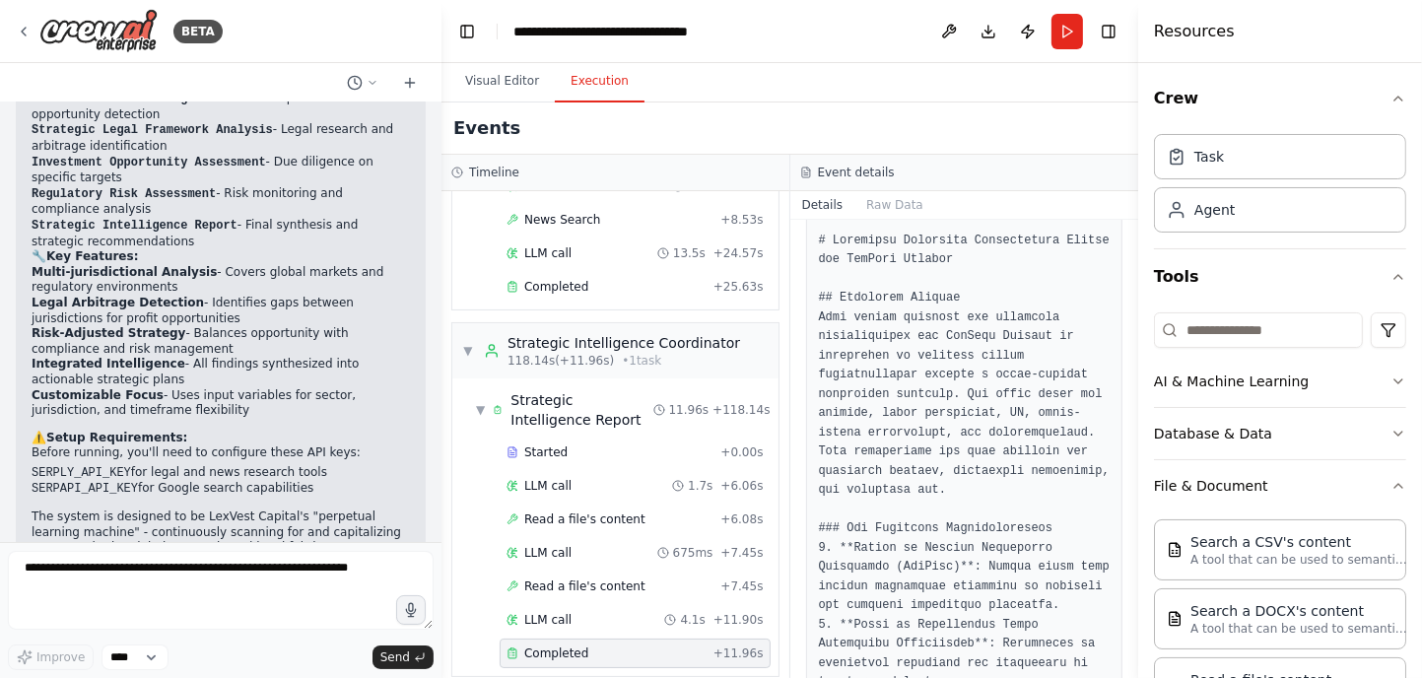
scroll to position [0, 0]
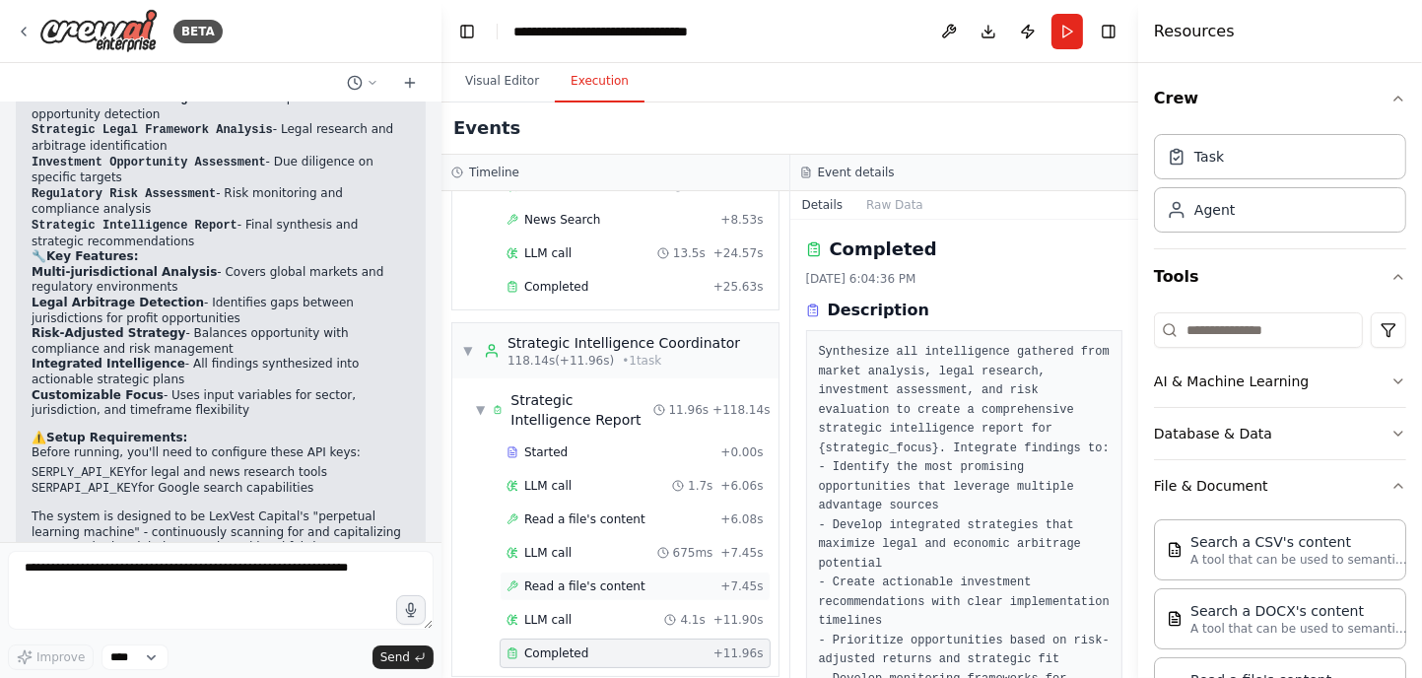
click at [572, 578] on span "Read a file's content" at bounding box center [584, 586] width 121 height 16
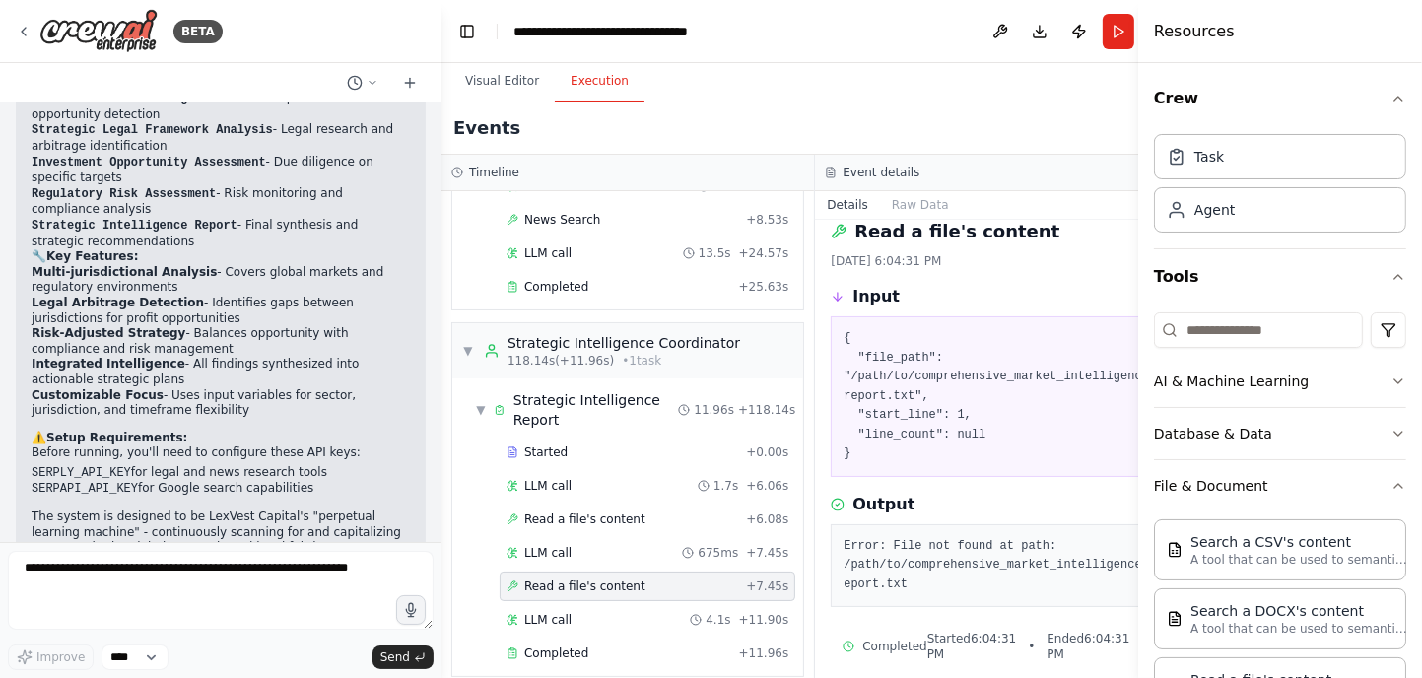
scroll to position [35, 0]
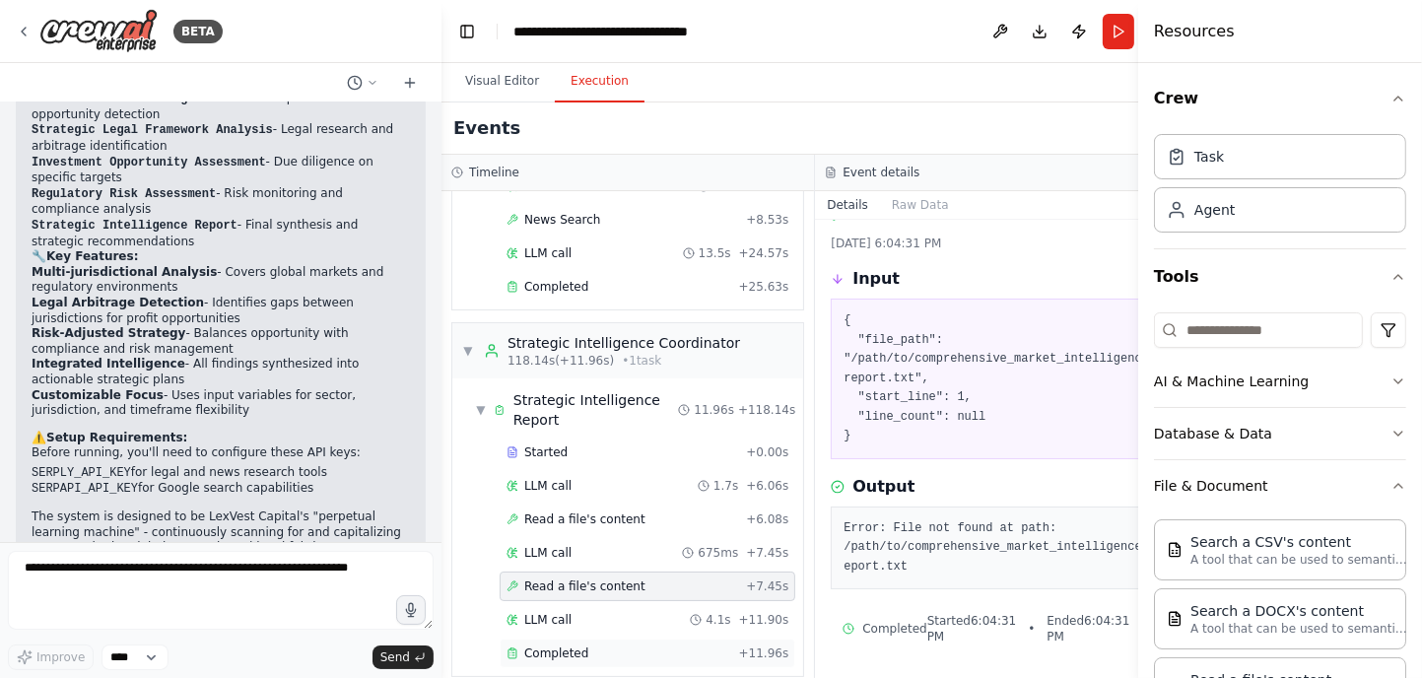
click at [532, 638] on div "Completed + 11.96s" at bounding box center [648, 653] width 296 height 30
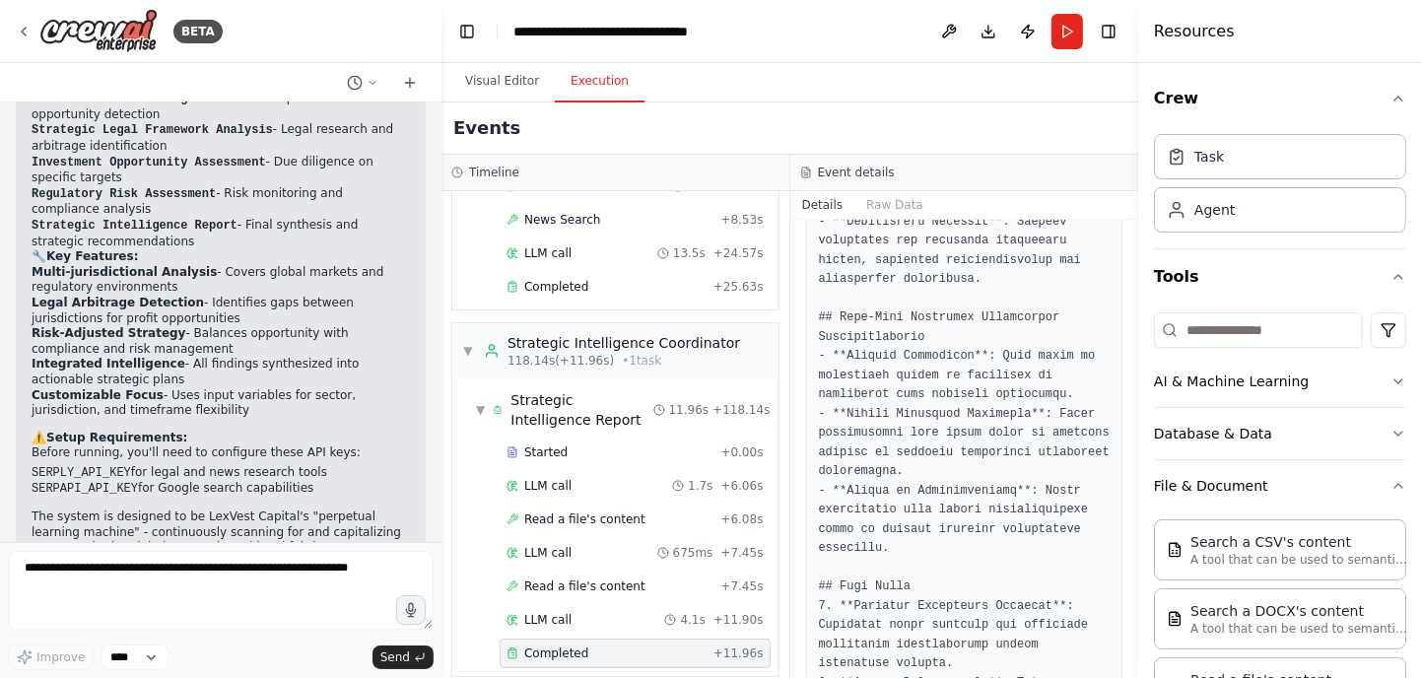
scroll to position [2970, 0]
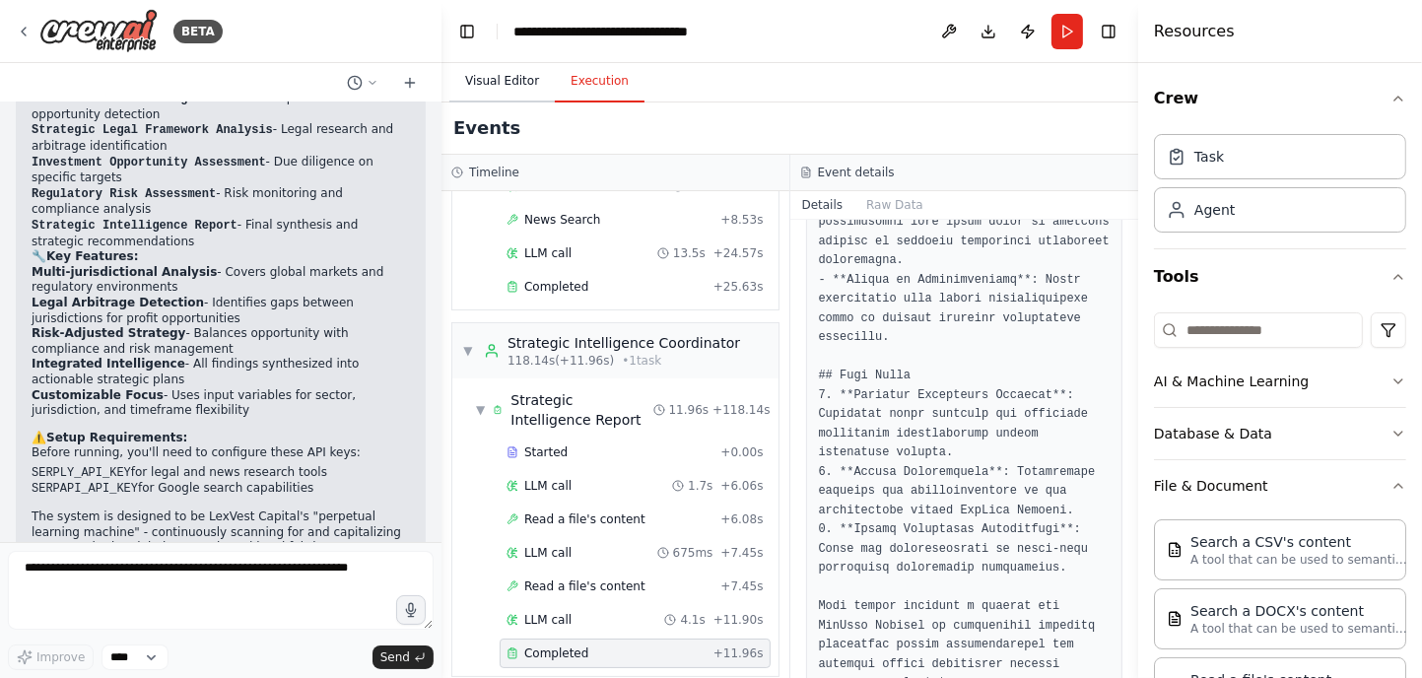
click at [482, 86] on button "Visual Editor" at bounding box center [501, 81] width 105 height 41
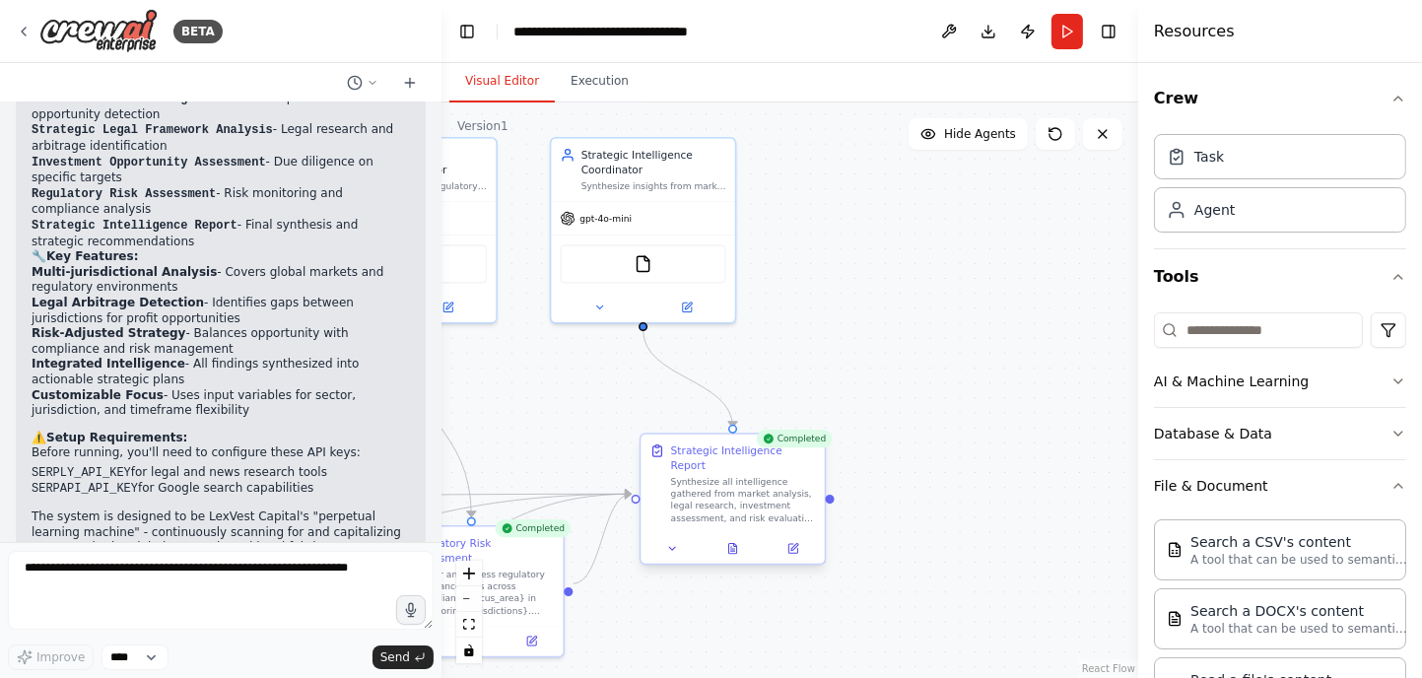
click at [782, 477] on div "Synthesize all intelligence gathered from market analysis, legal research, inve…" at bounding box center [743, 500] width 145 height 48
drag, startPoint x: 831, startPoint y: 492, endPoint x: 972, endPoint y: 351, distance: 200.0
click at [972, 351] on div ".deletable-edge-delete-btn { width: 20px; height: 20px; border: 0px solid #ffff…" at bounding box center [789, 389] width 697 height 575
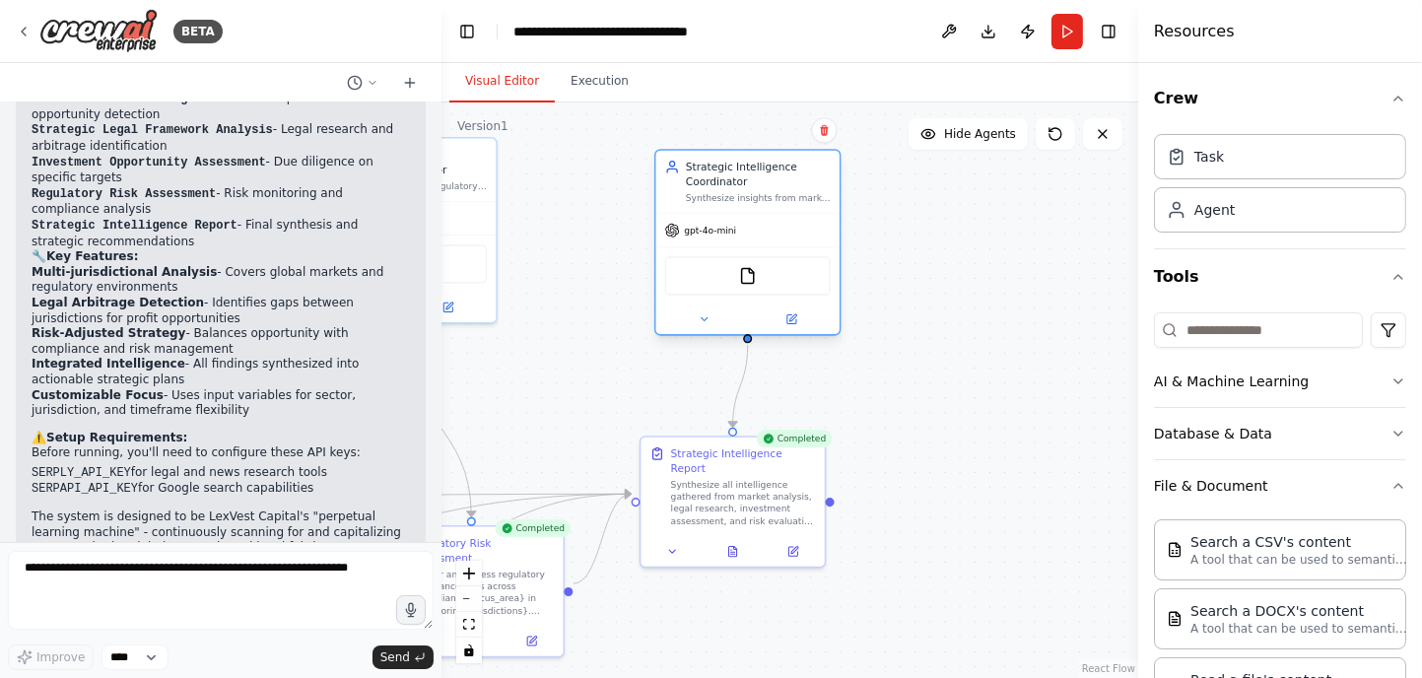
drag, startPoint x: 682, startPoint y: 240, endPoint x: 780, endPoint y: 249, distance: 98.9
click at [780, 249] on div "FileReadTool" at bounding box center [747, 275] width 183 height 57
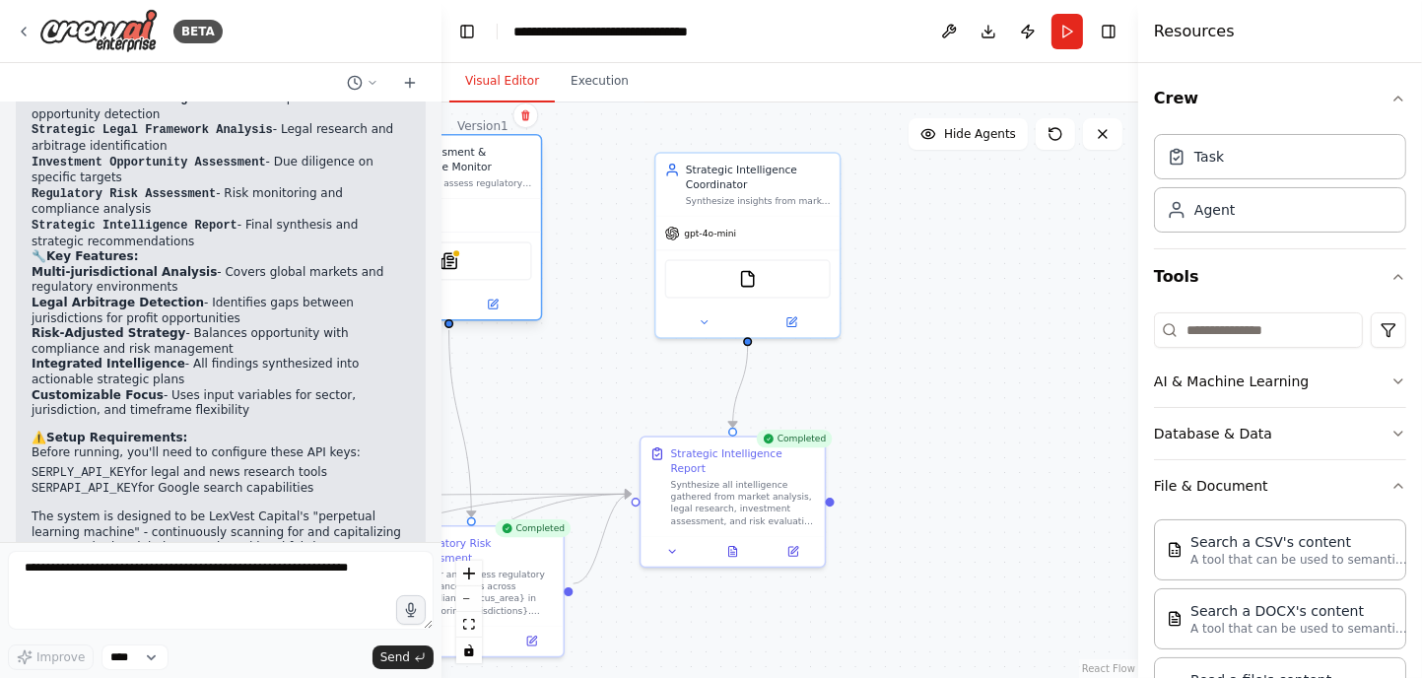
drag, startPoint x: 481, startPoint y: 232, endPoint x: 544, endPoint y: 231, distance: 63.1
click at [540, 232] on div "SerplyNewsSearchTool" at bounding box center [448, 260] width 183 height 57
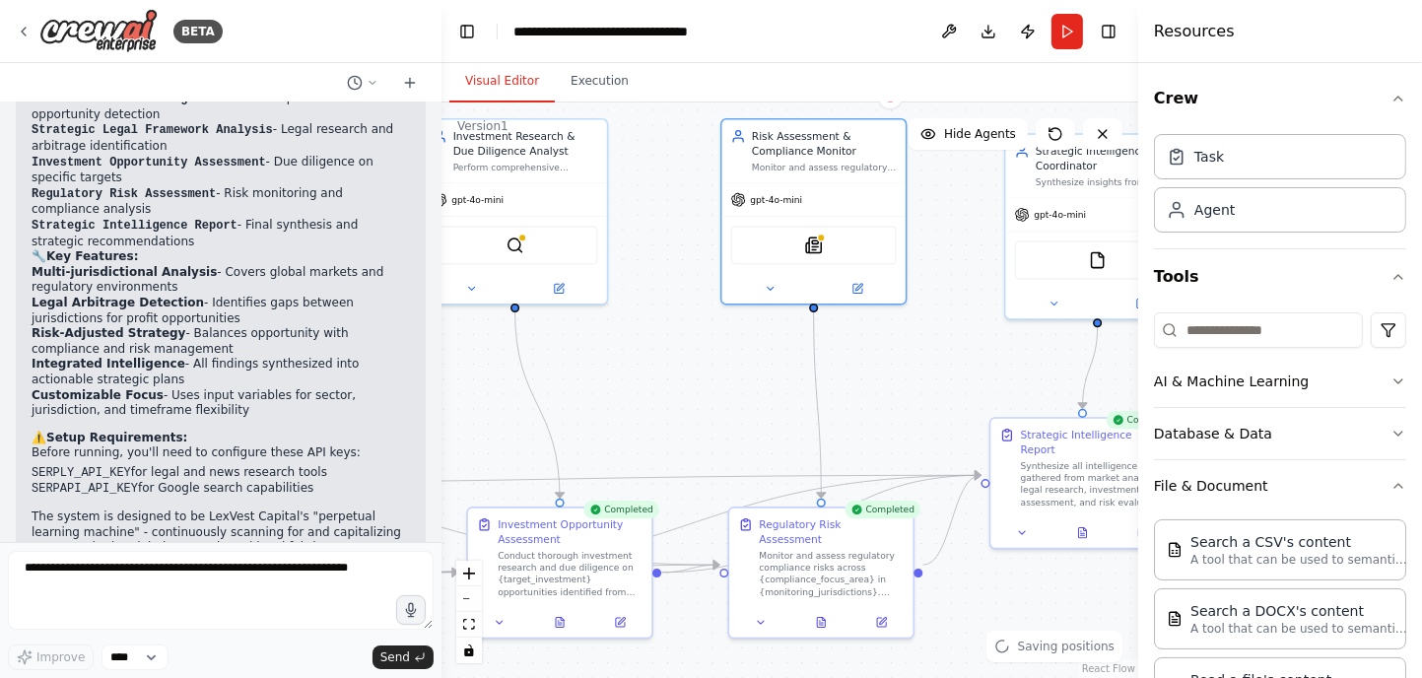
drag, startPoint x: 528, startPoint y: 388, endPoint x: 878, endPoint y: 369, distance: 350.3
click at [878, 369] on div ".deletable-edge-delete-btn { width: 20px; height: 20px; border: 0px solid #ffff…" at bounding box center [789, 389] width 697 height 575
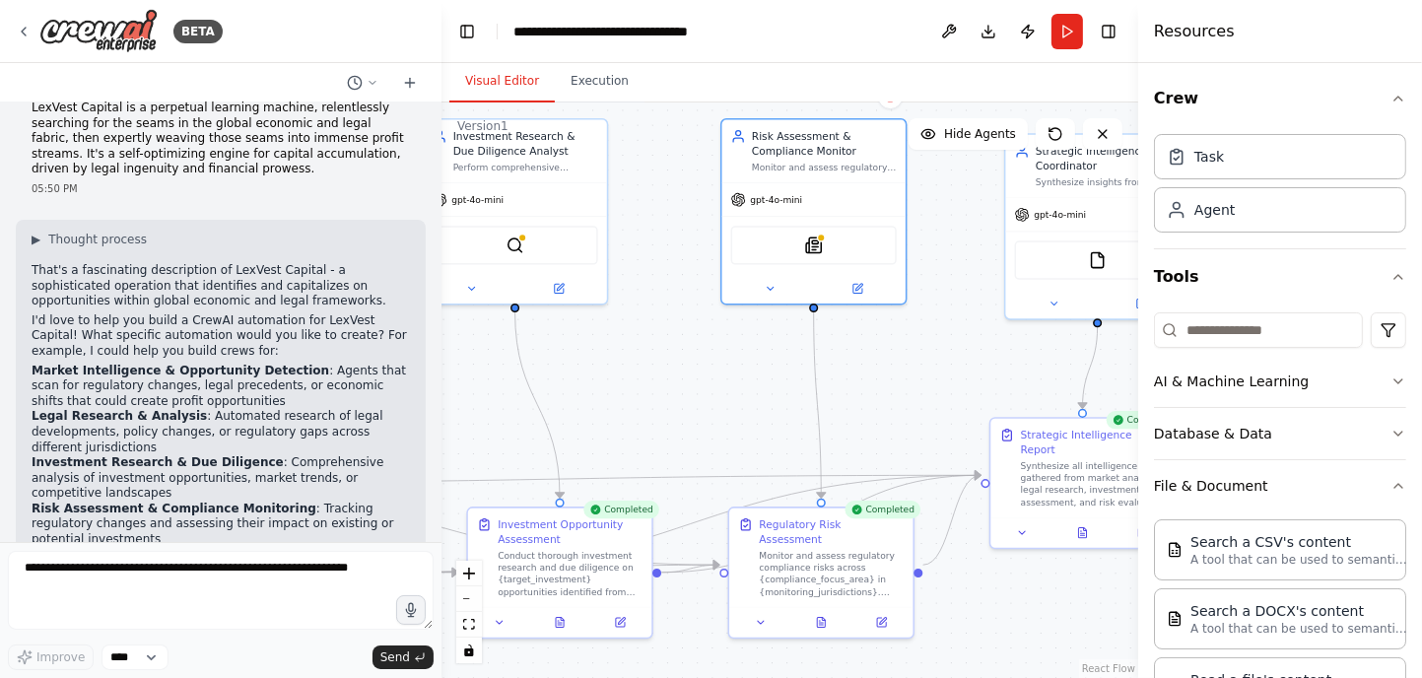
scroll to position [0, 0]
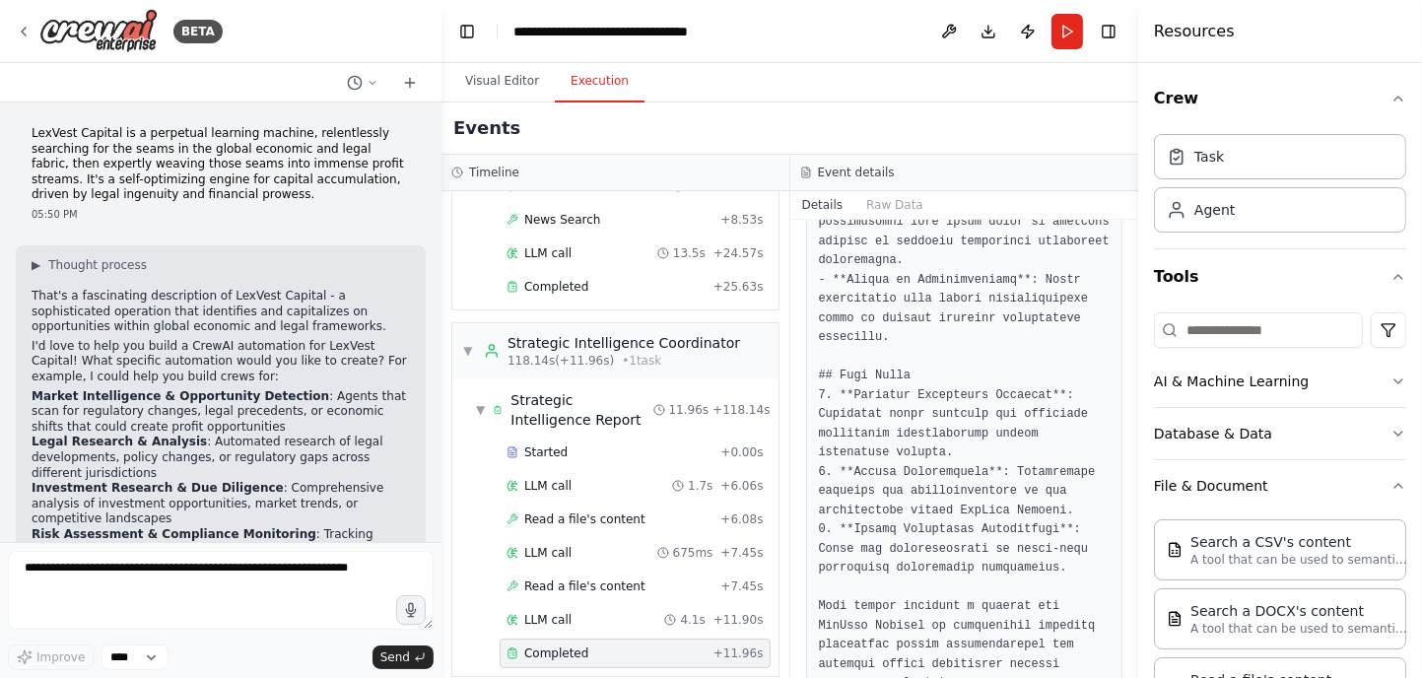
click at [595, 86] on button "Execution" at bounding box center [600, 81] width 90 height 41
click at [558, 279] on span "Completed" at bounding box center [556, 287] width 64 height 16
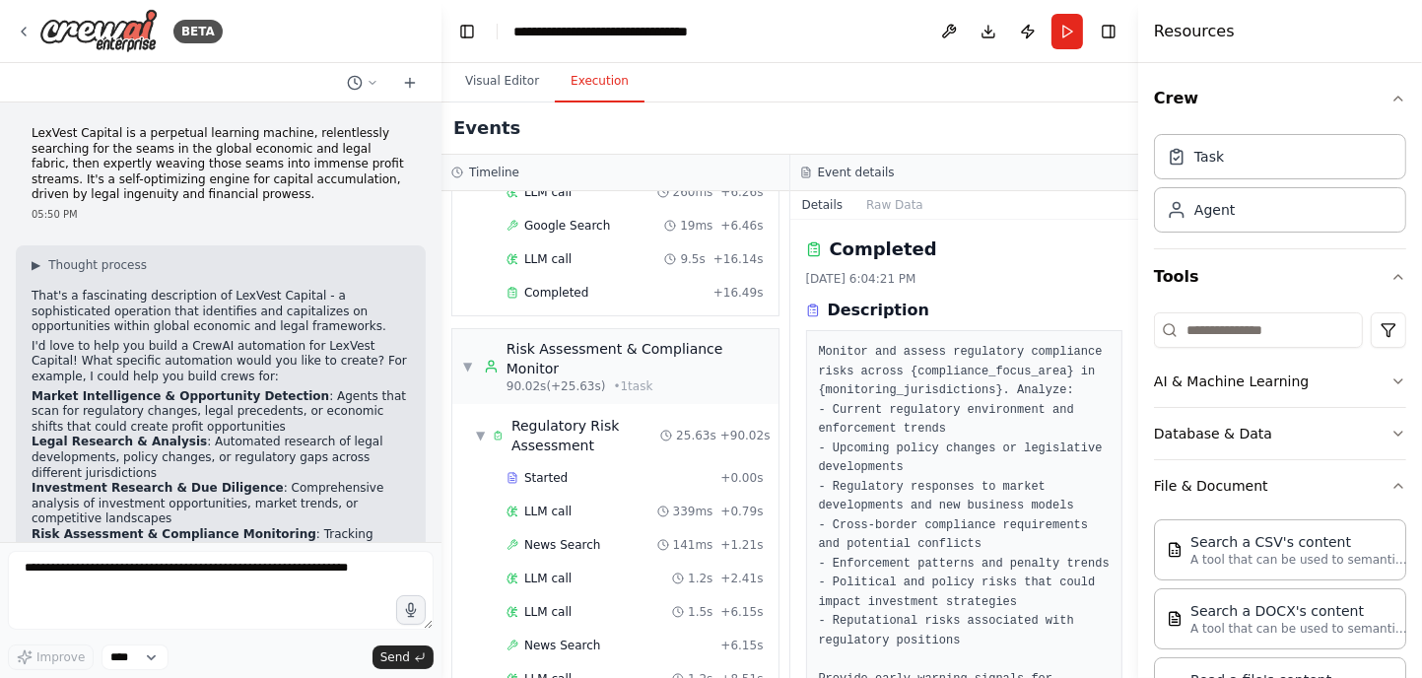
scroll to position [1162, 0]
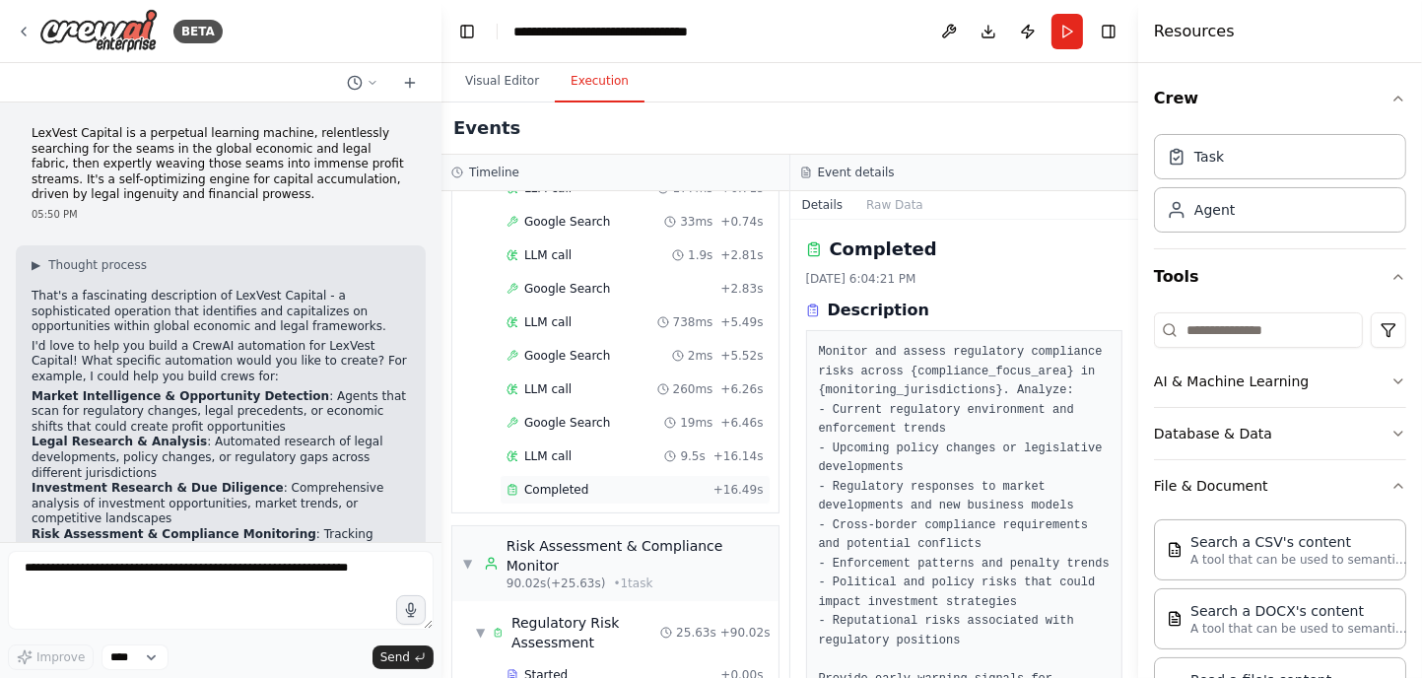
click at [566, 482] on span "Completed" at bounding box center [556, 490] width 64 height 16
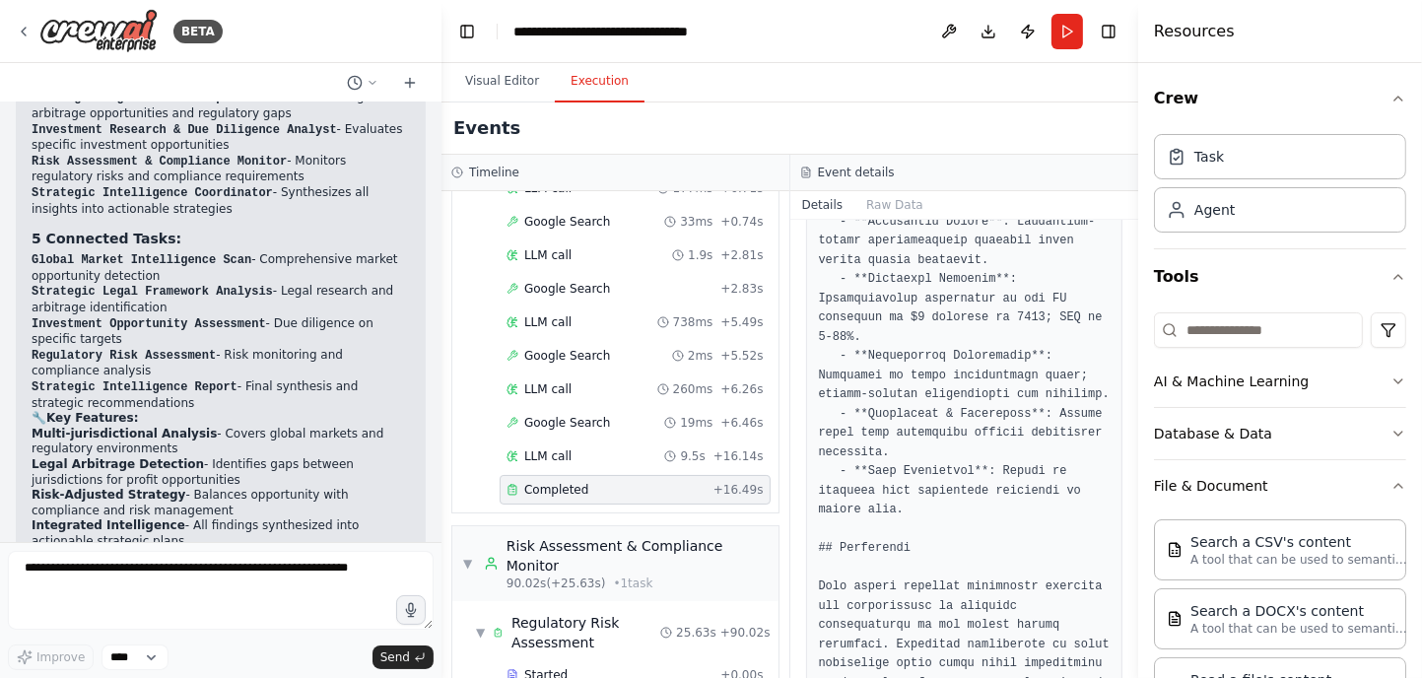
scroll to position [2822, 0]
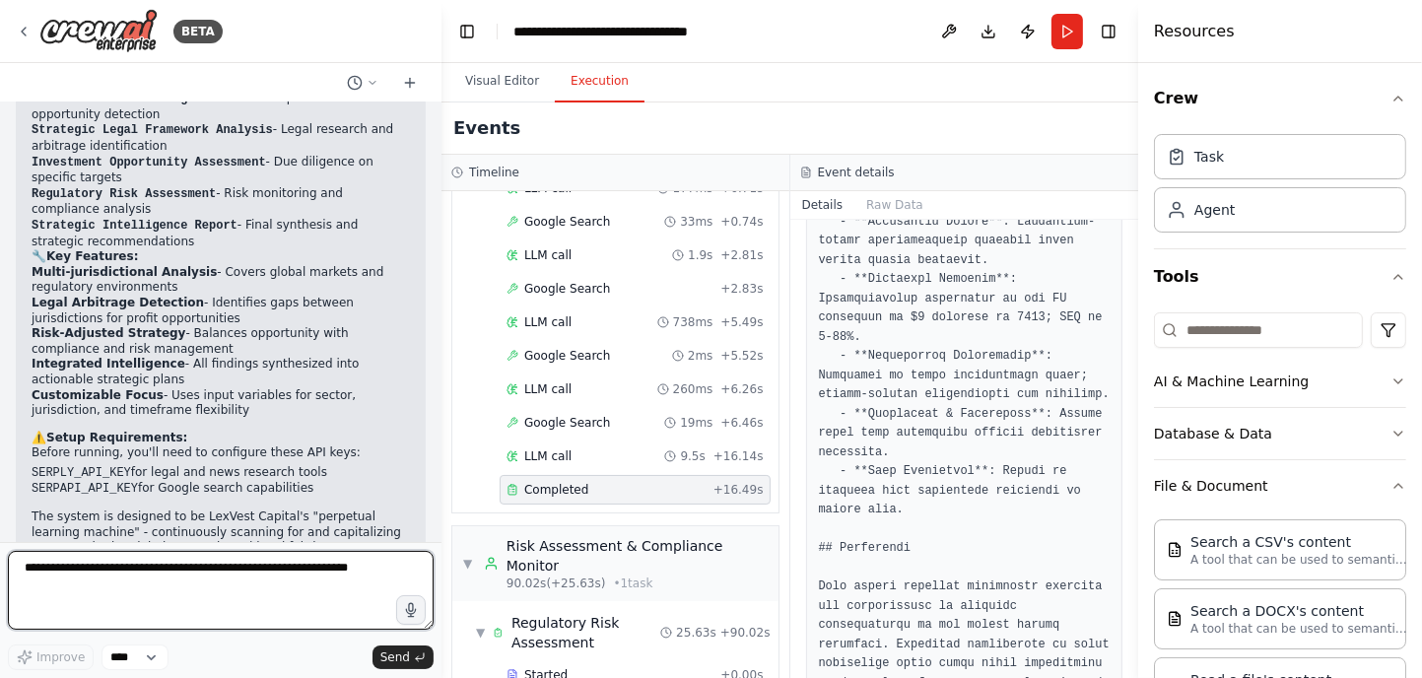
click at [220, 576] on textarea at bounding box center [221, 590] width 426 height 79
type textarea "**********"
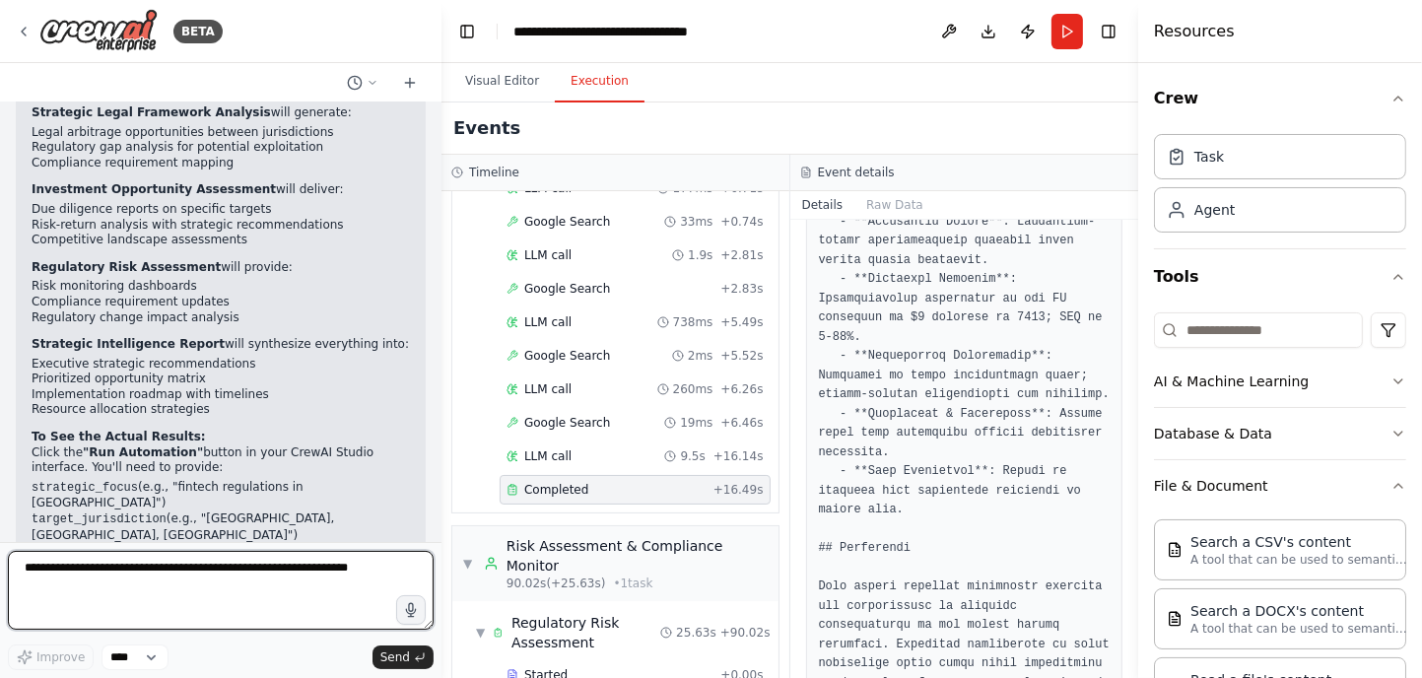
scroll to position [3631, 0]
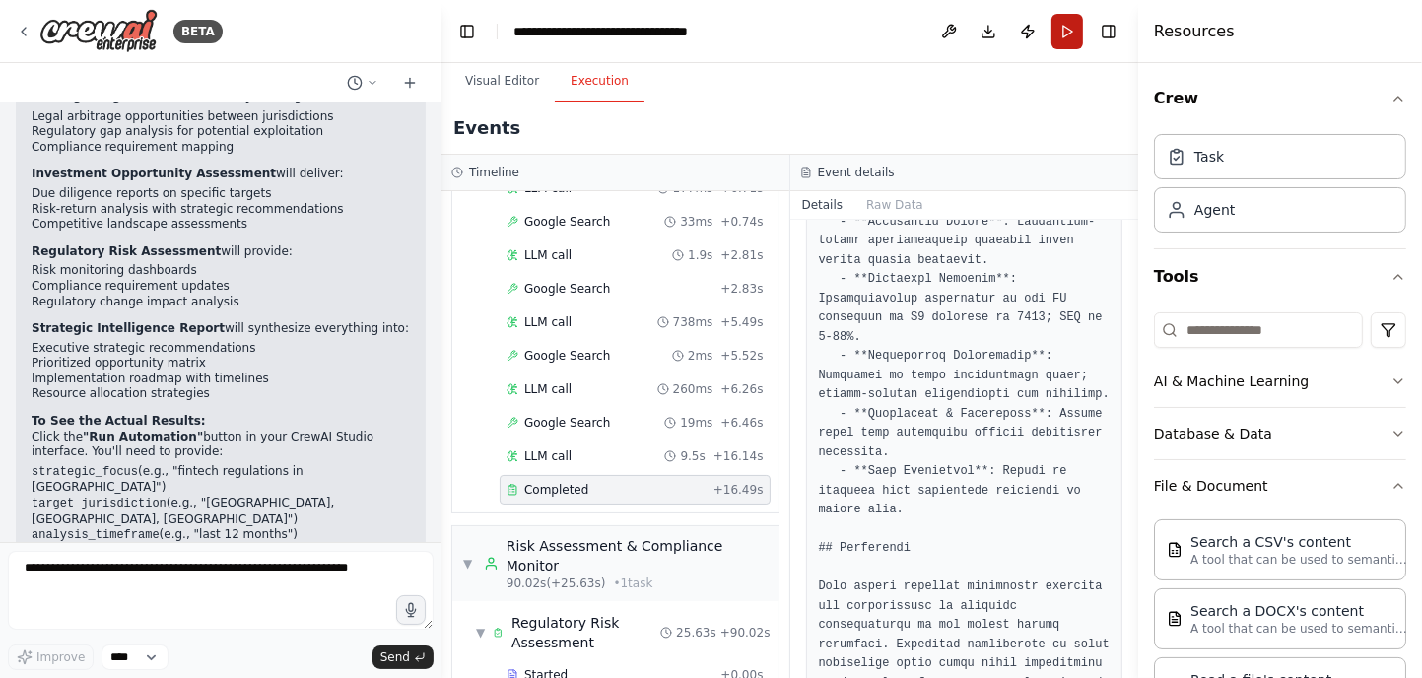
click at [1060, 27] on button "Run" at bounding box center [1067, 31] width 32 height 35
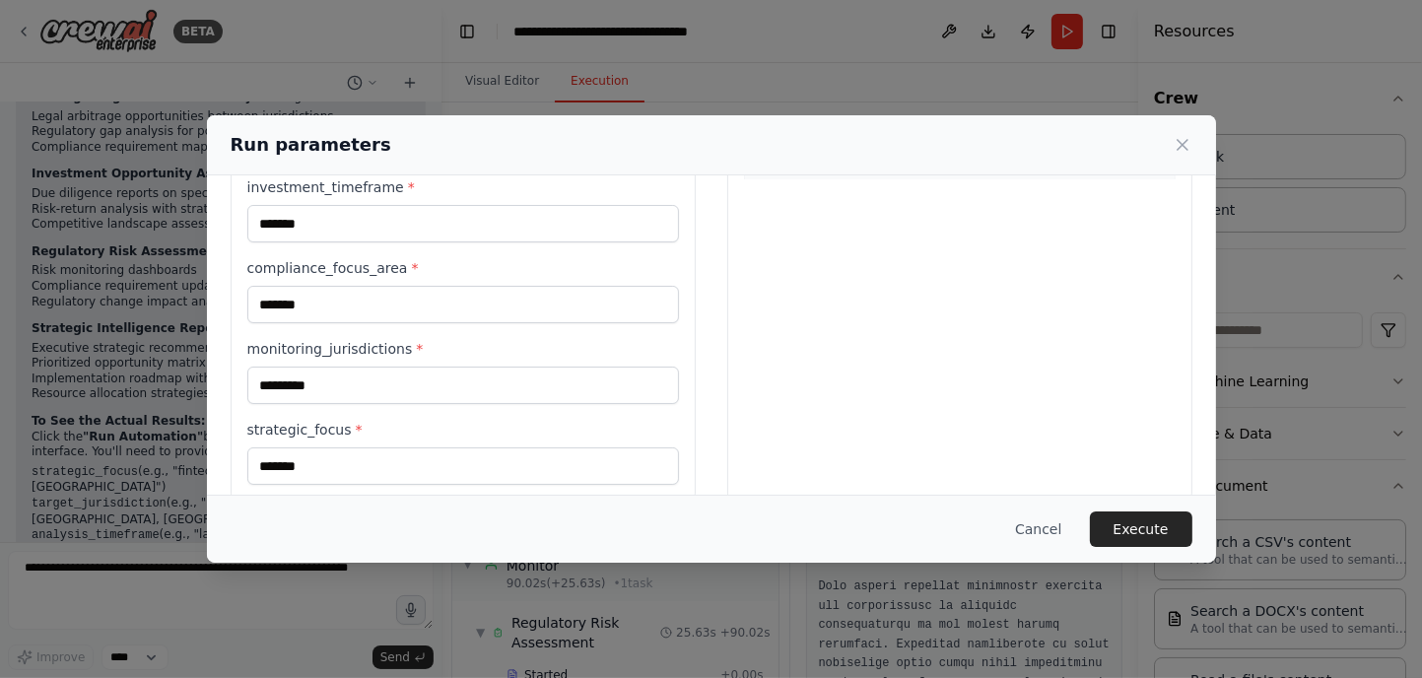
scroll to position [496, 0]
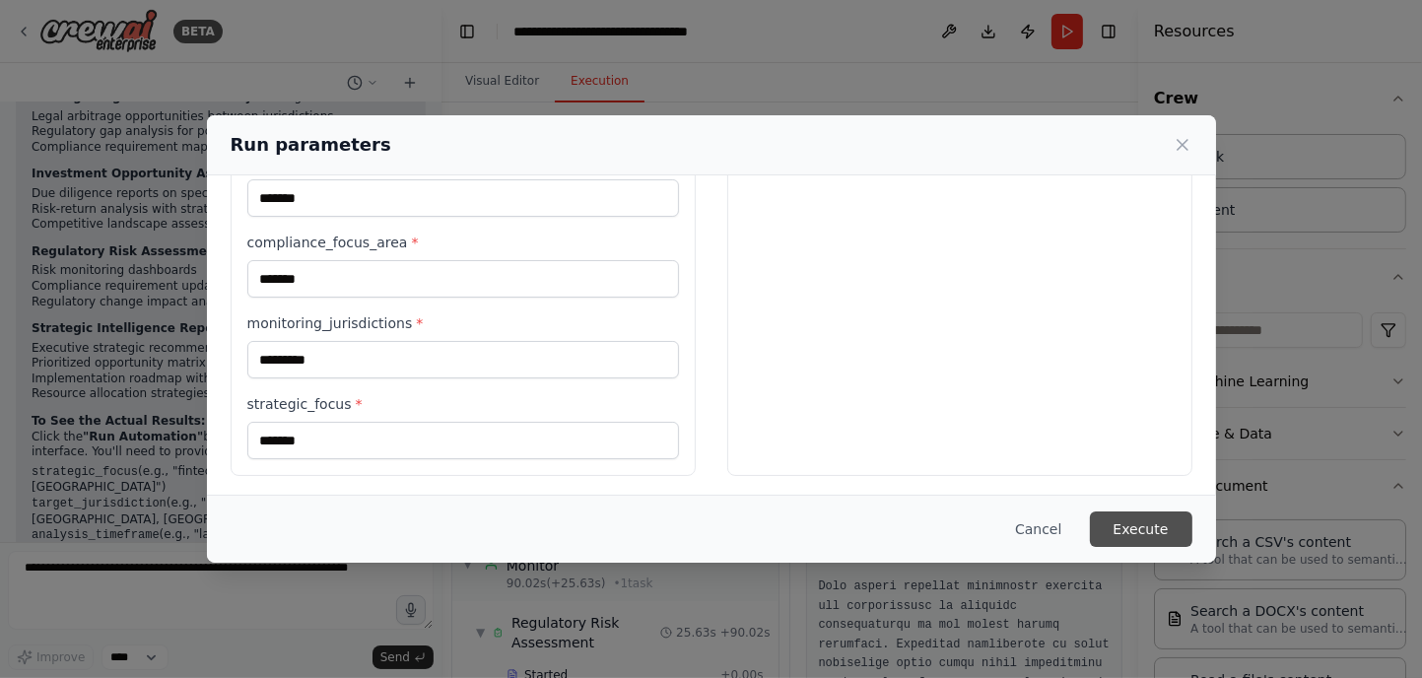
click at [1159, 527] on button "Execute" at bounding box center [1141, 528] width 102 height 35
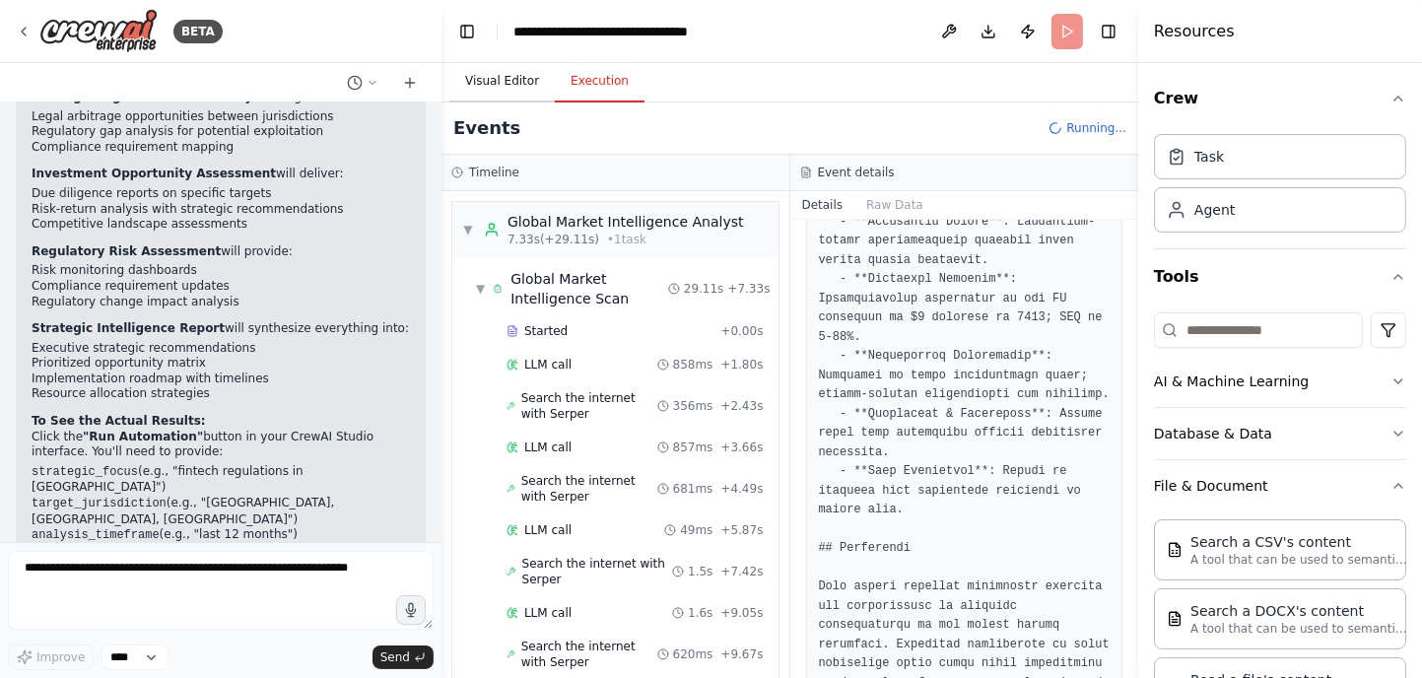
click at [493, 80] on button "Visual Editor" at bounding box center [501, 81] width 105 height 41
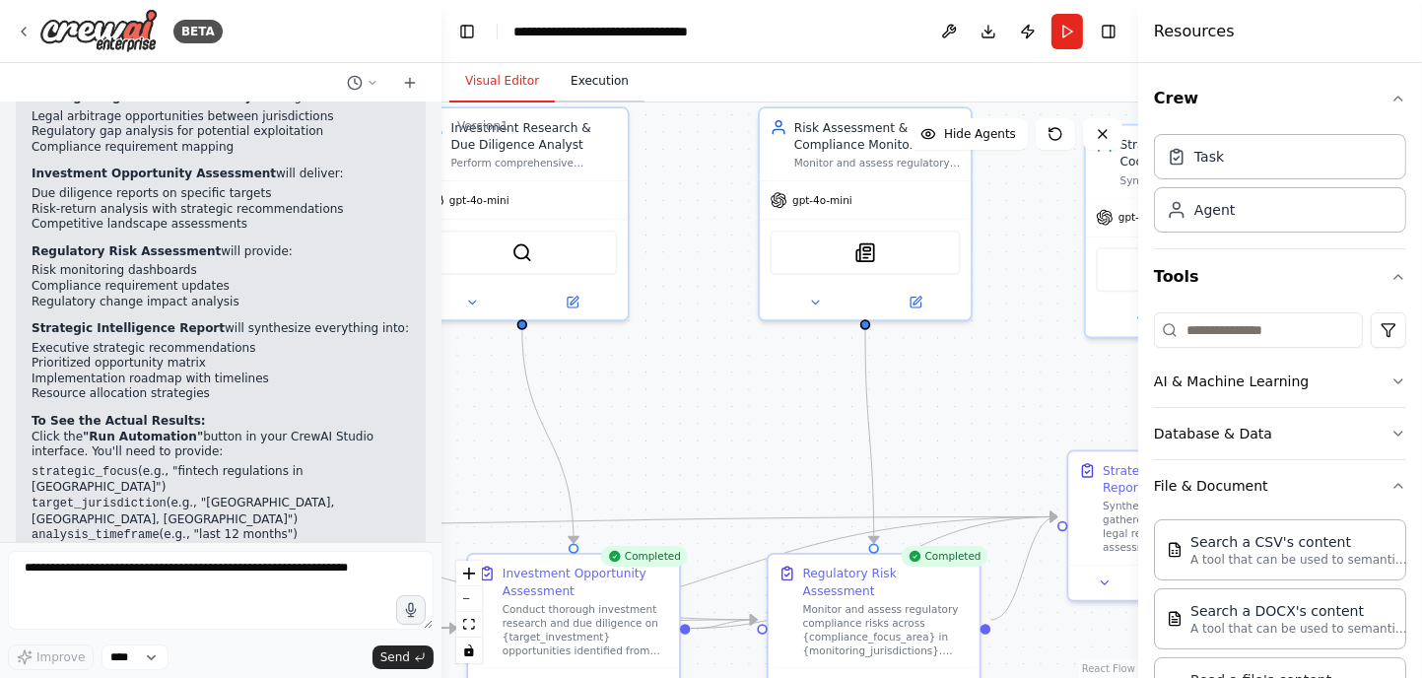
click at [611, 85] on button "Execution" at bounding box center [600, 81] width 90 height 41
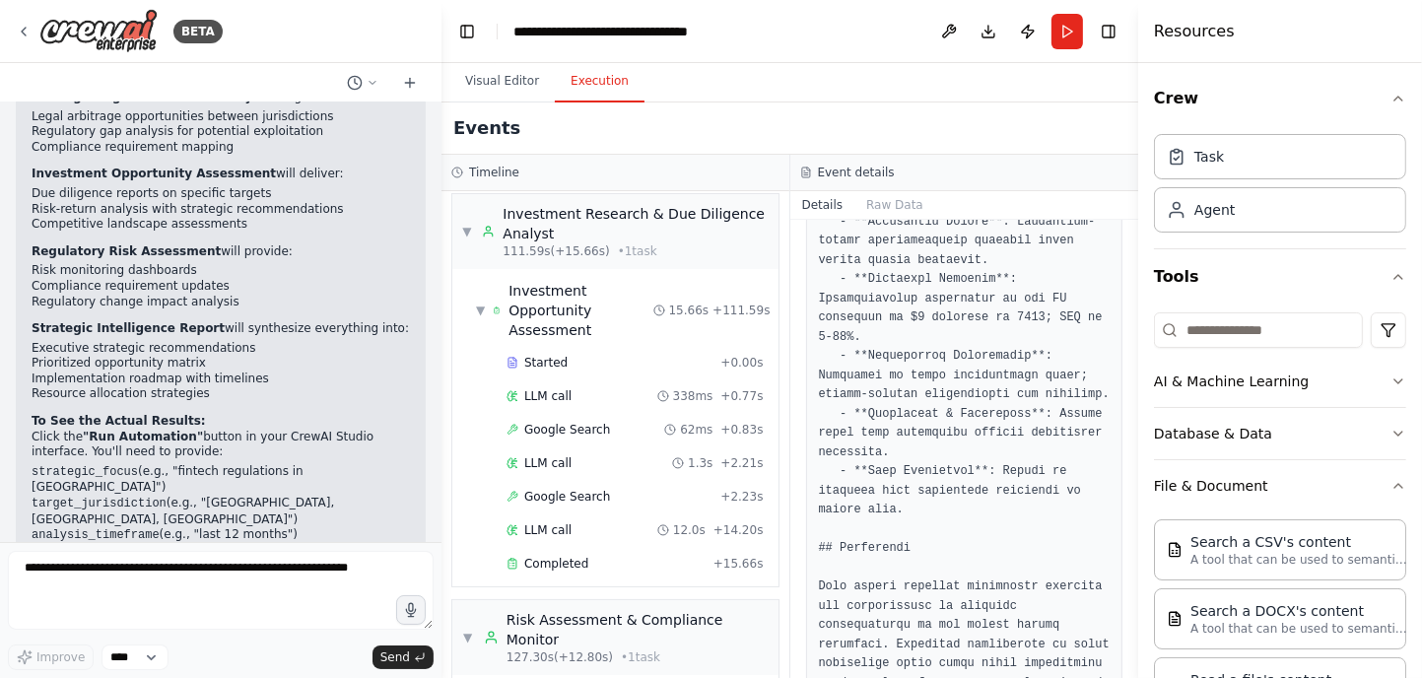
scroll to position [4930, 0]
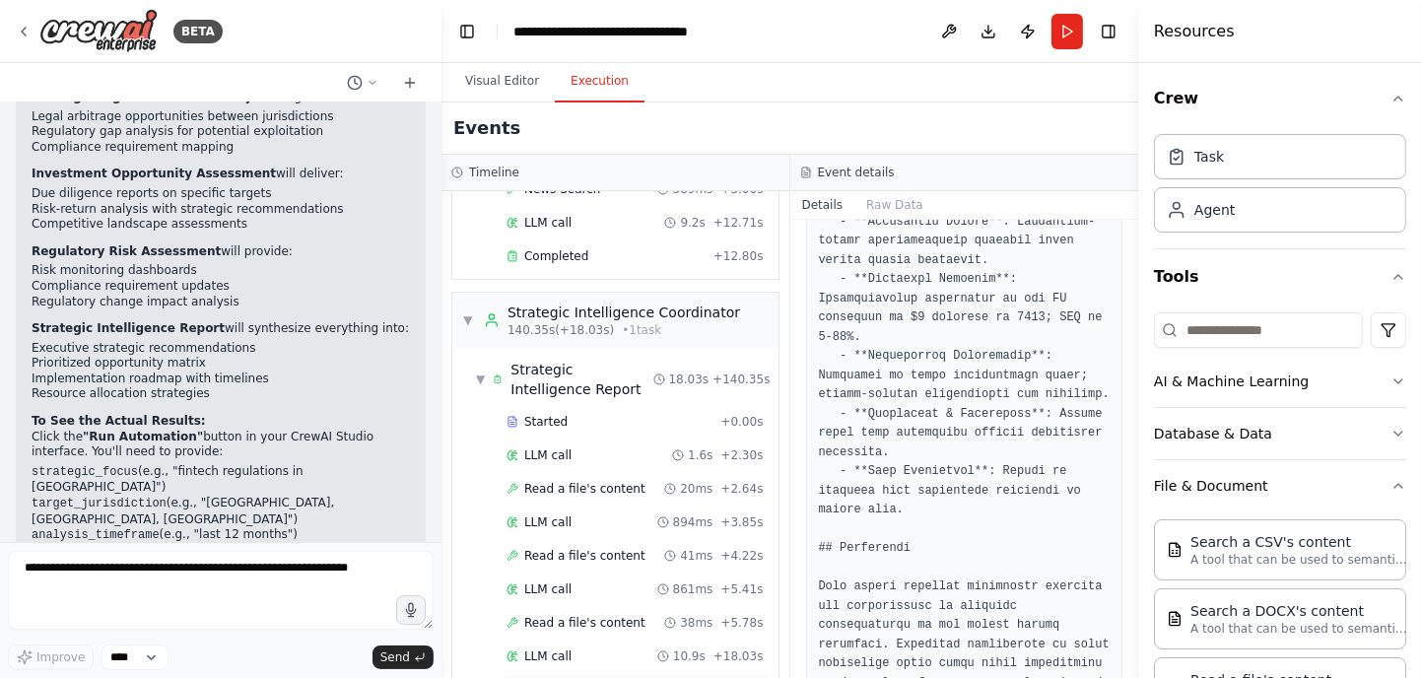
click at [593, 677] on div "Completed" at bounding box center [605, 690] width 199 height 16
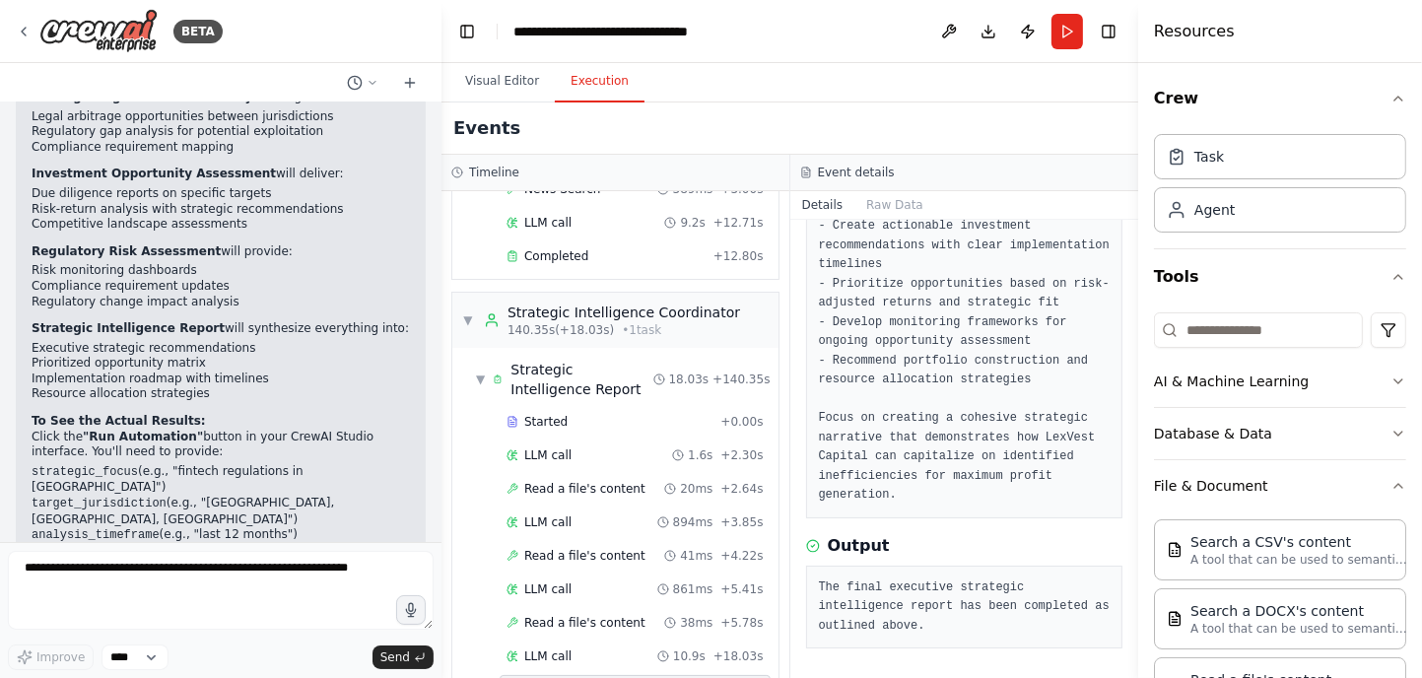
scroll to position [258, 0]
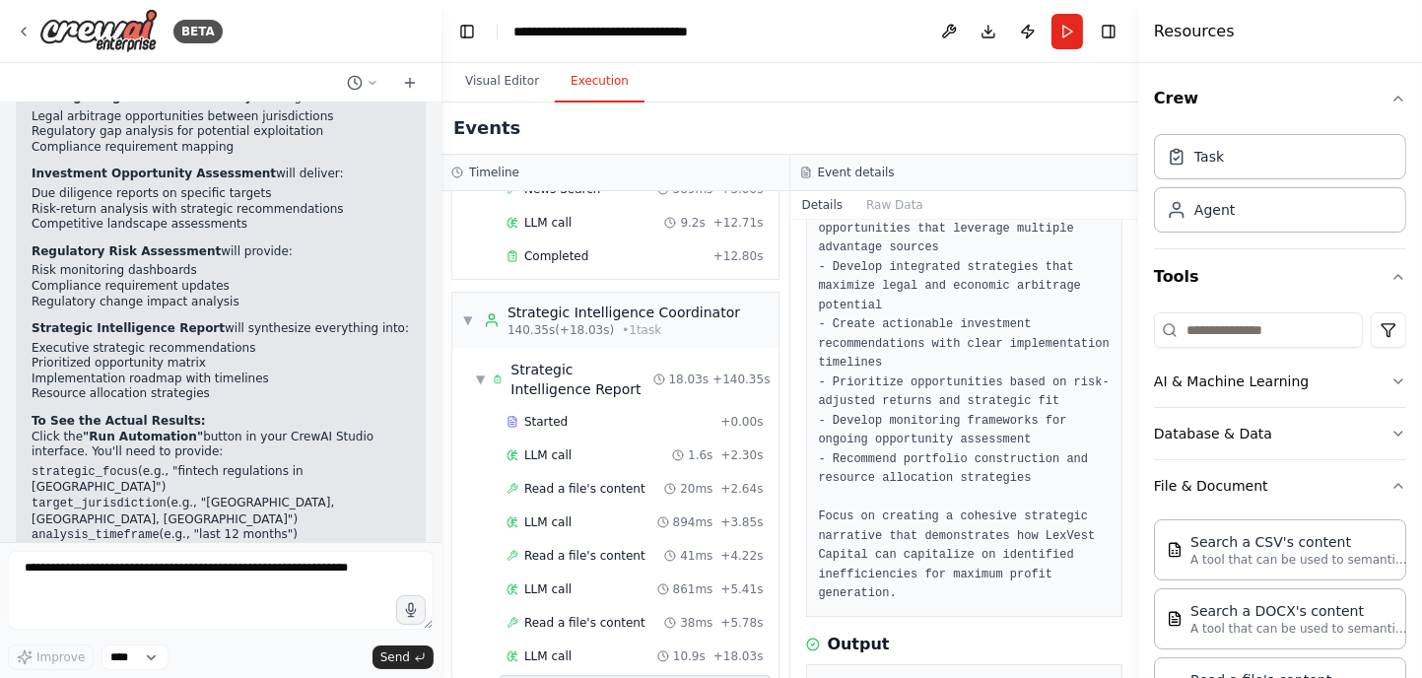
click at [576, 677] on span "Completed" at bounding box center [556, 690] width 64 height 16
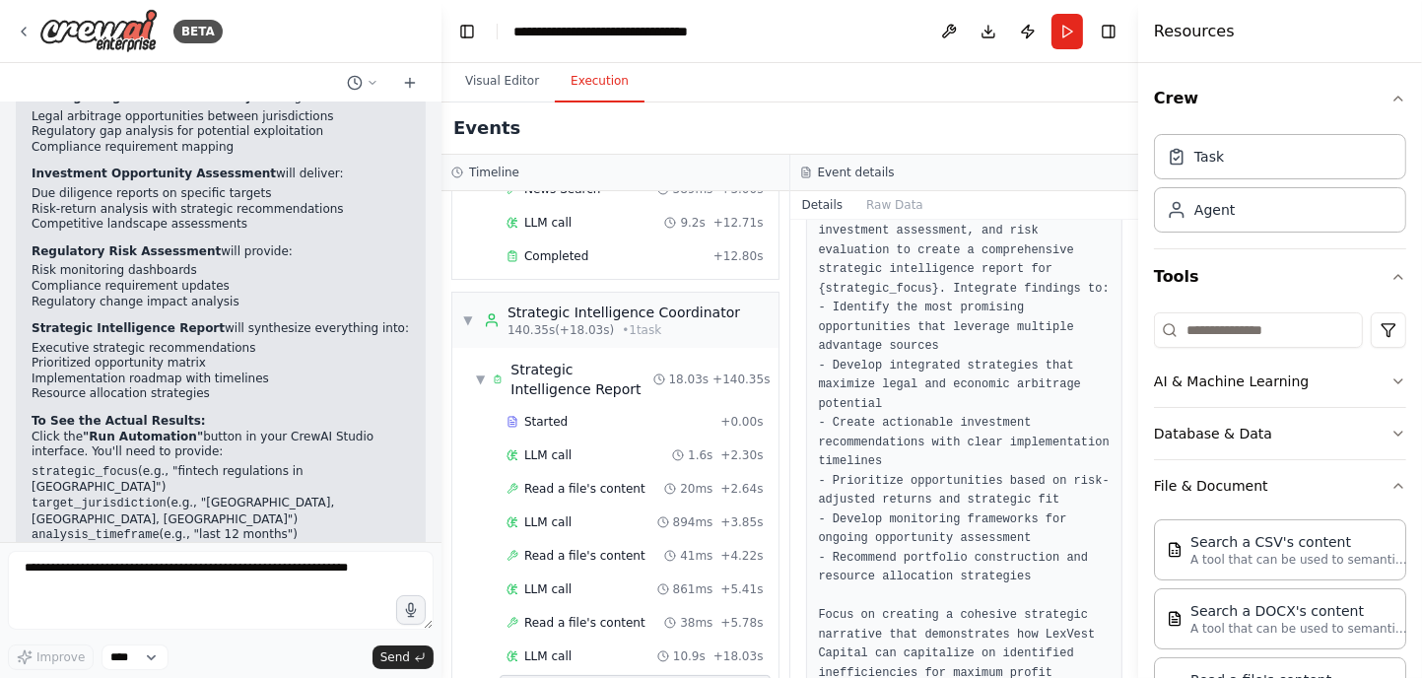
scroll to position [61, 0]
